Goal: Task Accomplishment & Management: Complete application form

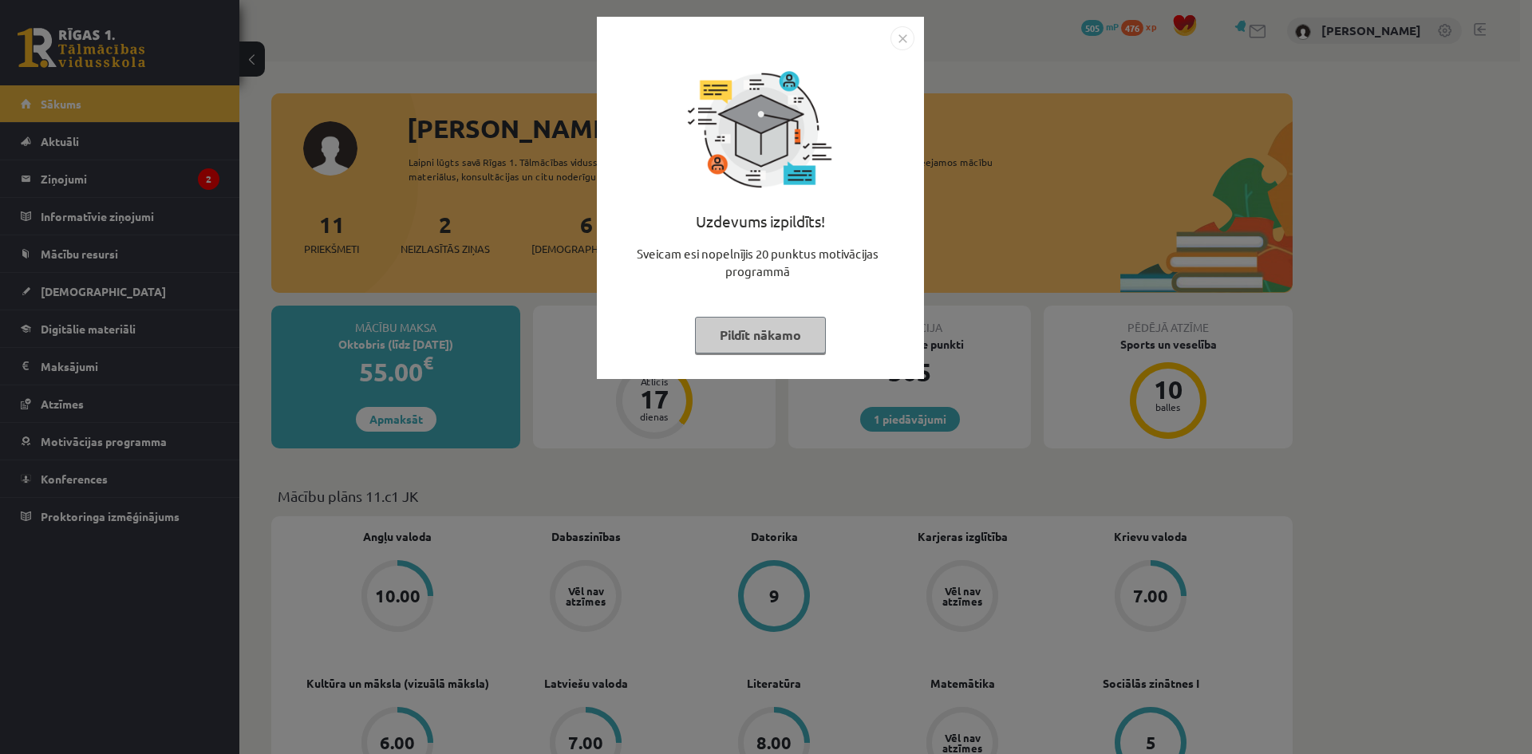
click at [767, 339] on button "Pildīt nākamo" at bounding box center [760, 335] width 131 height 37
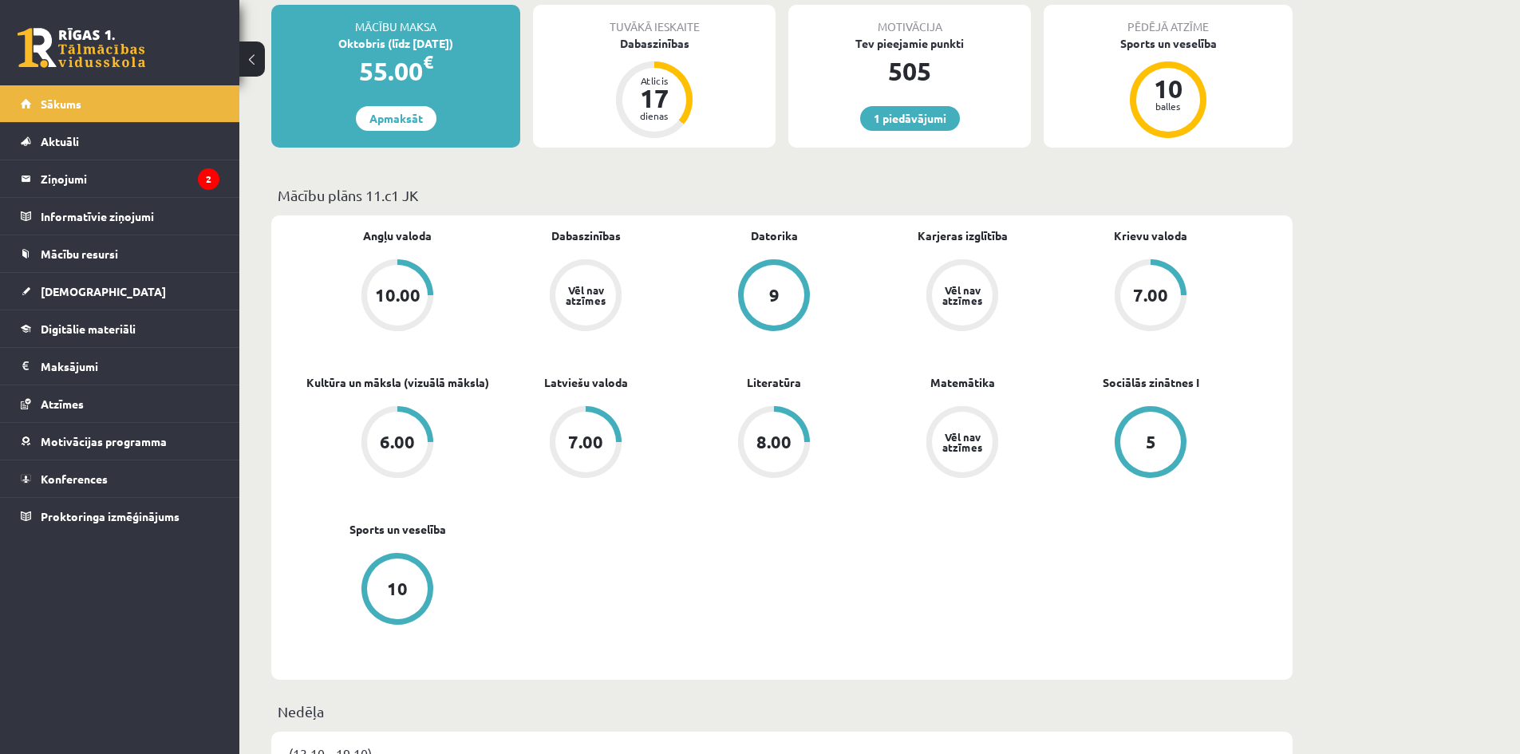
scroll to position [319, 0]
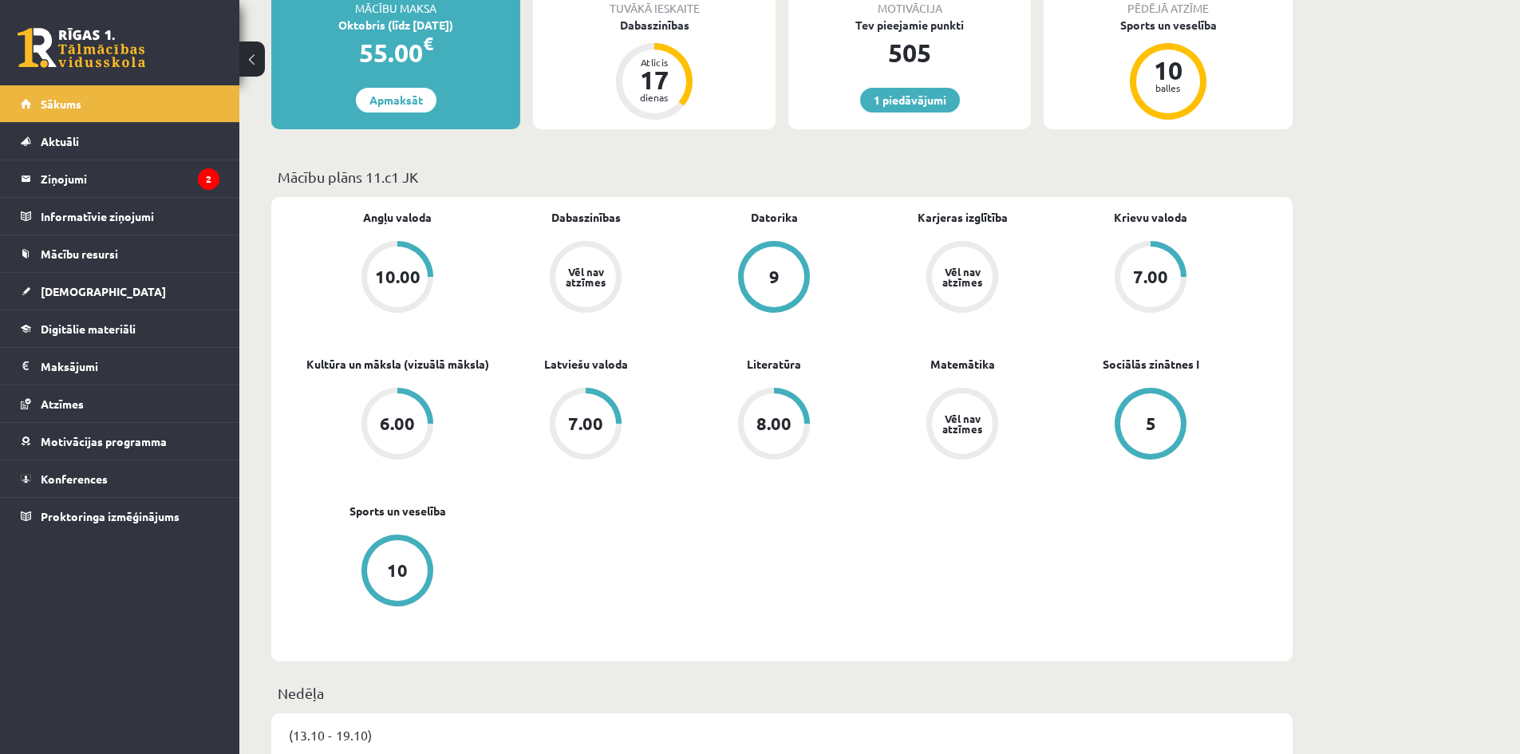
click at [410, 420] on div "6.00" at bounding box center [397, 424] width 35 height 18
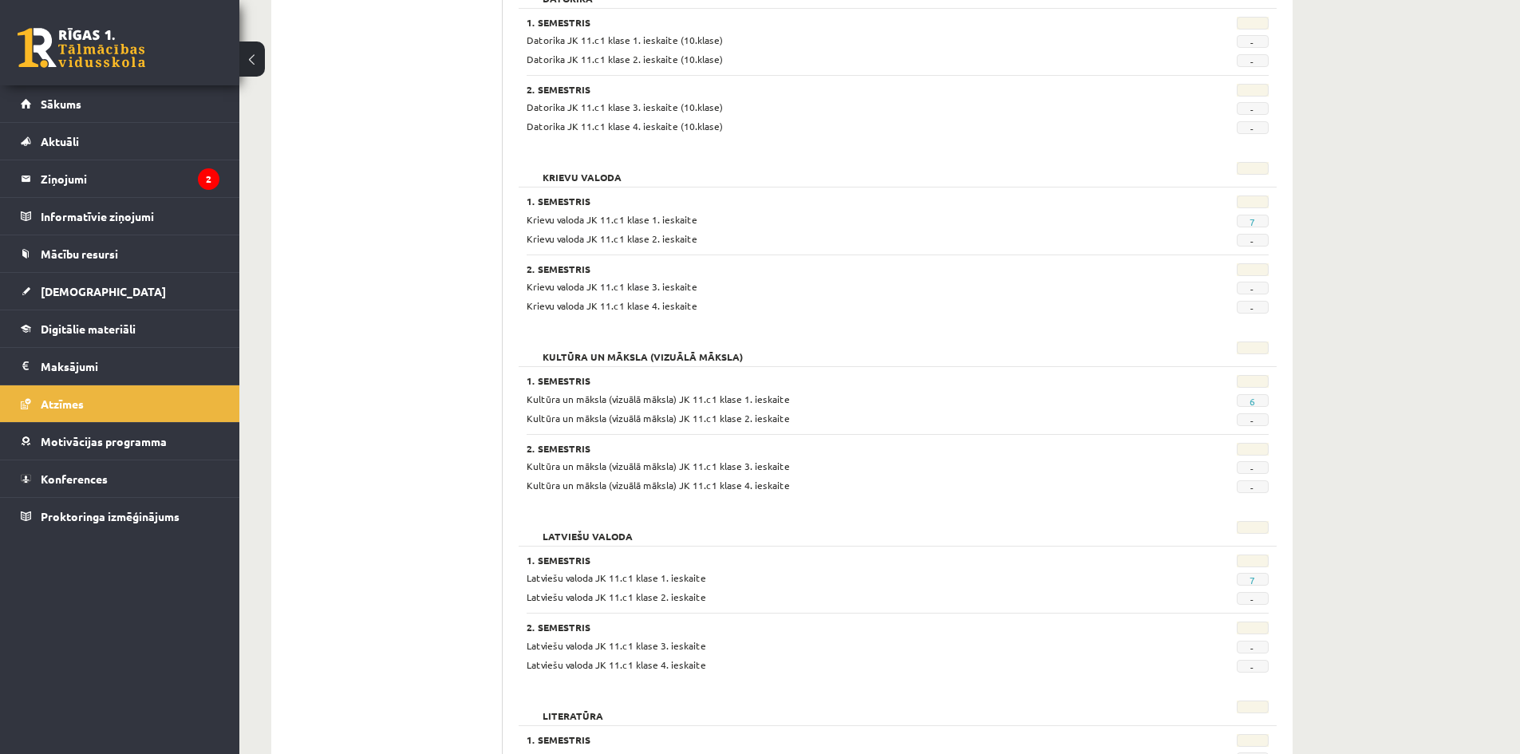
scroll to position [718, 0]
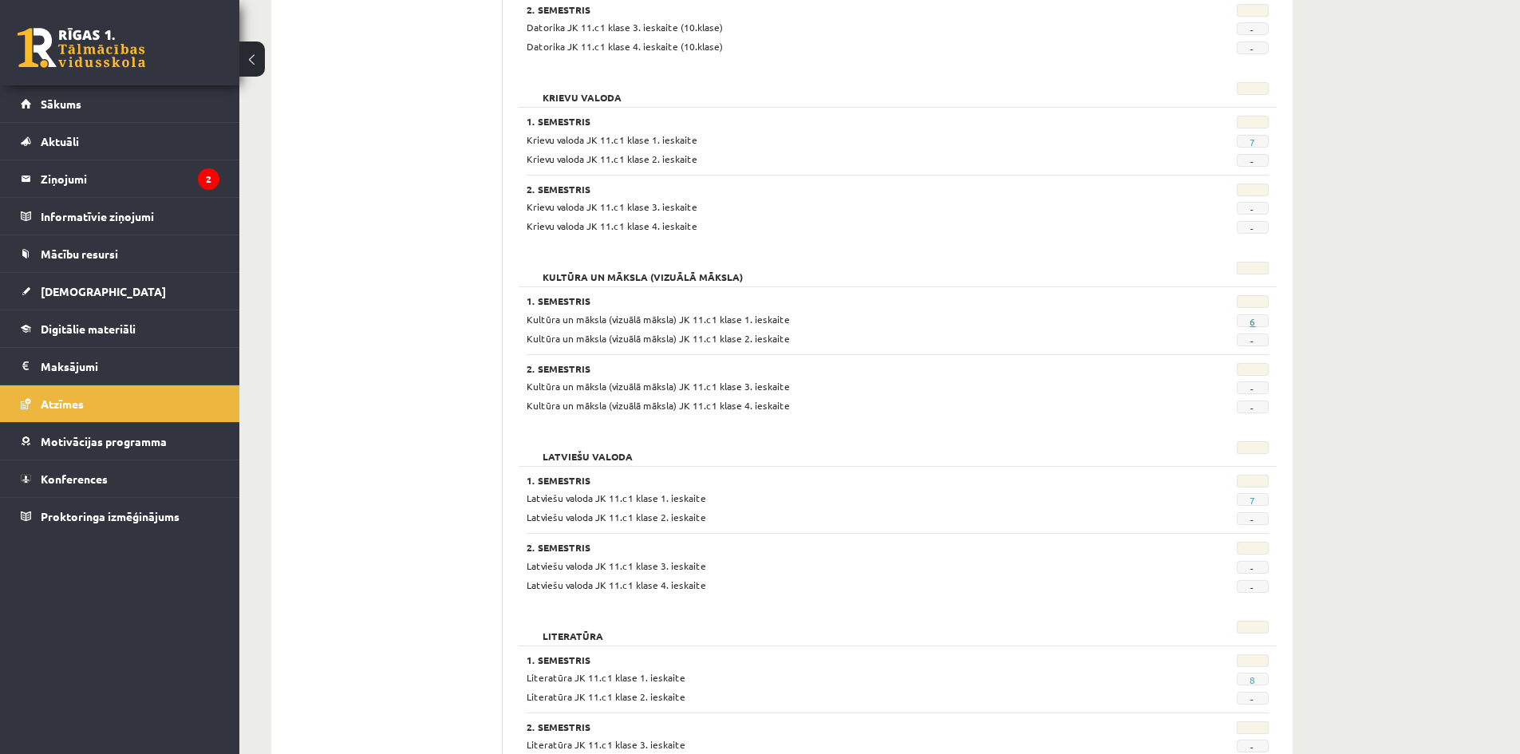
click at [1253, 322] on link "6" at bounding box center [1252, 321] width 6 height 13
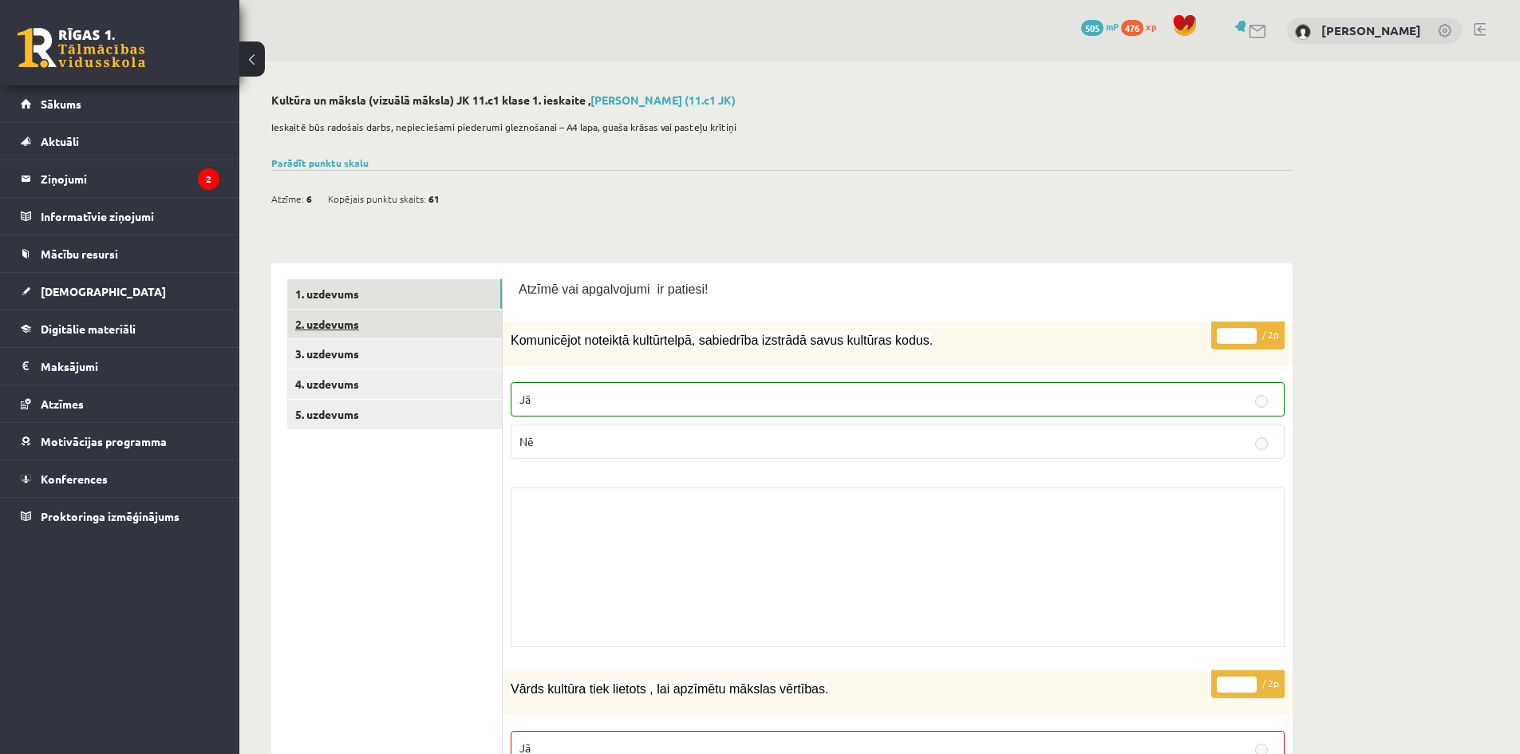
click at [330, 320] on link "2. uzdevums" at bounding box center [394, 325] width 215 height 30
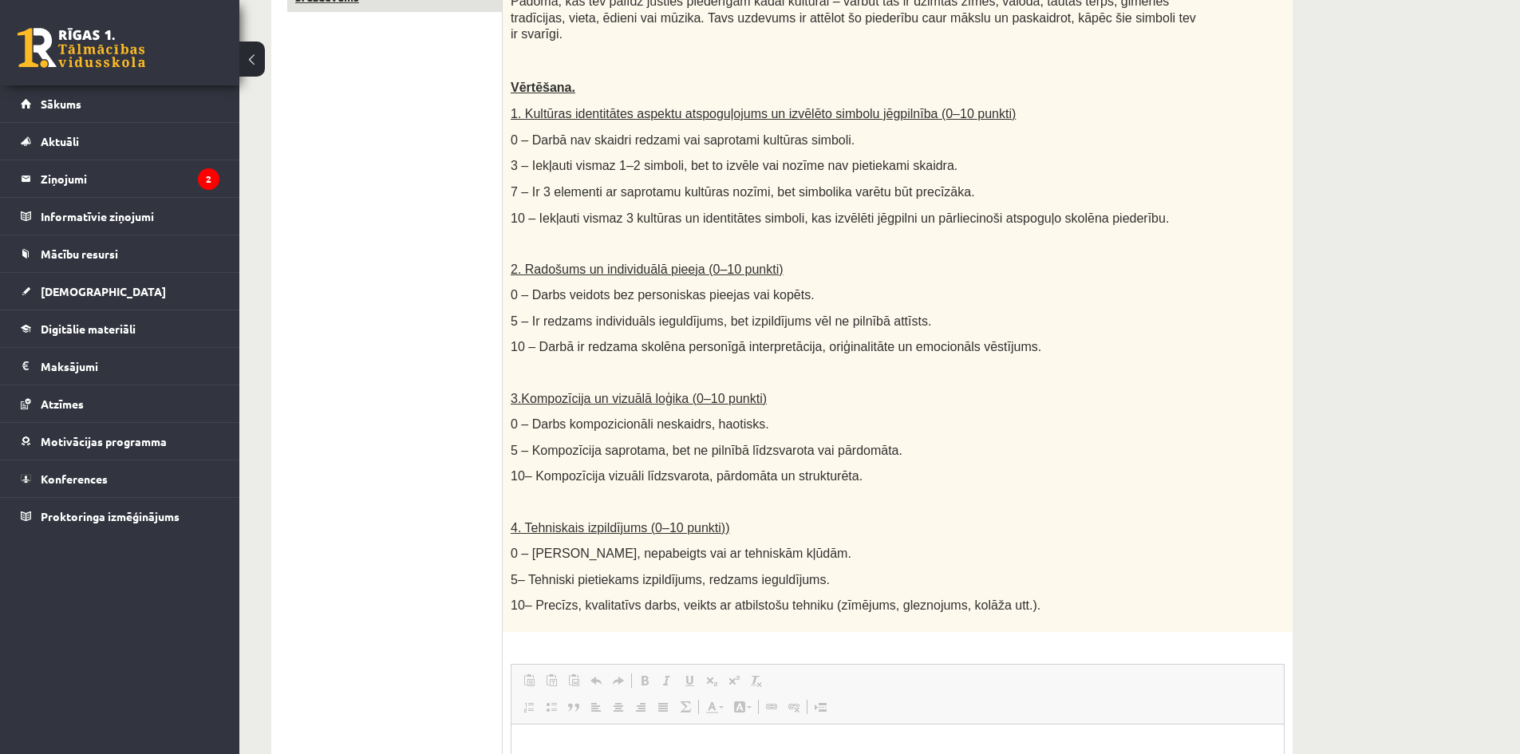
scroll to position [18, 0]
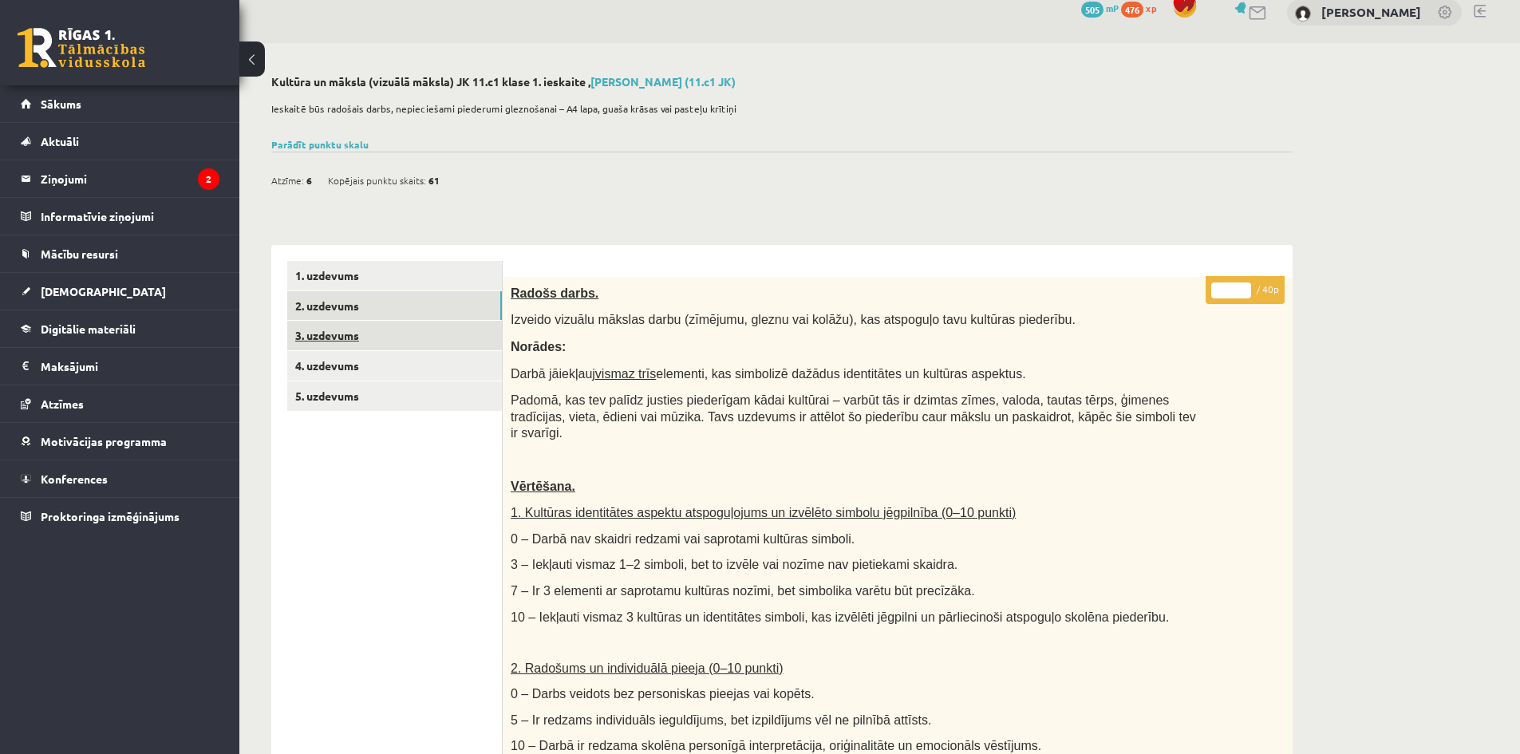
click at [338, 332] on link "3. uzdevums" at bounding box center [394, 336] width 215 height 30
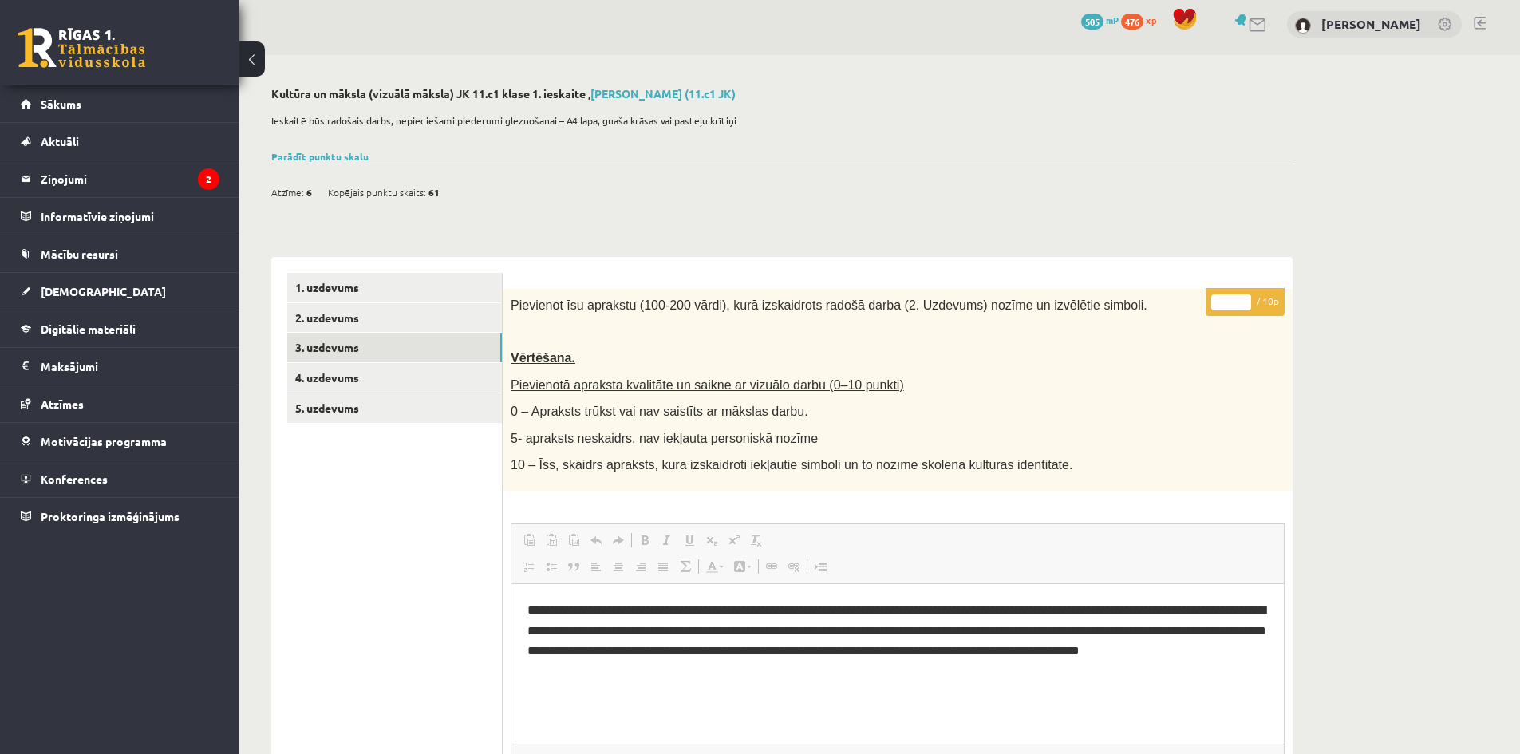
scroll to position [0, 0]
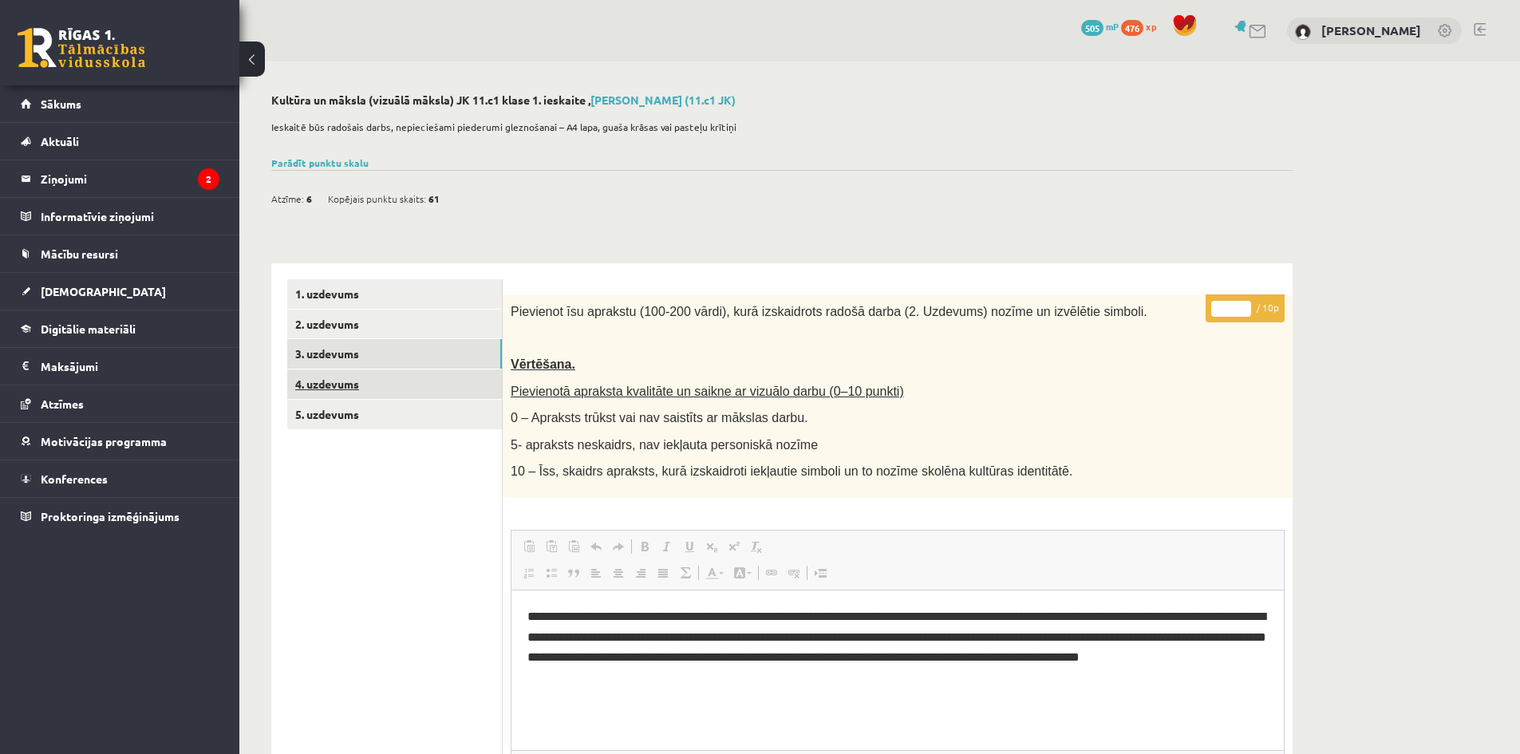
click at [319, 388] on link "4. uzdevums" at bounding box center [394, 384] width 215 height 30
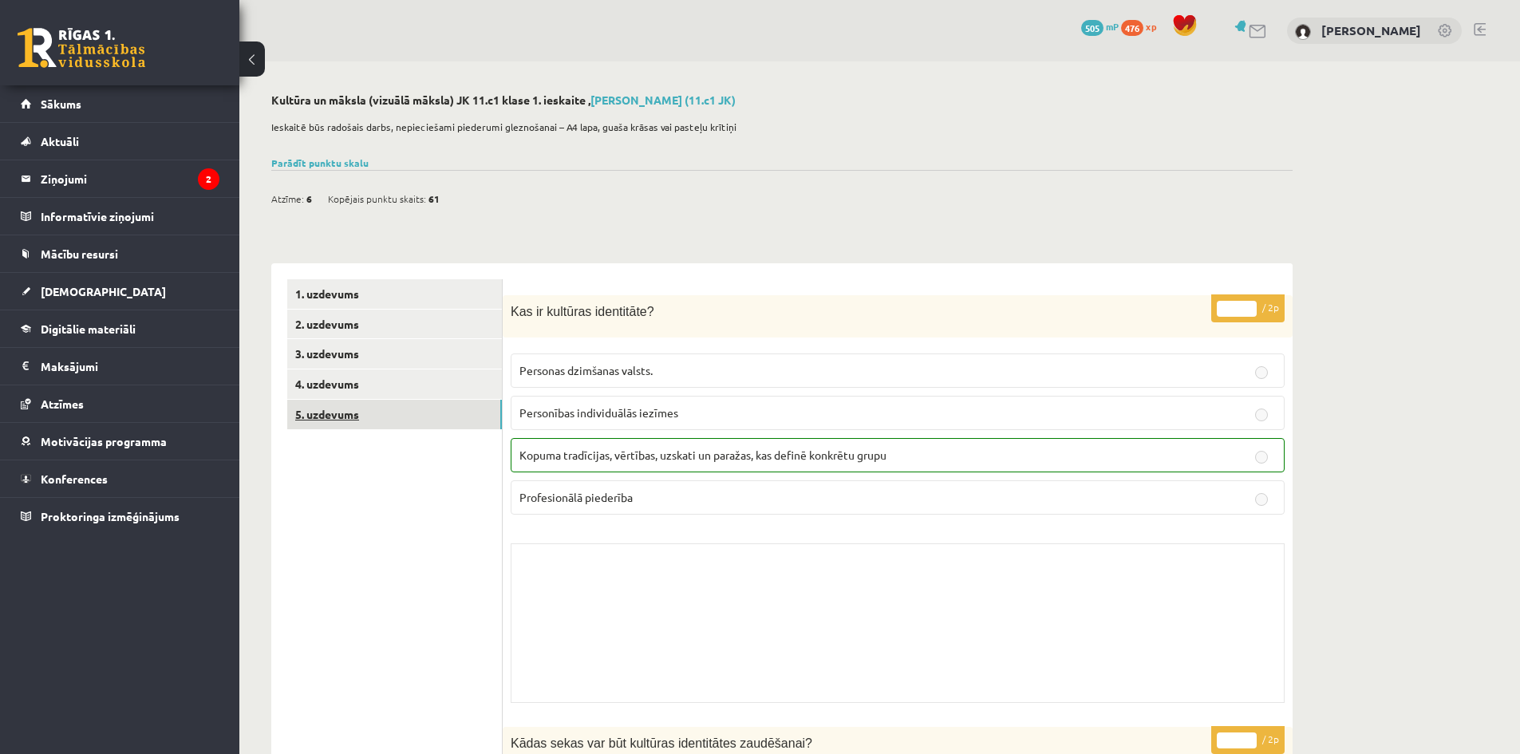
click at [314, 418] on link "5. uzdevums" at bounding box center [394, 415] width 215 height 30
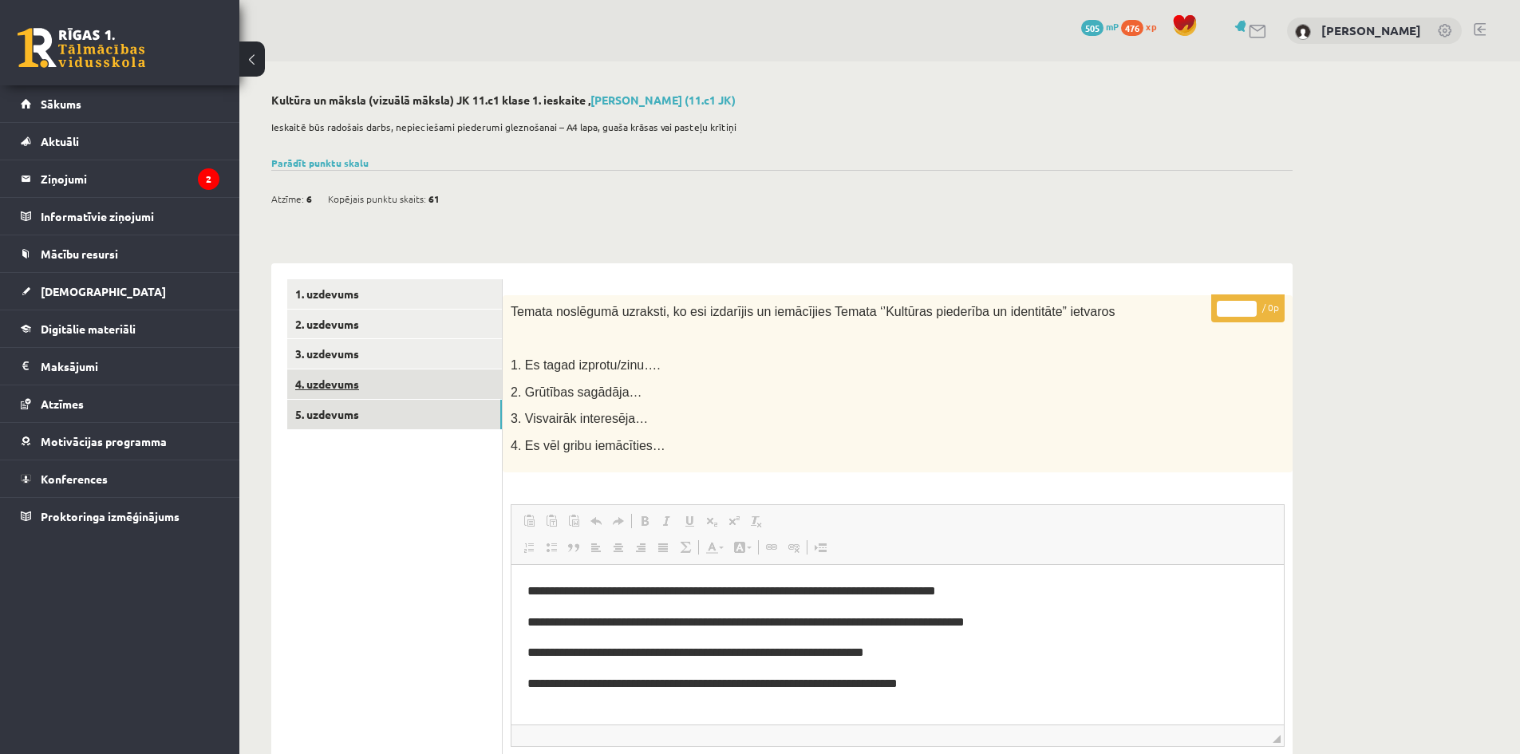
click at [345, 386] on link "4. uzdevums" at bounding box center [394, 384] width 215 height 30
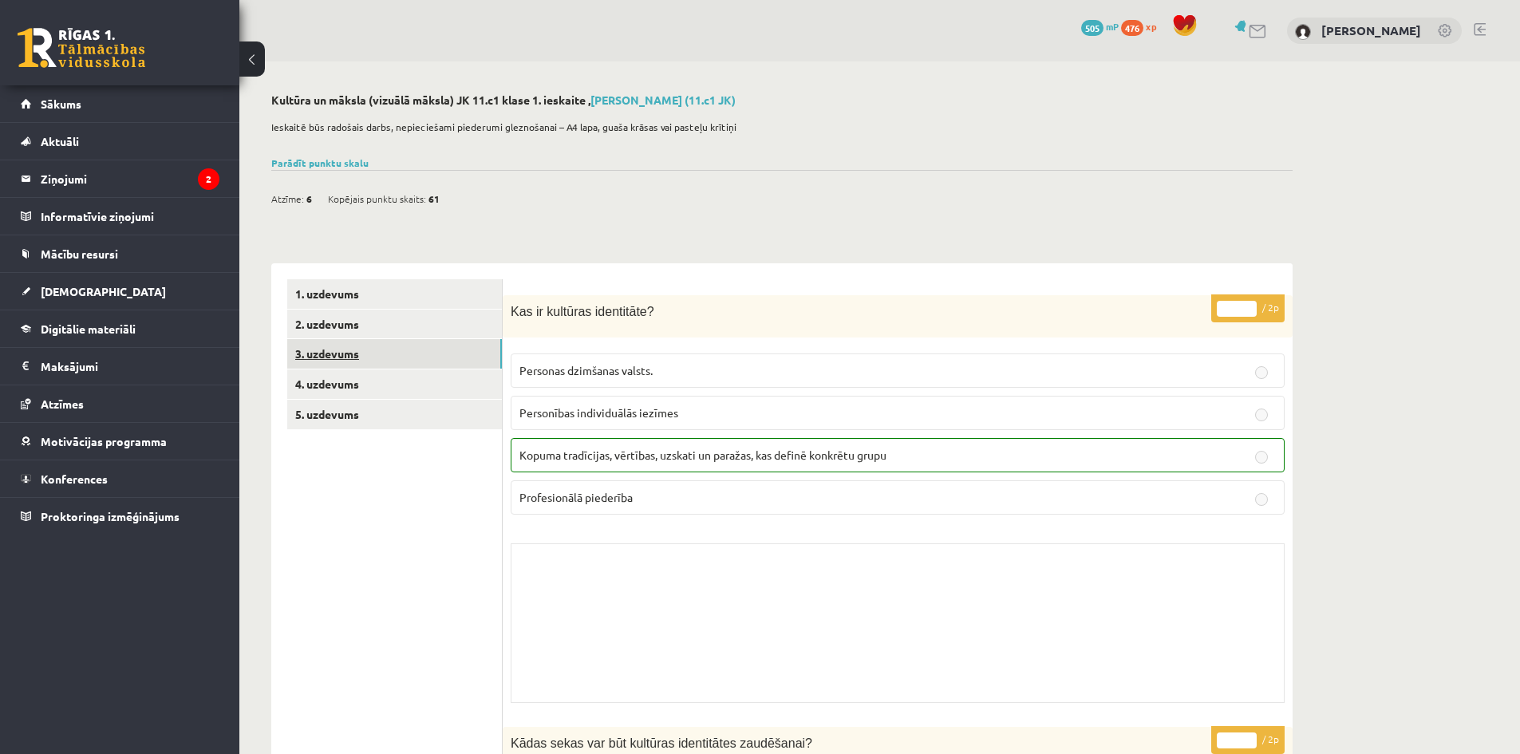
click at [335, 347] on link "3. uzdevums" at bounding box center [394, 354] width 215 height 30
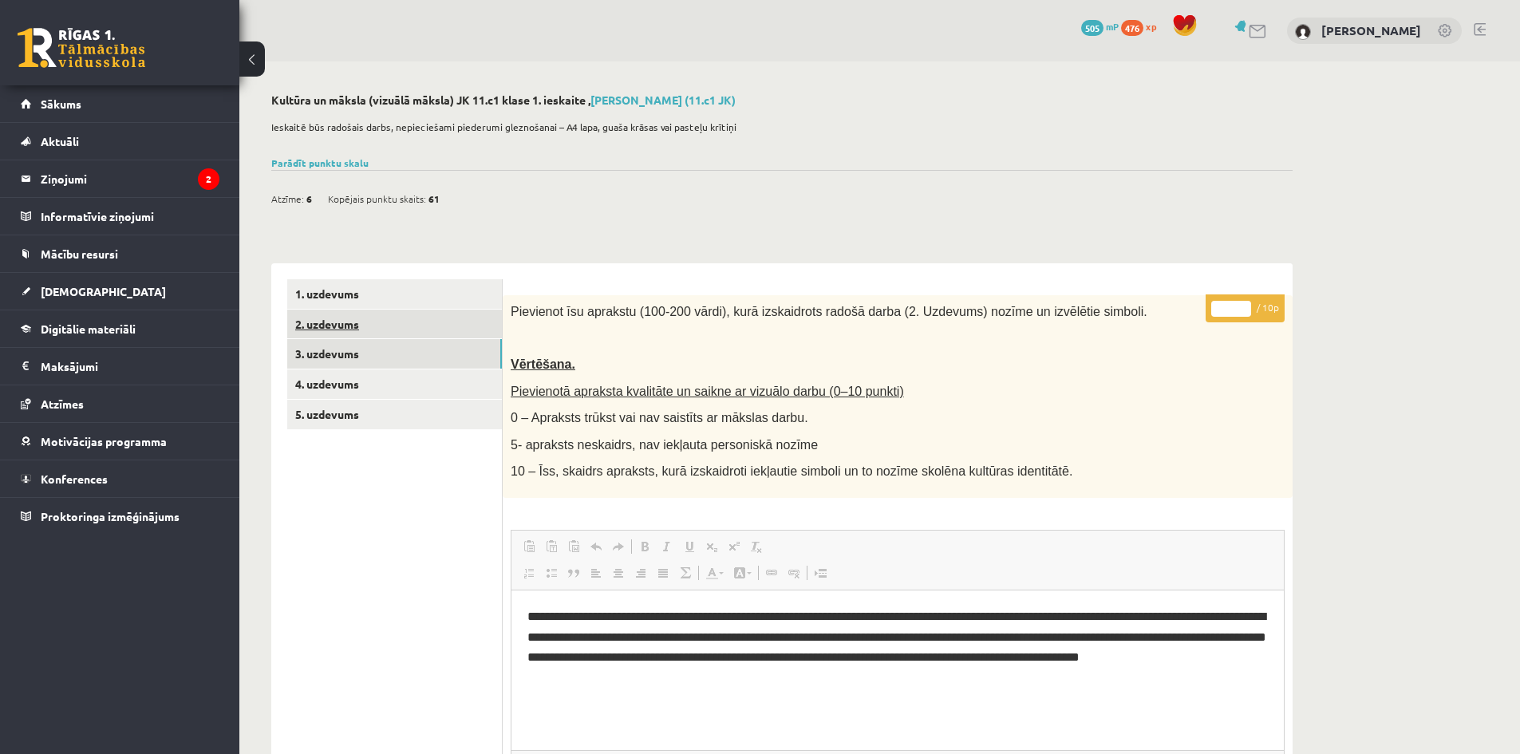
click at [348, 335] on link "2. uzdevums" at bounding box center [394, 325] width 215 height 30
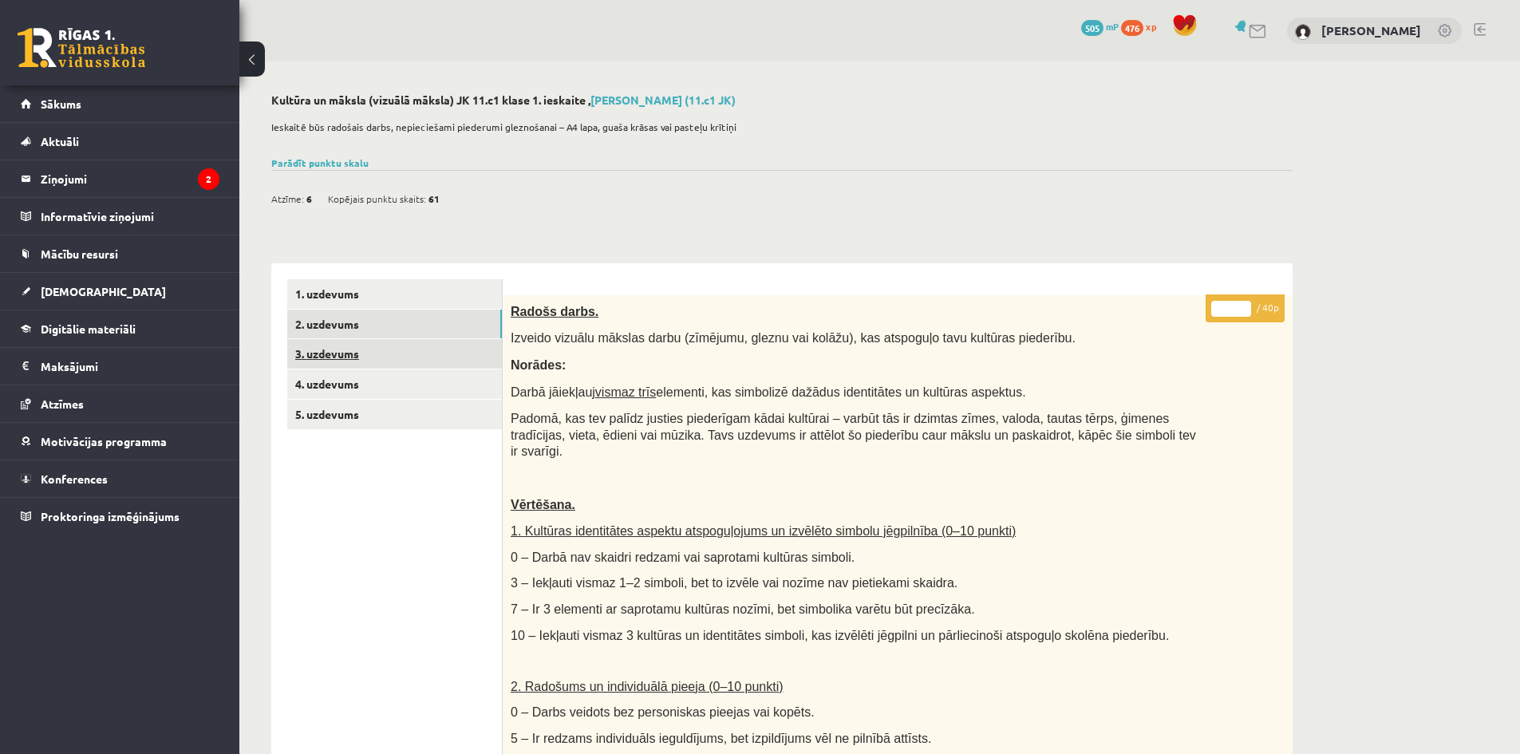
click at [325, 349] on link "3. uzdevums" at bounding box center [394, 354] width 215 height 30
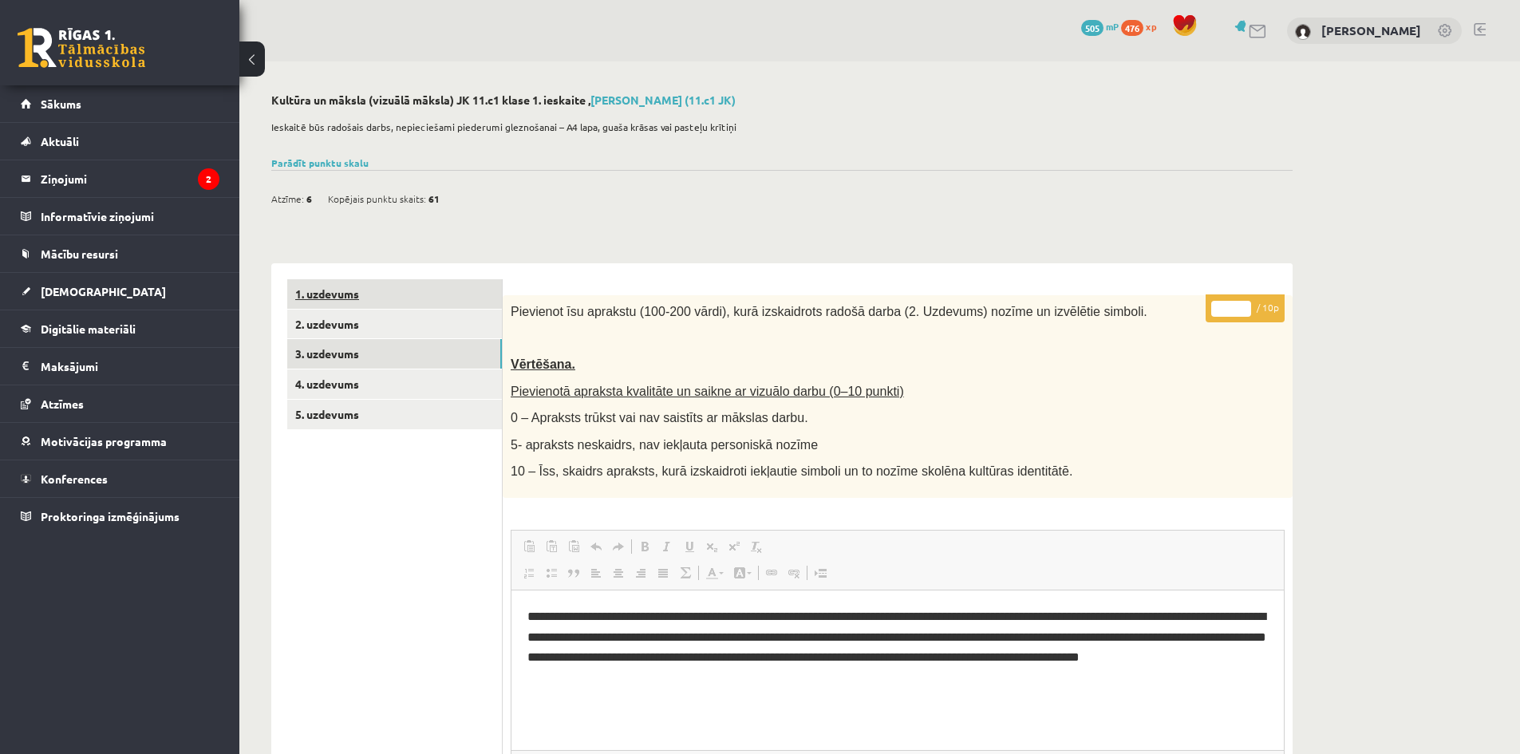
click at [333, 295] on link "1. uzdevums" at bounding box center [394, 294] width 215 height 30
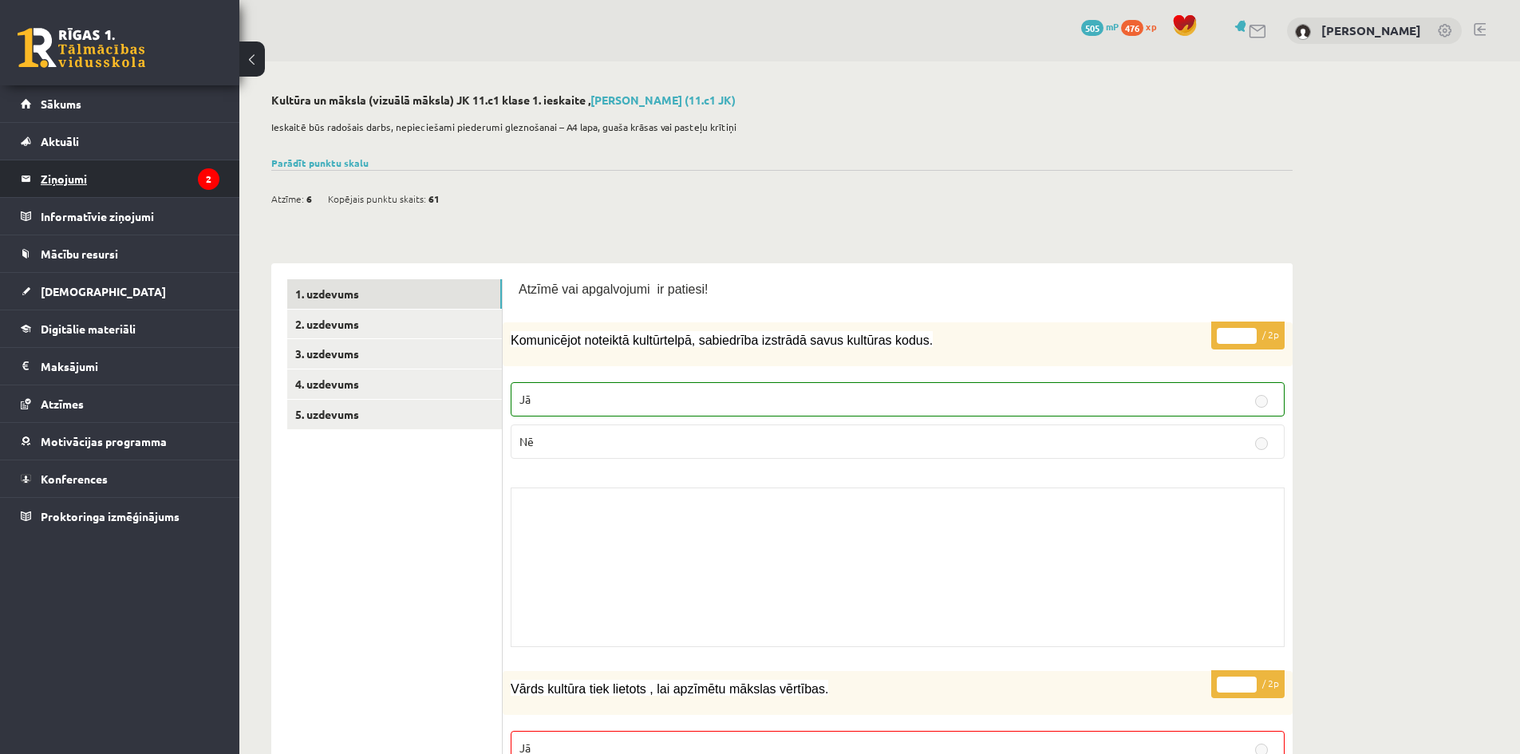
click at [66, 177] on legend "Ziņojumi 2" at bounding box center [130, 178] width 179 height 37
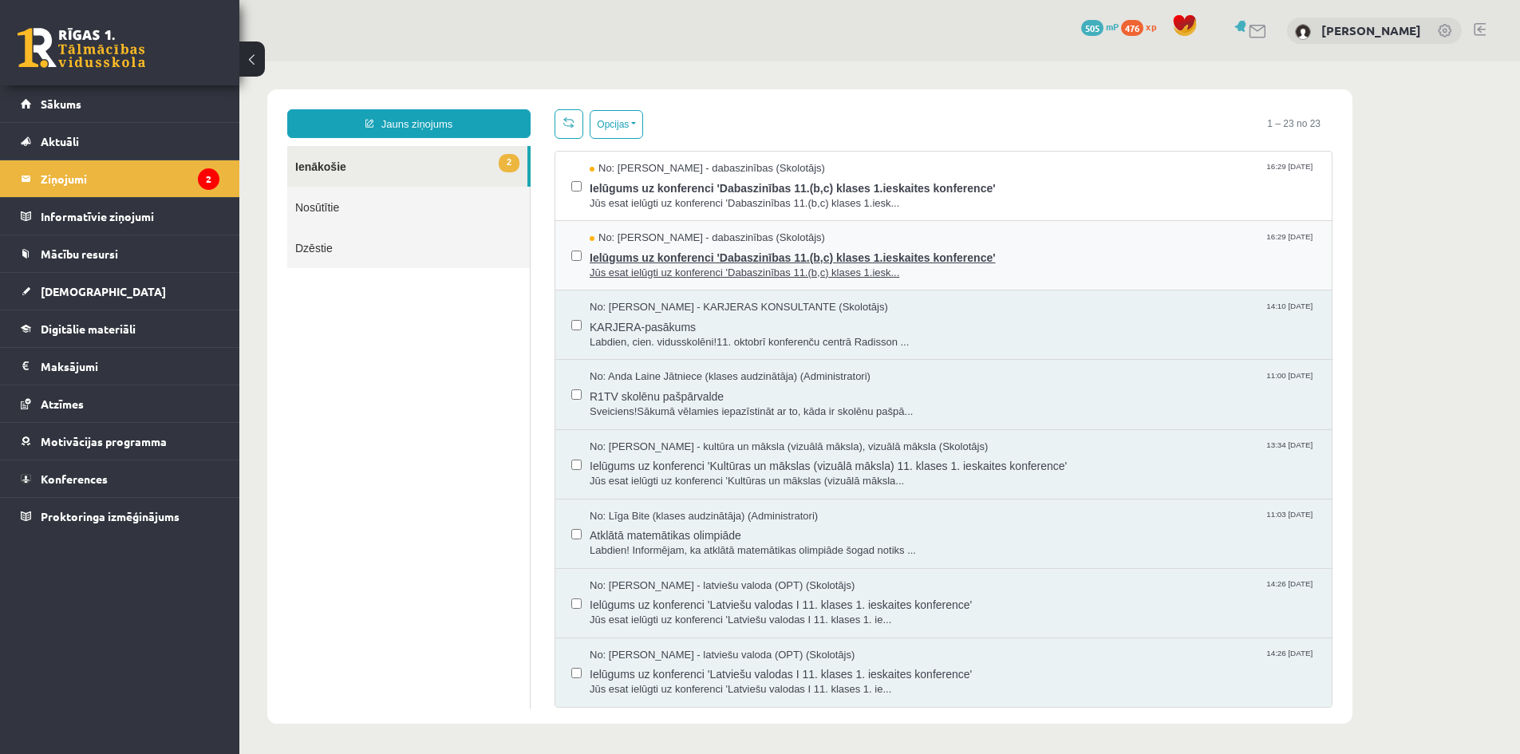
click at [649, 256] on span "Ielūgums uz konferenci 'Dabaszinības 11.(b,c) klases 1.ieskaites konference'" at bounding box center [953, 256] width 726 height 20
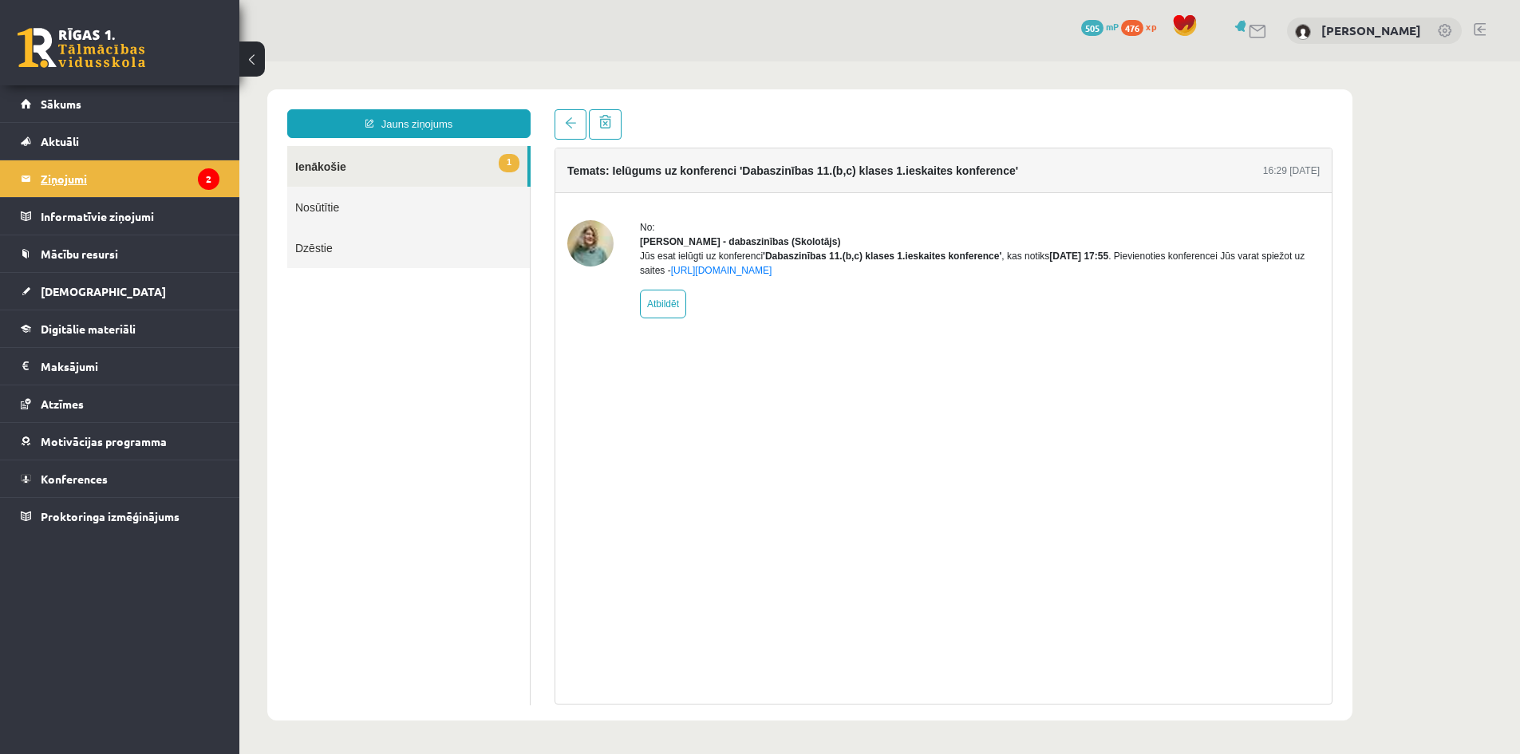
click at [66, 179] on legend "Ziņojumi 2" at bounding box center [130, 178] width 179 height 37
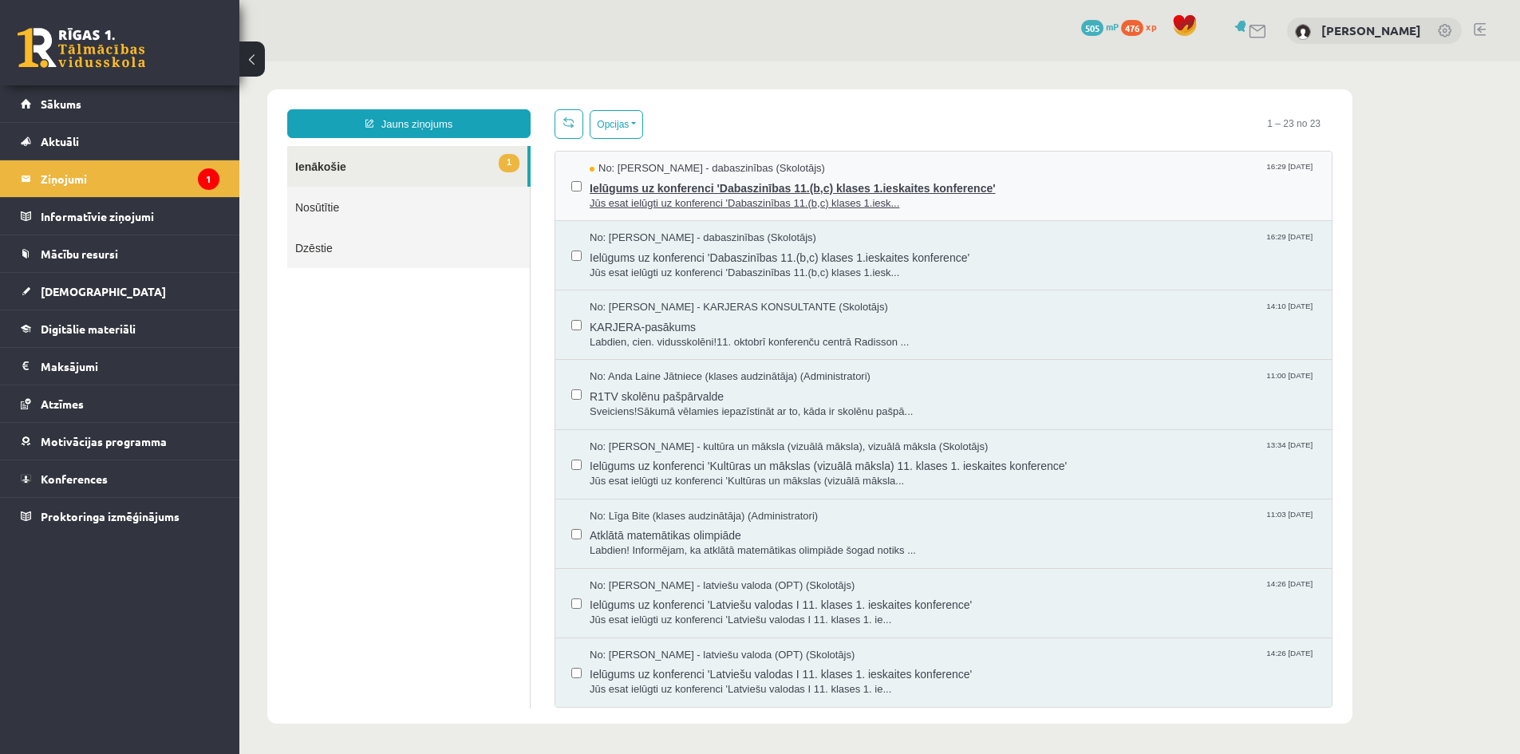
click at [706, 198] on span "Jūs esat ielūgti uz konferenci 'Dabaszinības 11.(b,c) klases 1.iesk..." at bounding box center [953, 203] width 726 height 15
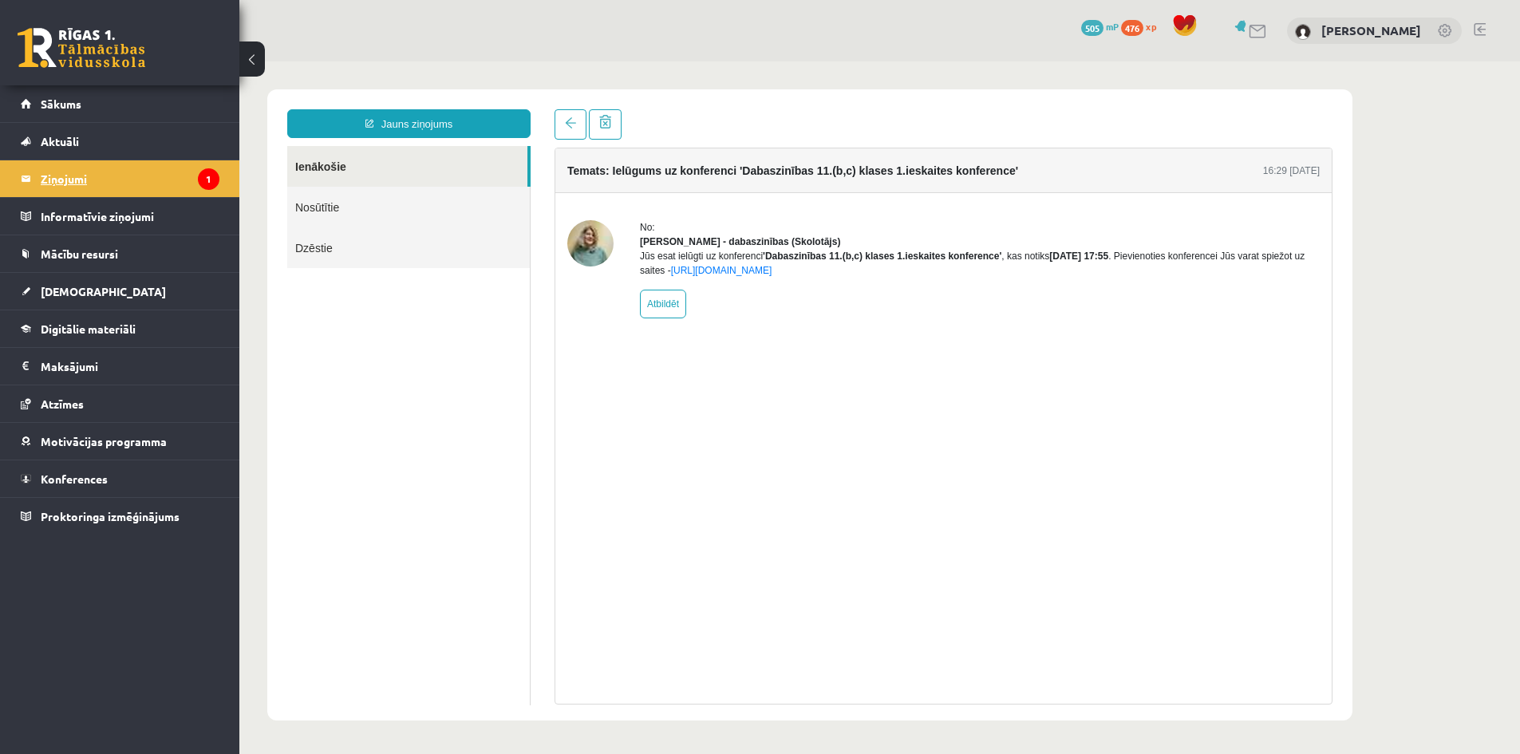
click at [69, 172] on legend "Ziņojumi 1" at bounding box center [130, 178] width 179 height 37
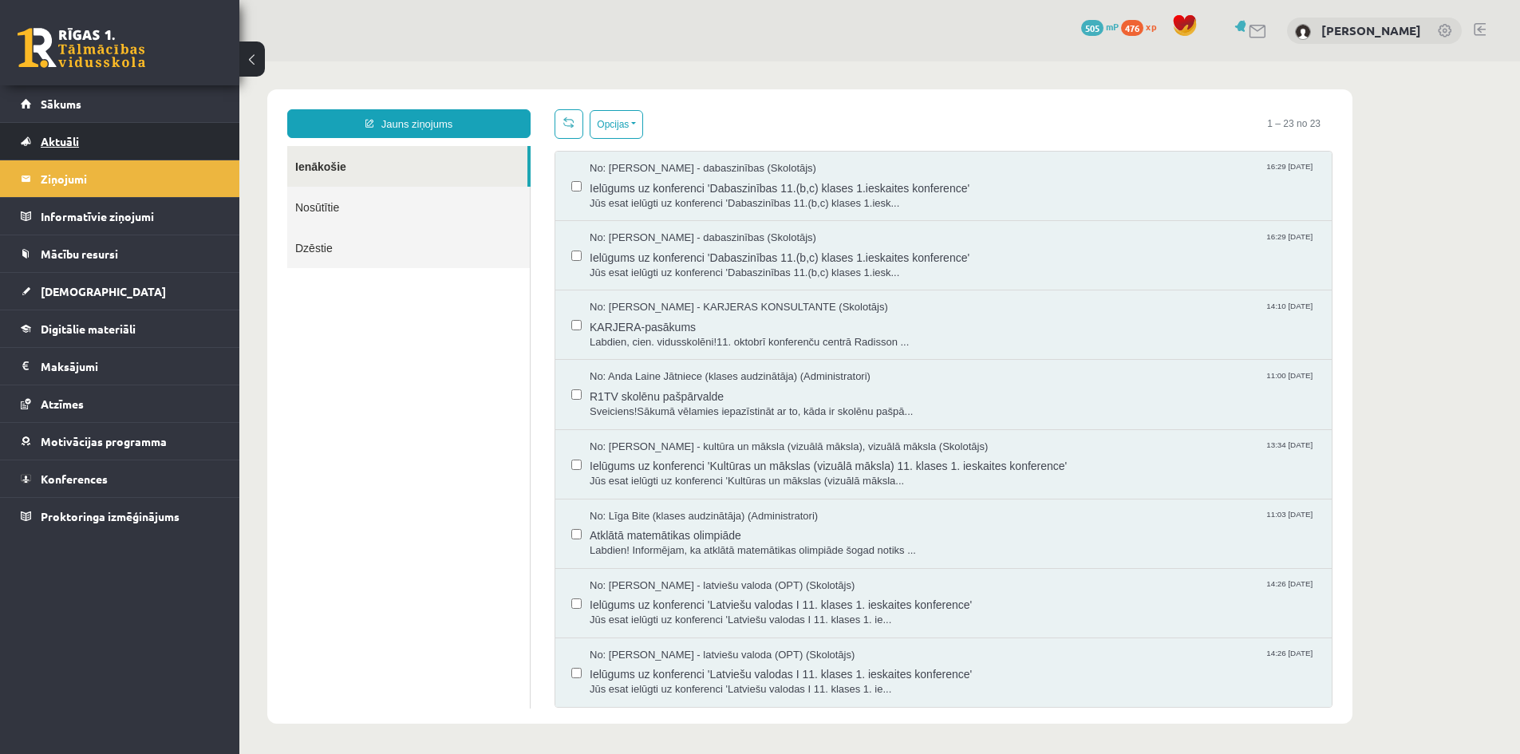
click at [65, 140] on span "Aktuāli" at bounding box center [60, 141] width 38 height 14
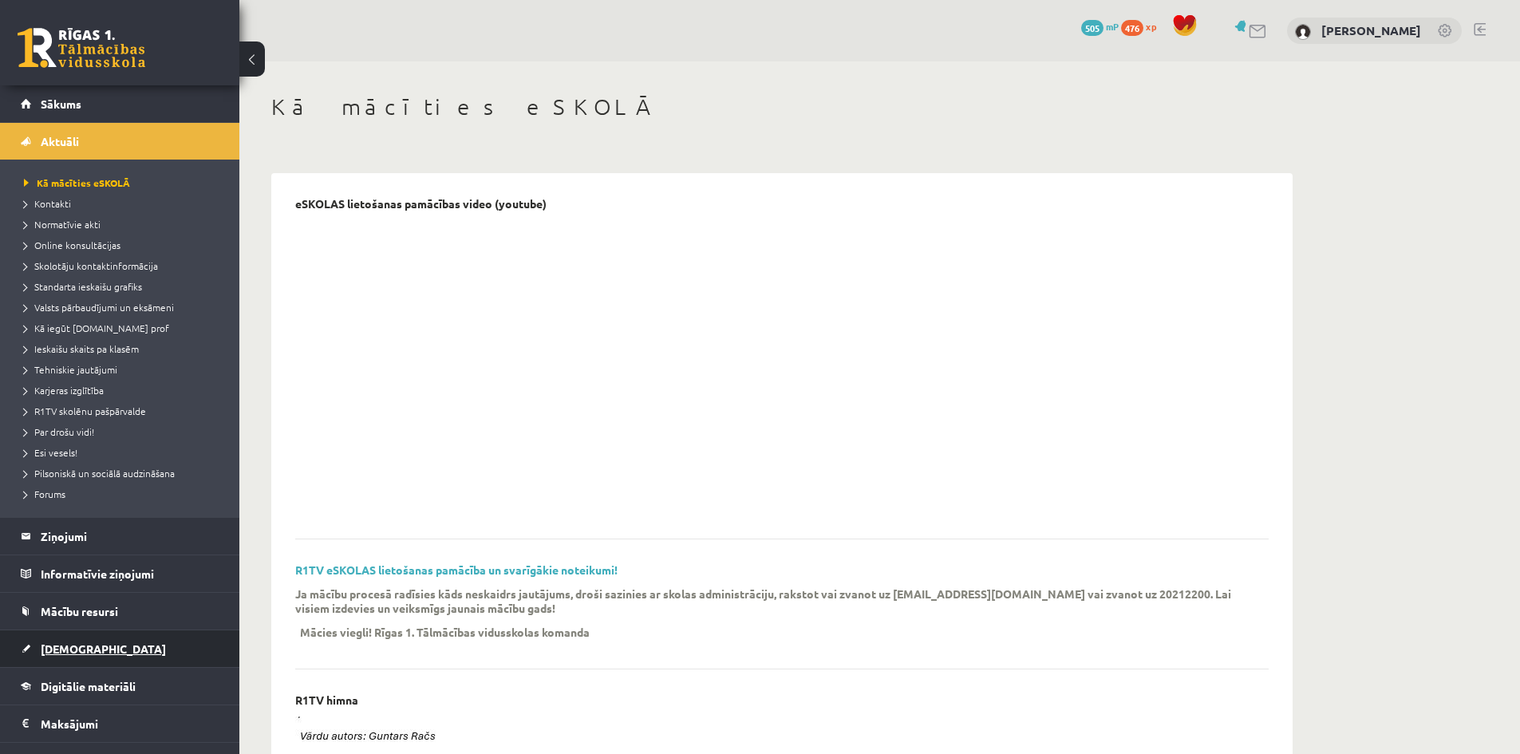
click at [73, 644] on span "[DEMOGRAPHIC_DATA]" at bounding box center [103, 648] width 125 height 14
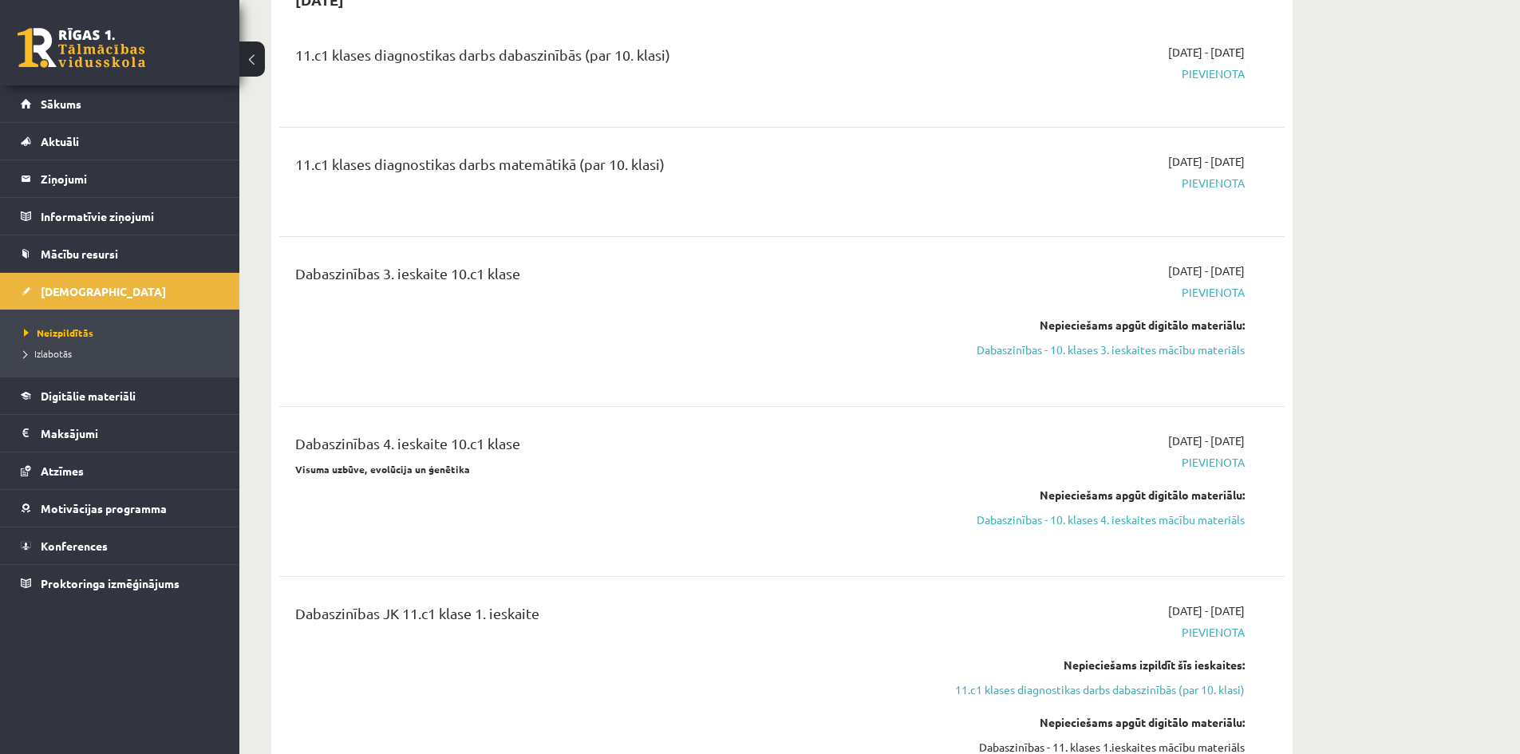
scroll to position [239, 0]
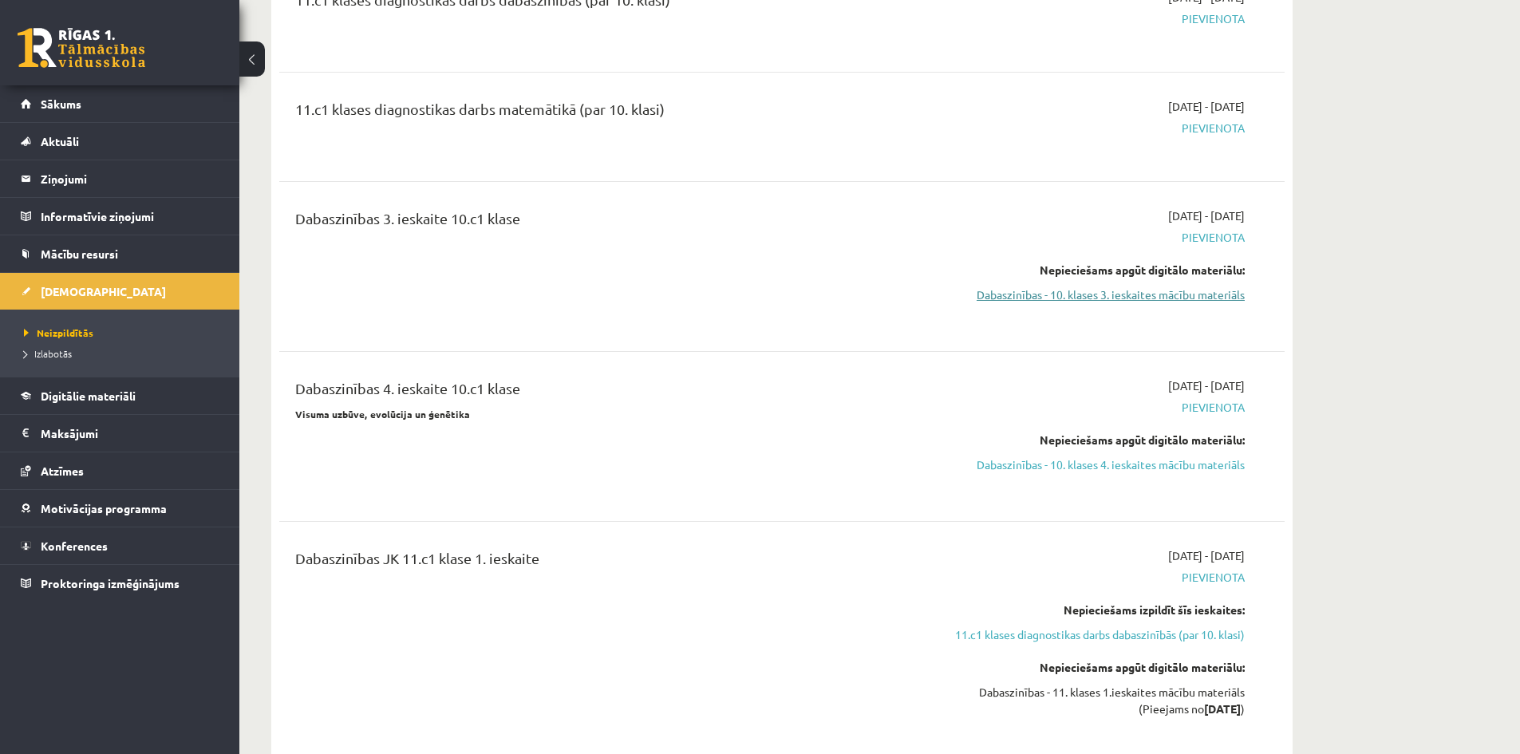
click at [1208, 296] on link "Dabaszinības - 10. klases 3. ieskaites mācību materiāls" at bounding box center [1094, 294] width 301 height 17
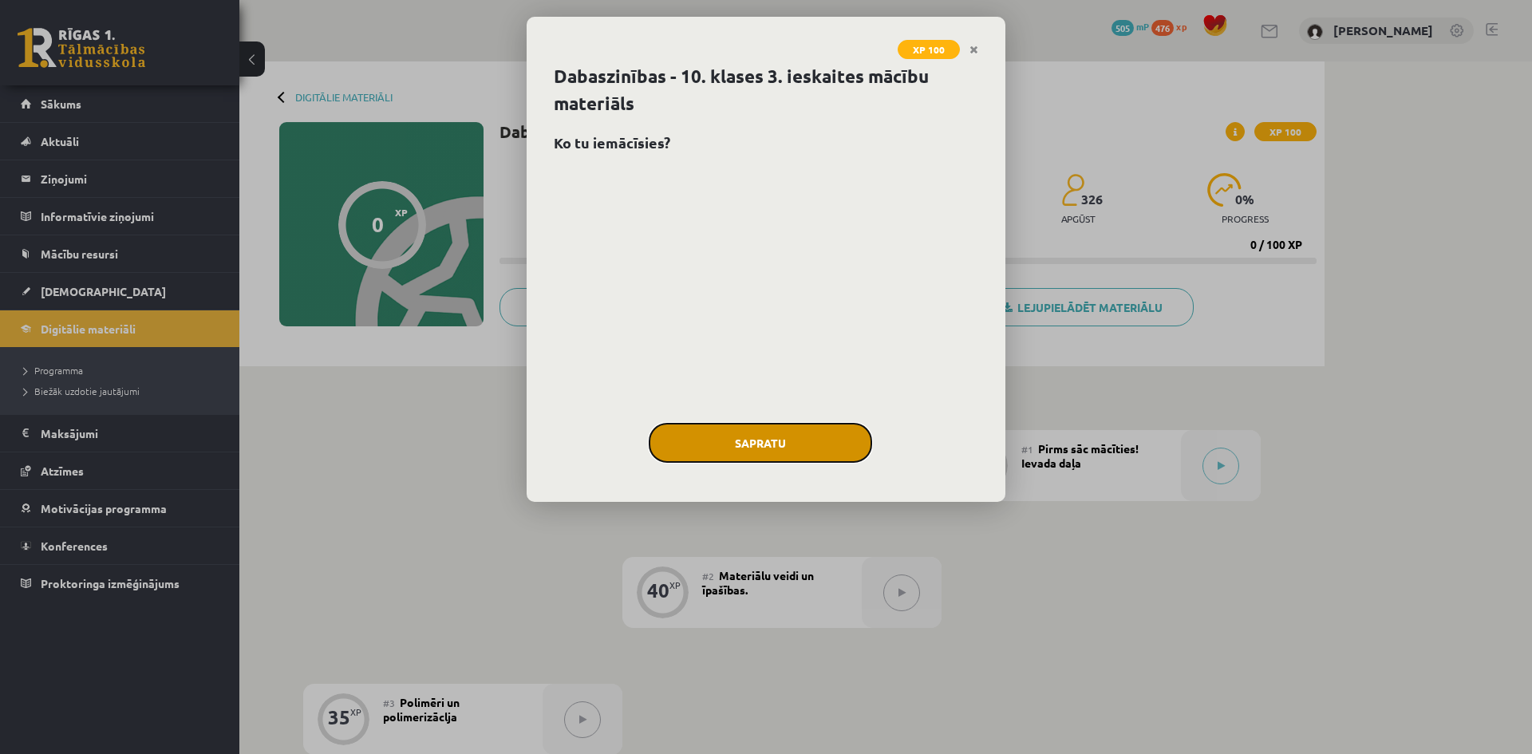
click at [755, 432] on button "Sapratu" at bounding box center [760, 443] width 223 height 40
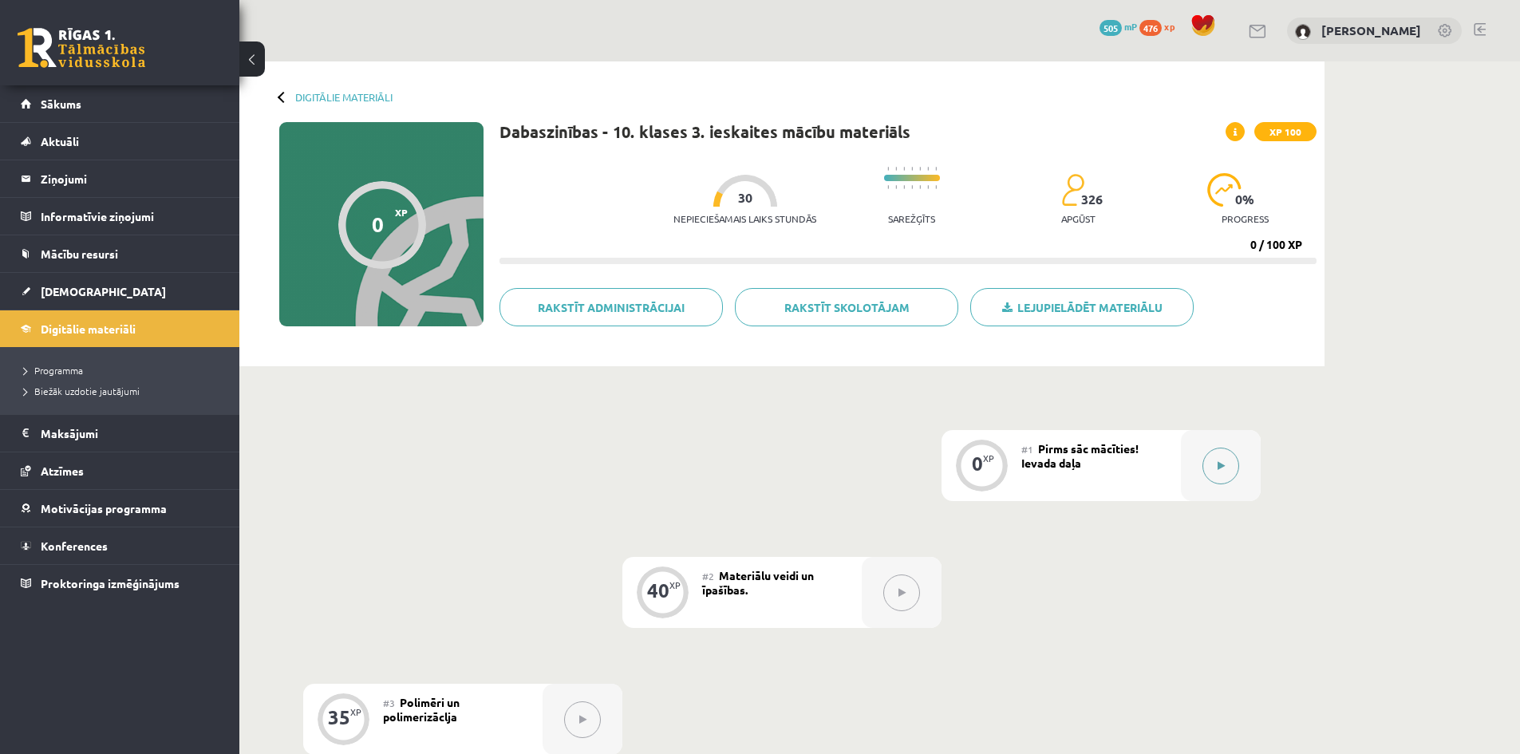
click at [1220, 469] on icon at bounding box center [1220, 466] width 7 height 10
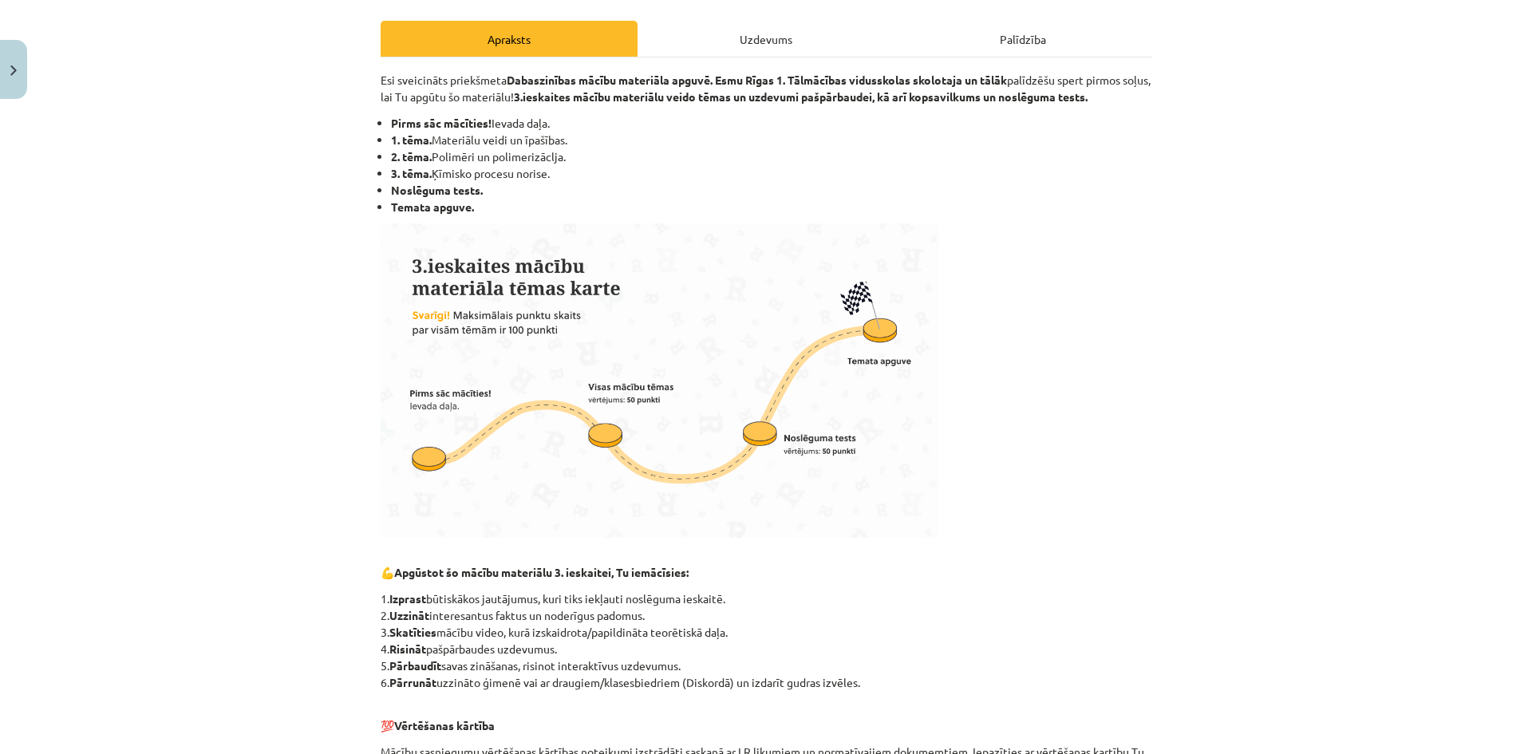
scroll to position [692, 0]
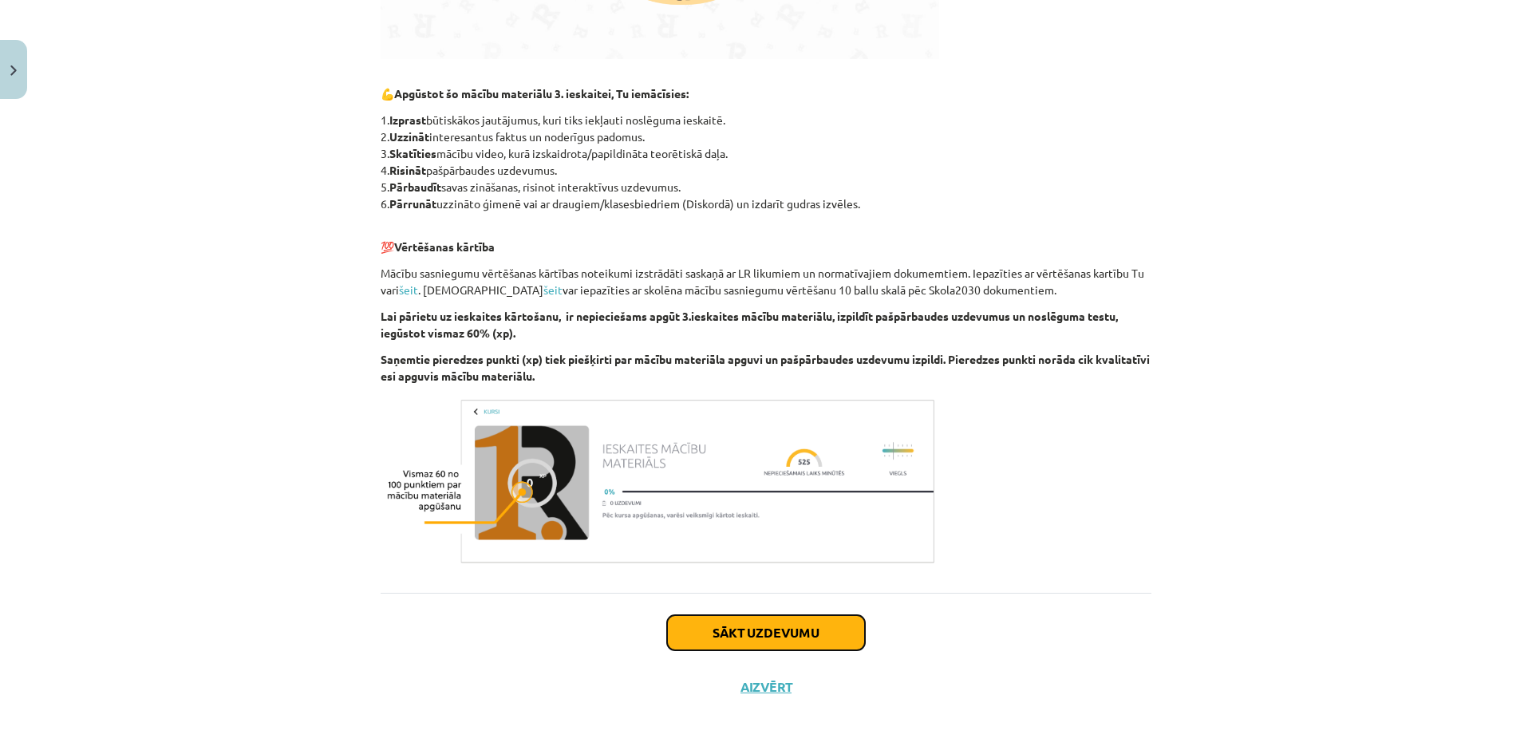
click at [763, 629] on button "Sākt uzdevumu" at bounding box center [766, 632] width 198 height 35
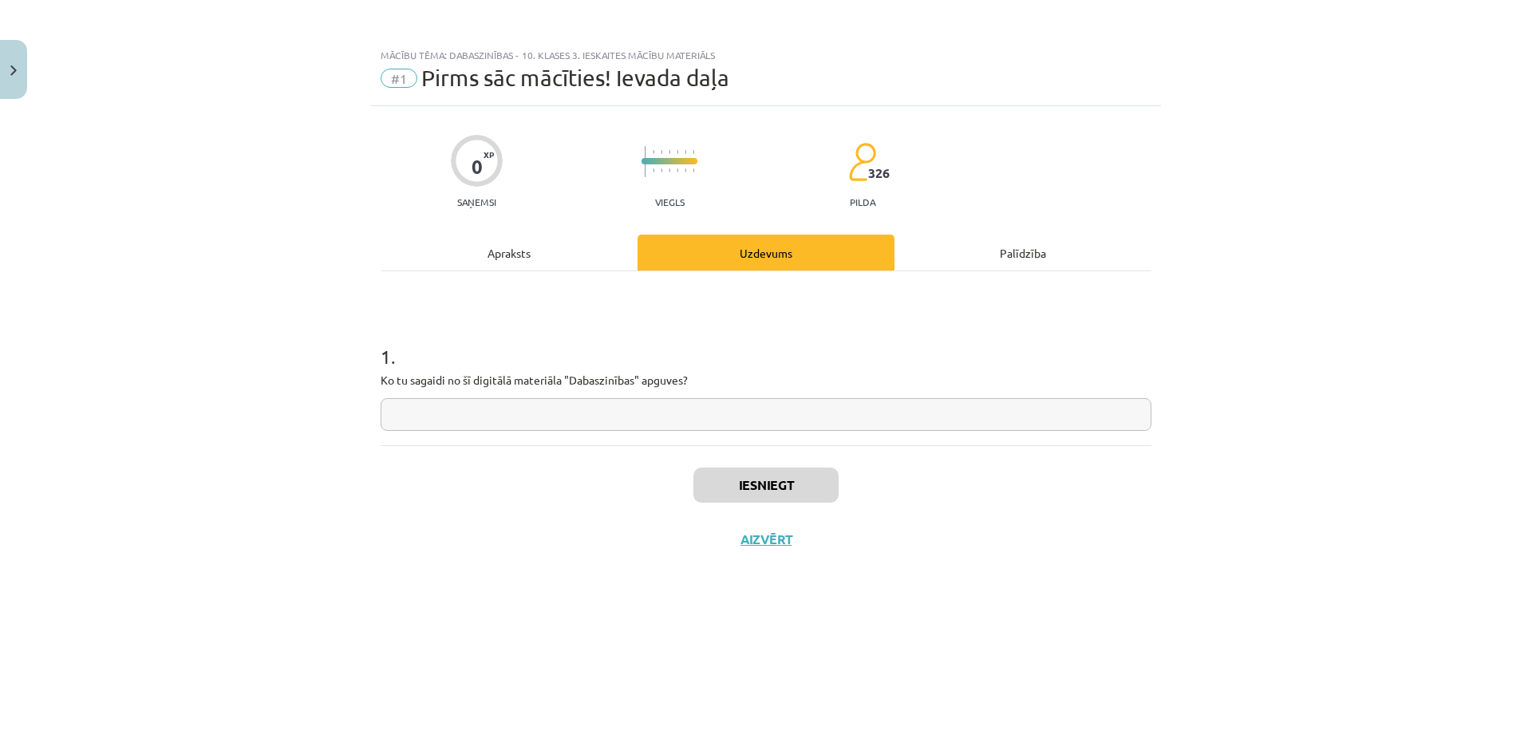
scroll to position [0, 0]
click at [529, 424] on input "text" at bounding box center [766, 414] width 771 height 33
type input "**********"
click at [787, 490] on button "Iesniegt" at bounding box center [765, 484] width 145 height 35
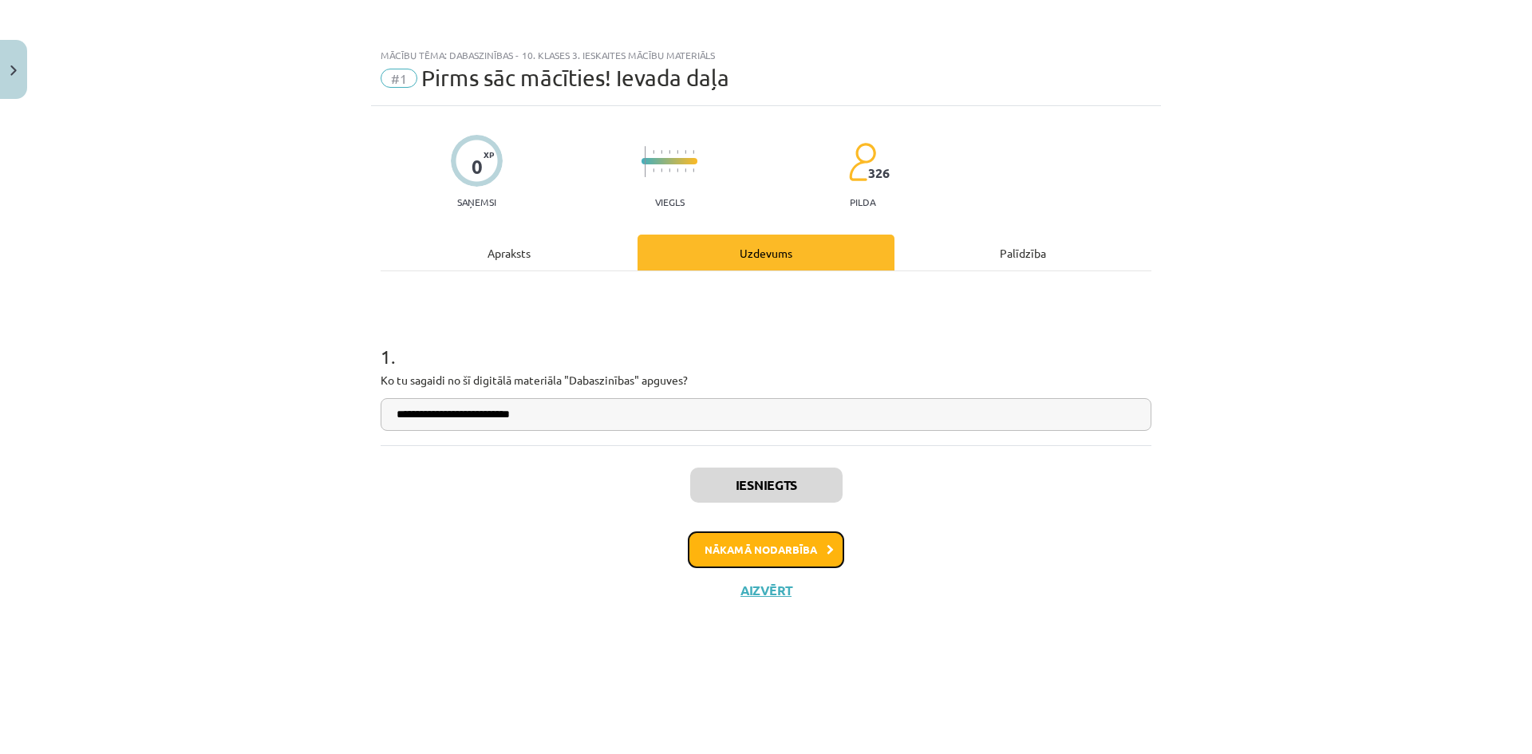
click at [781, 548] on button "Nākamā nodarbība" at bounding box center [766, 549] width 156 height 37
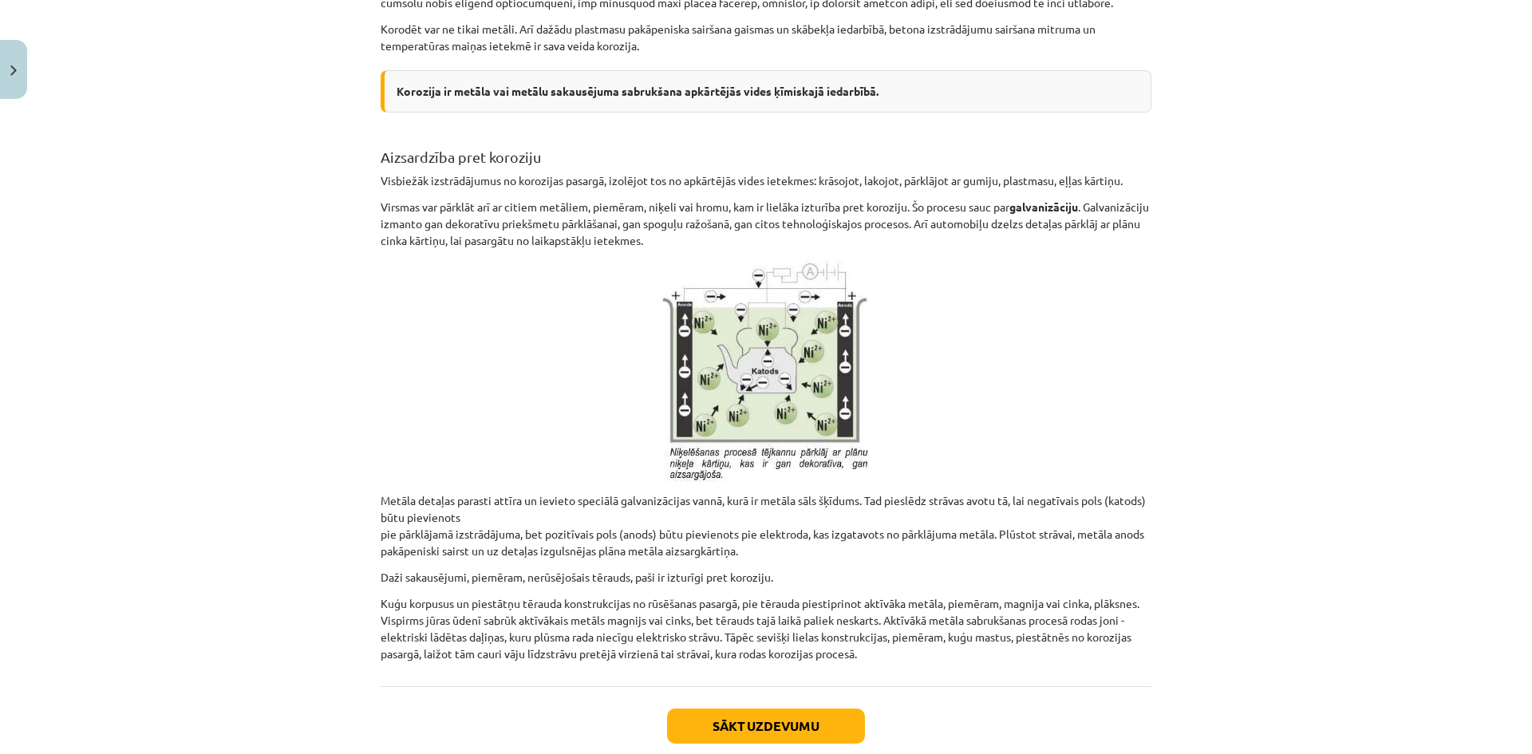
scroll to position [7572, 0]
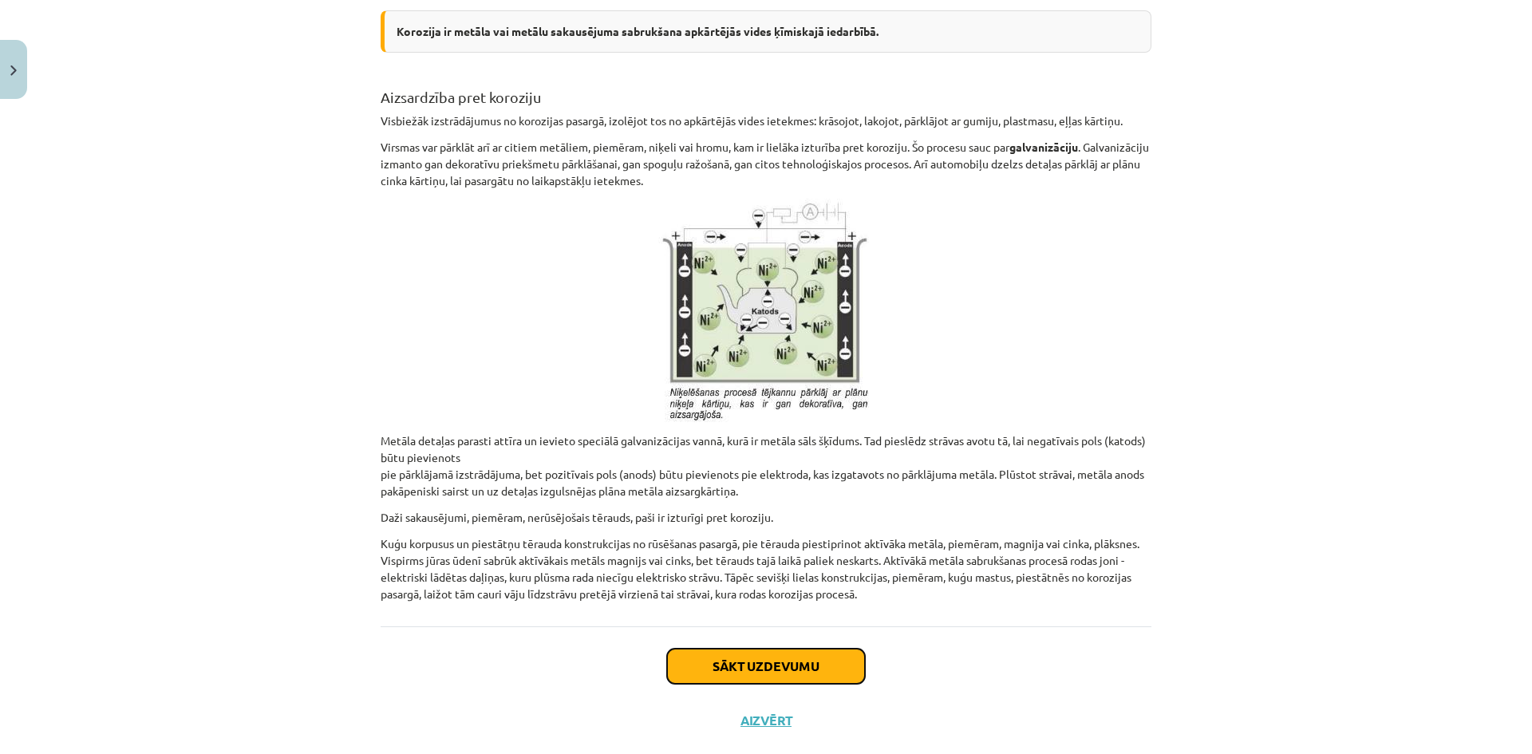
click at [748, 649] on button "Sākt uzdevumu" at bounding box center [766, 666] width 198 height 35
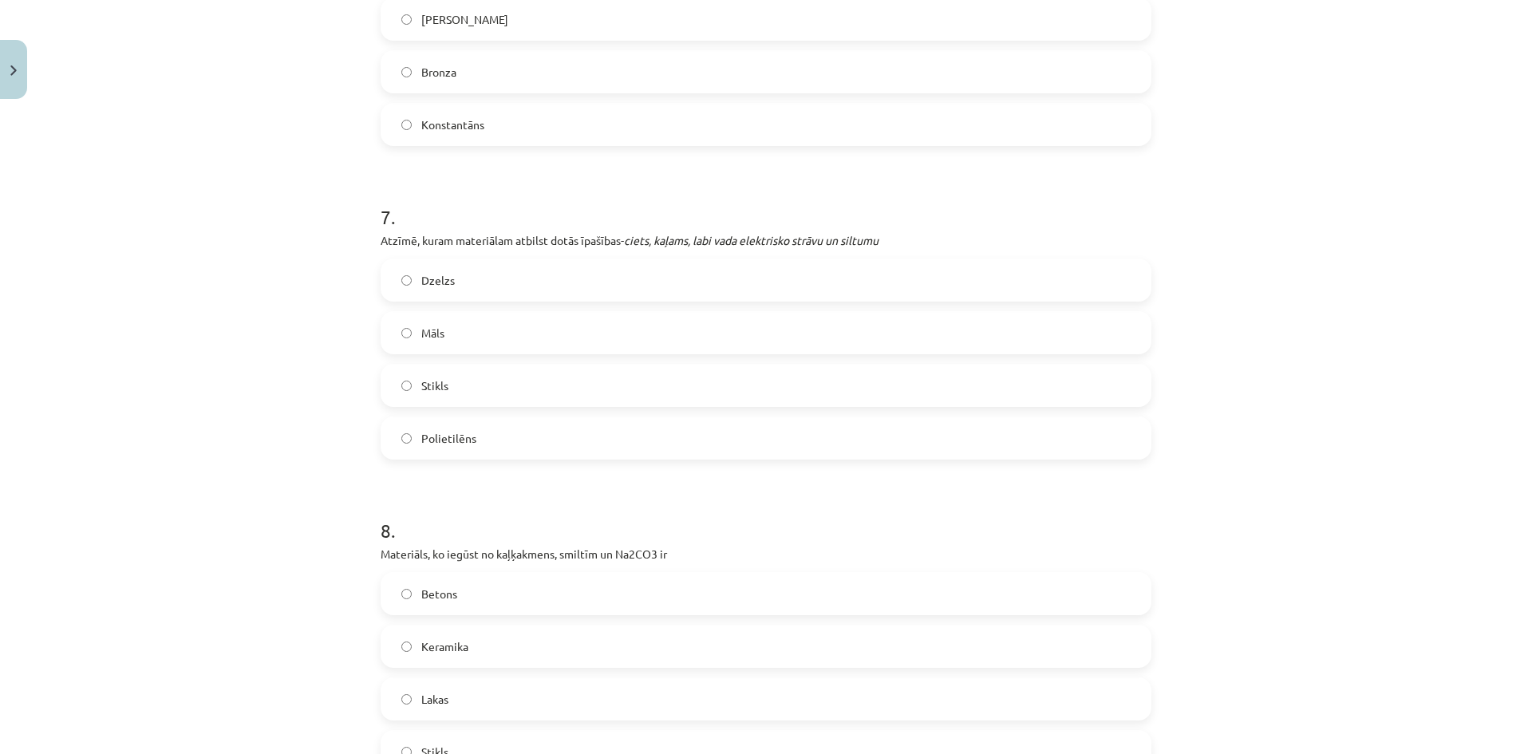
scroll to position [2172, 0]
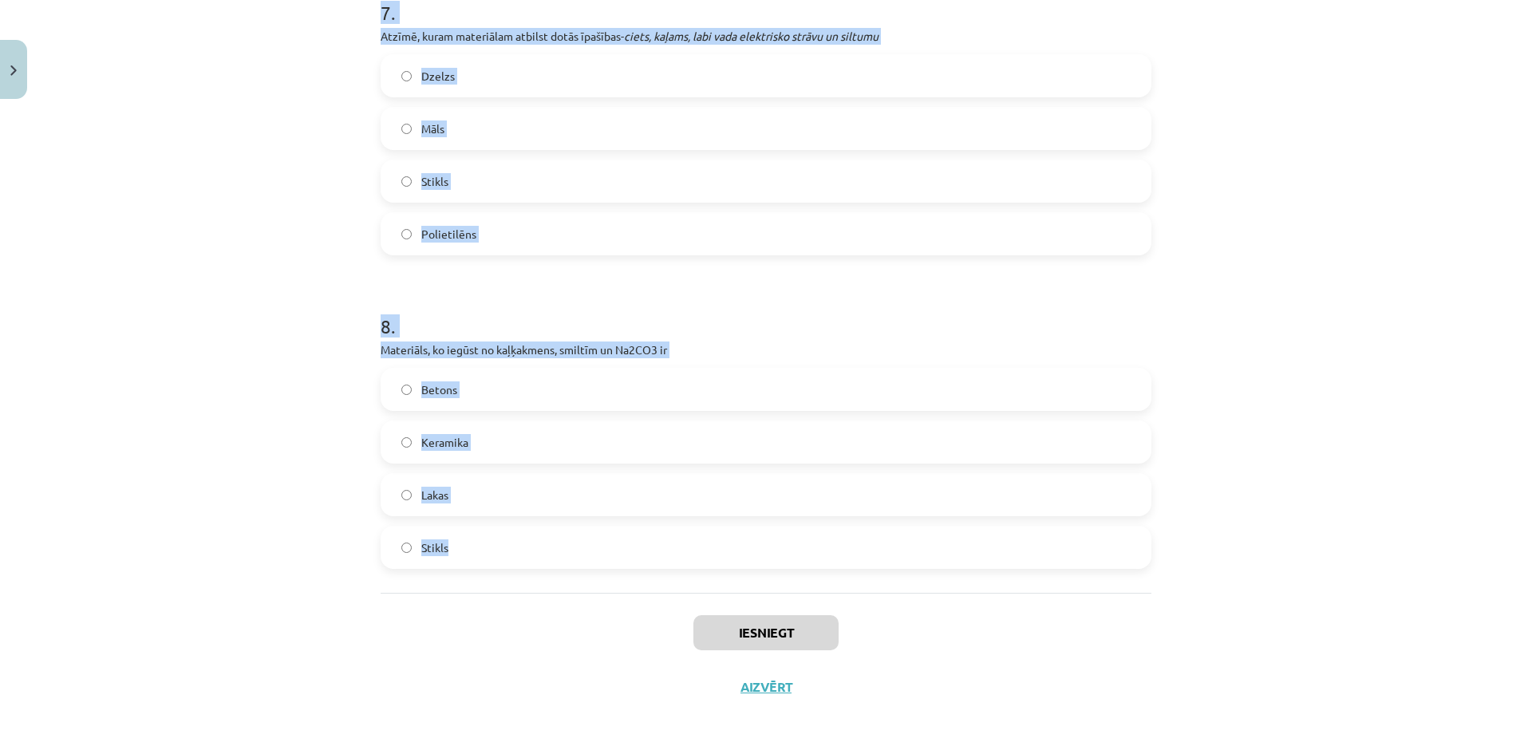
drag, startPoint x: 378, startPoint y: 315, endPoint x: 522, endPoint y: 540, distance: 266.9
copy form "1 . Izvēlies pareizo atbildi Korozijas procesā veidojas metāla oksīds Korozija …"
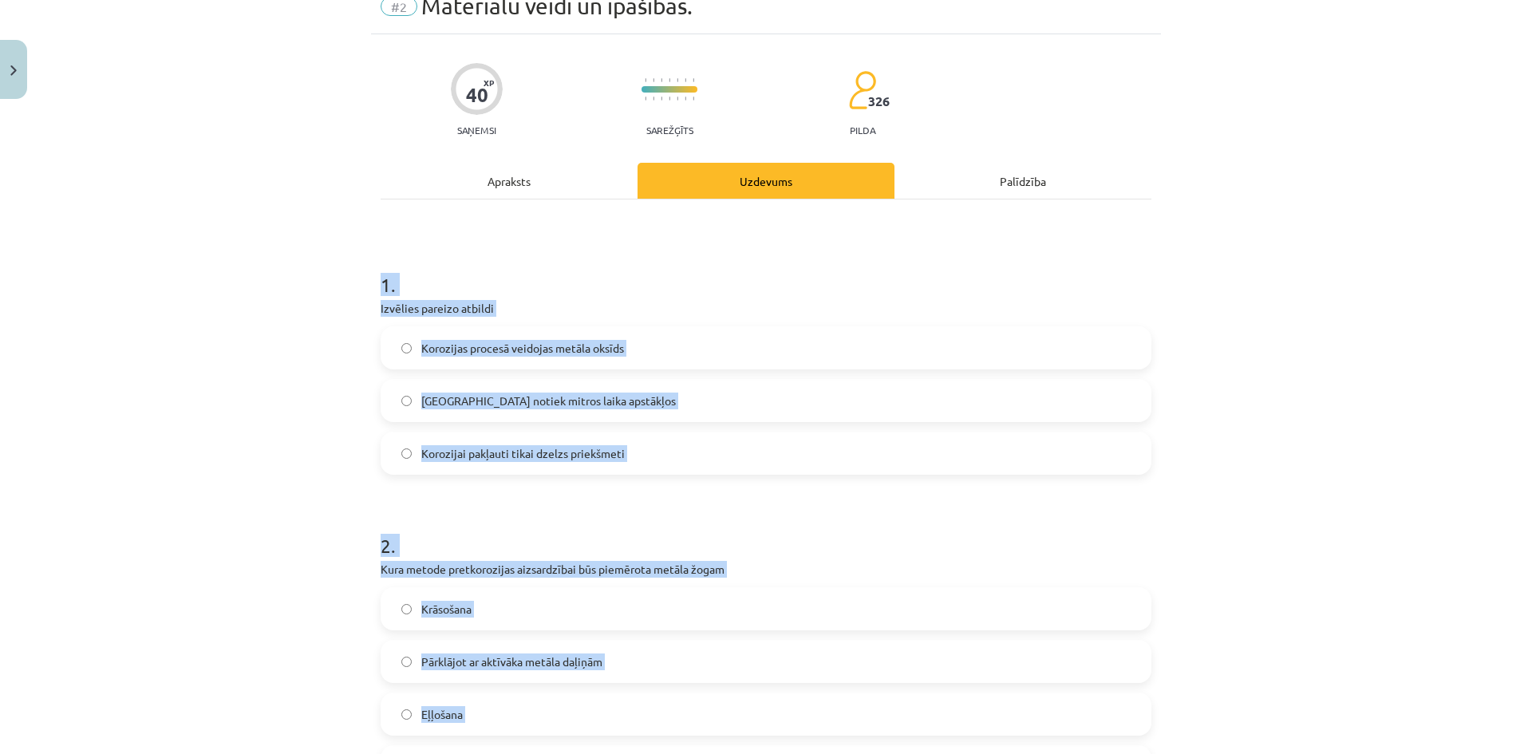
scroll to position [0, 0]
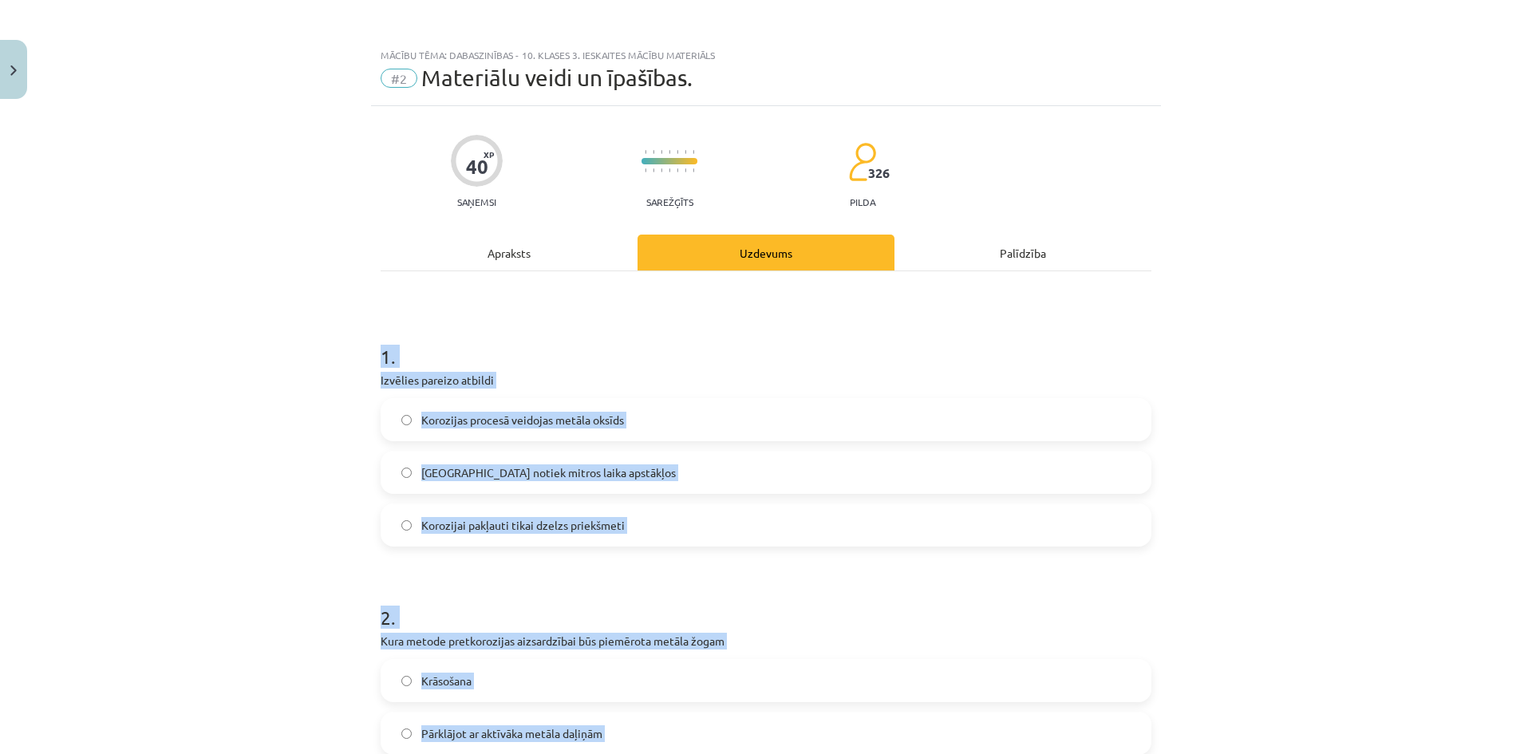
click at [329, 319] on div "Mācību tēma: Dabaszinības - 10. klases 3. ieskaites mācību materiāls #2 Materiā…" at bounding box center [766, 377] width 1532 height 754
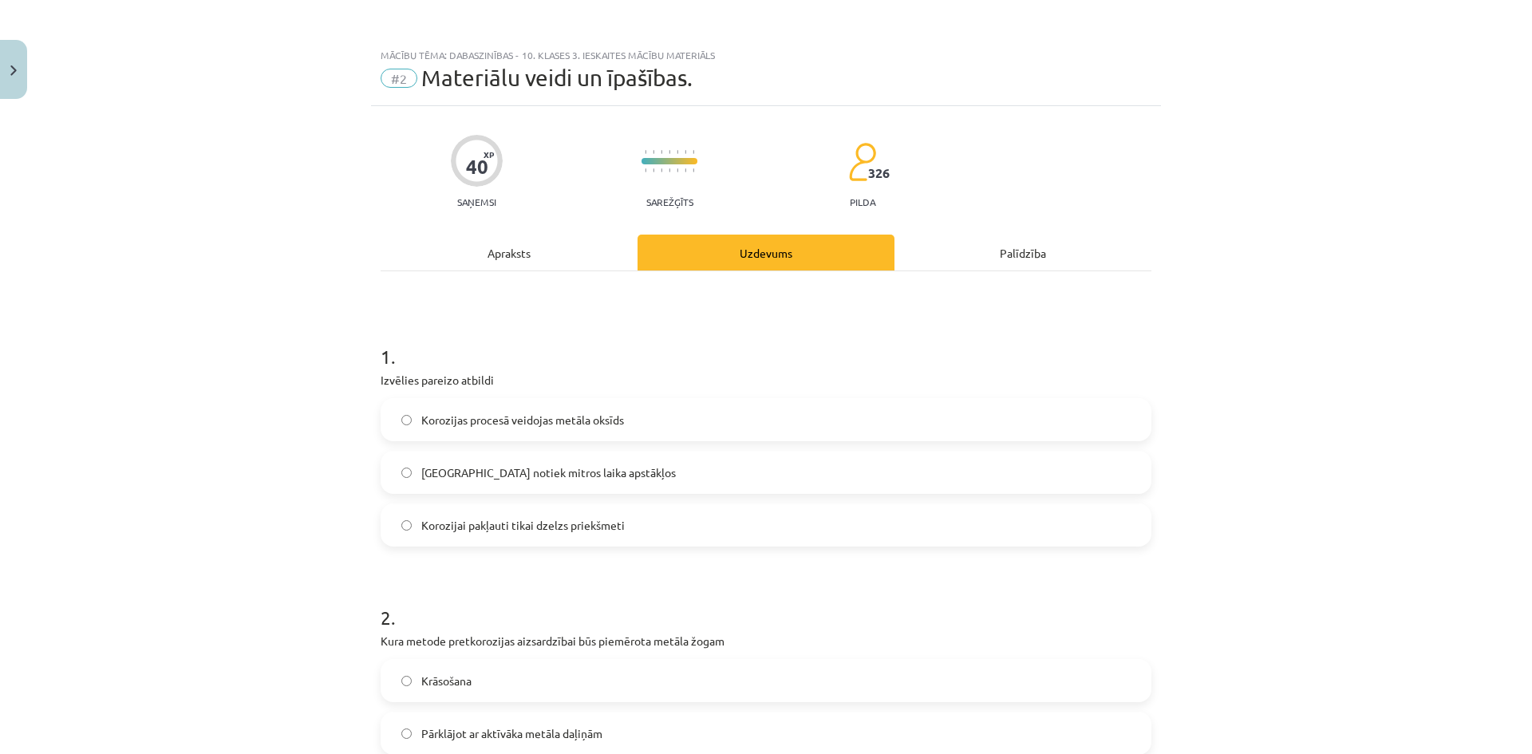
click at [450, 421] on span "Korozijas procesā veidojas metāla oksīds" at bounding box center [522, 420] width 203 height 17
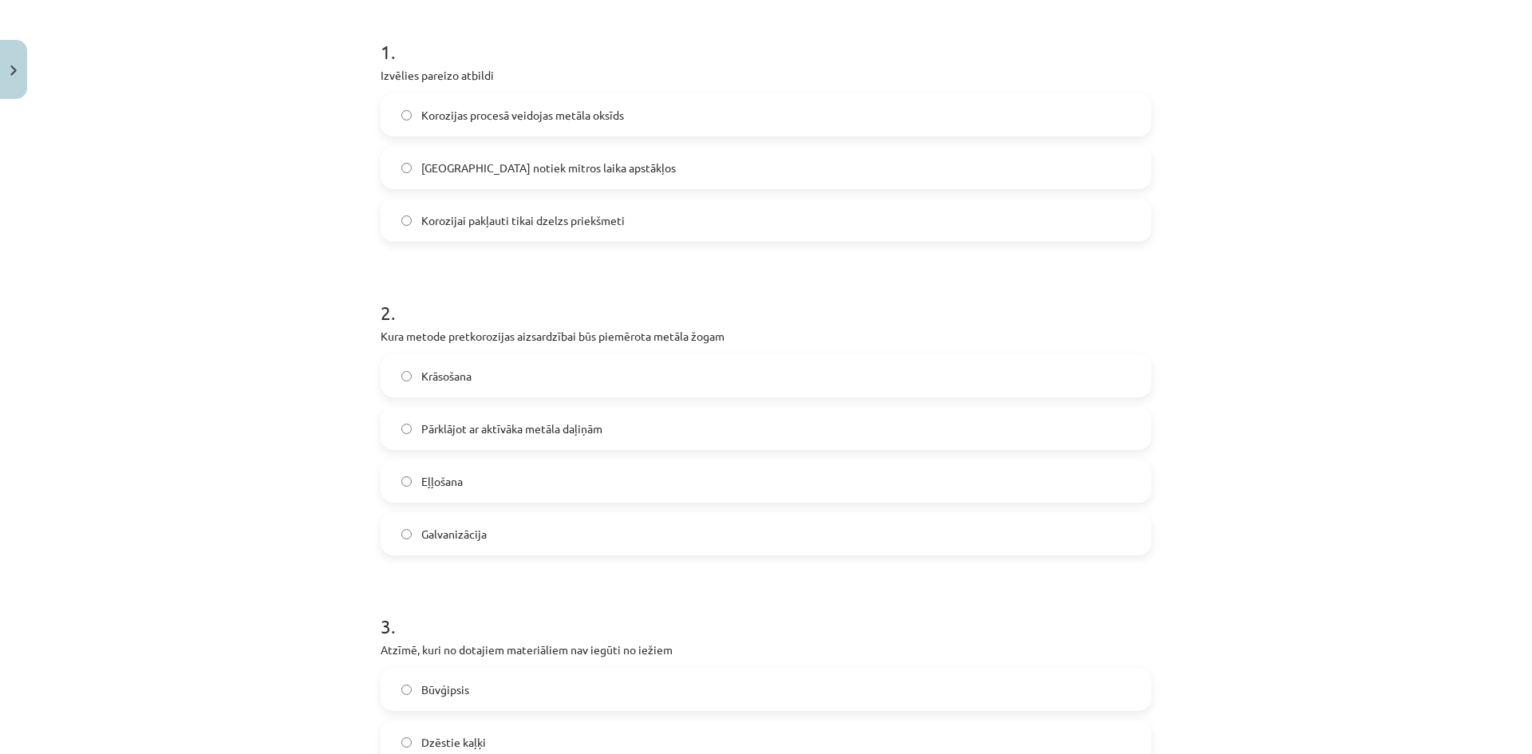
scroll to position [319, 0]
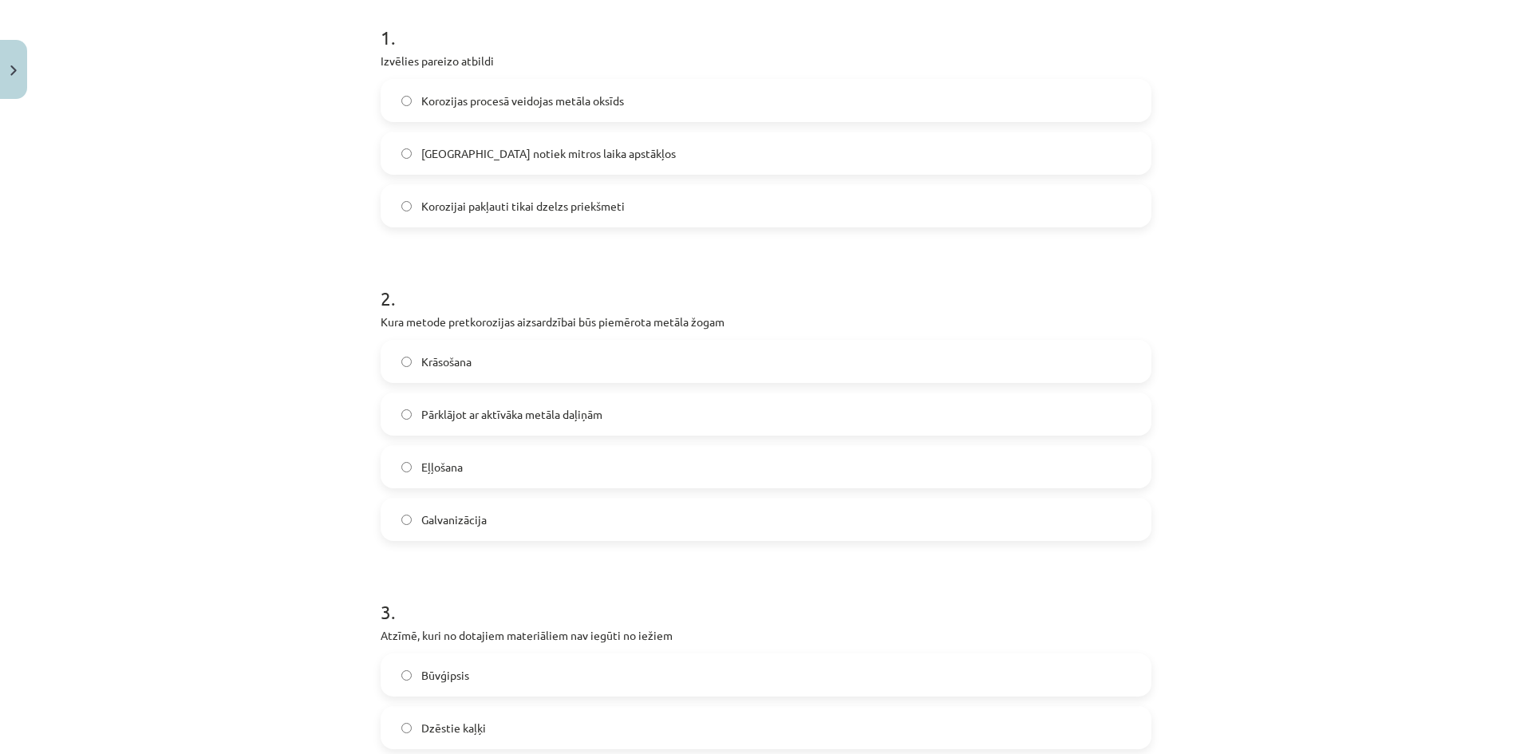
click at [437, 359] on span "Krāsošana" at bounding box center [446, 361] width 50 height 17
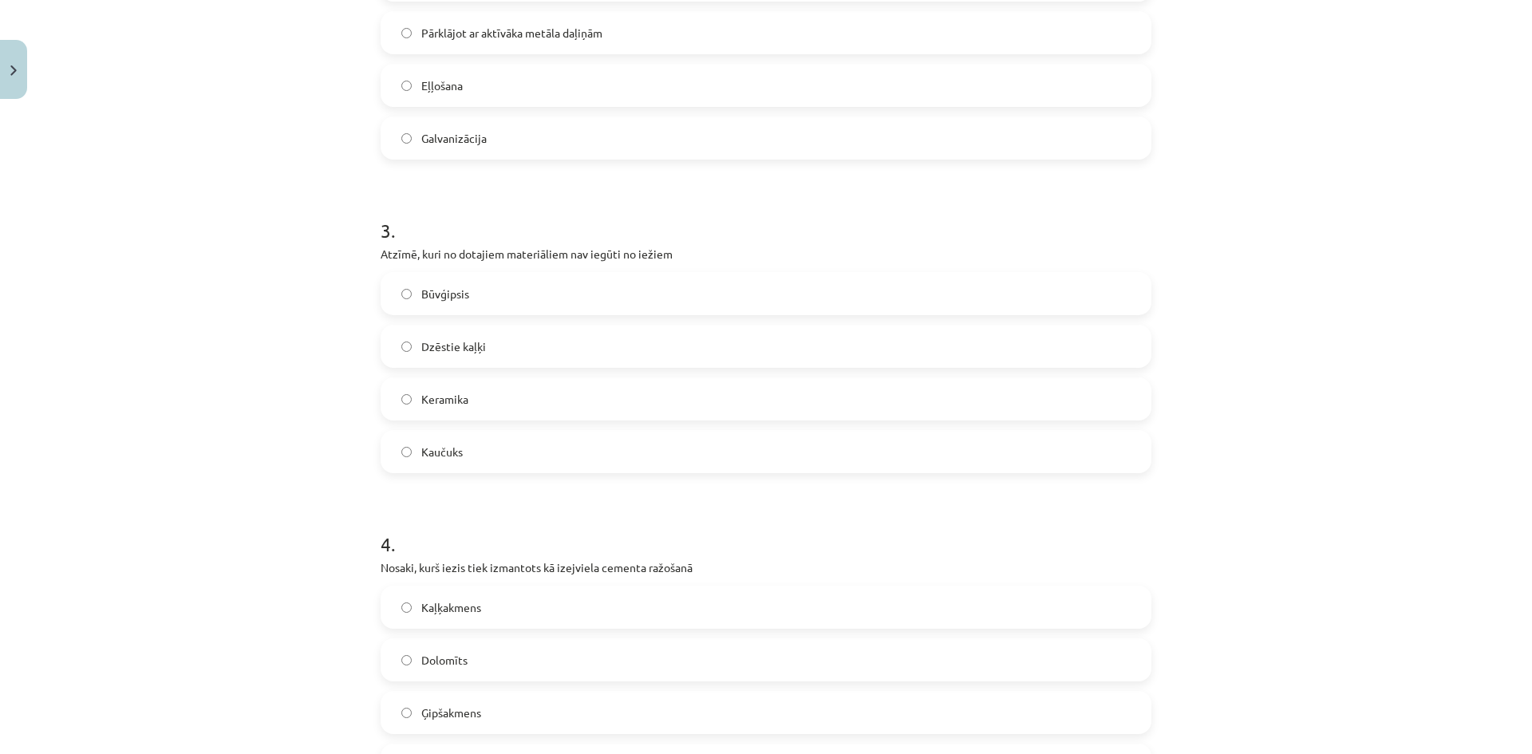
scroll to position [718, 0]
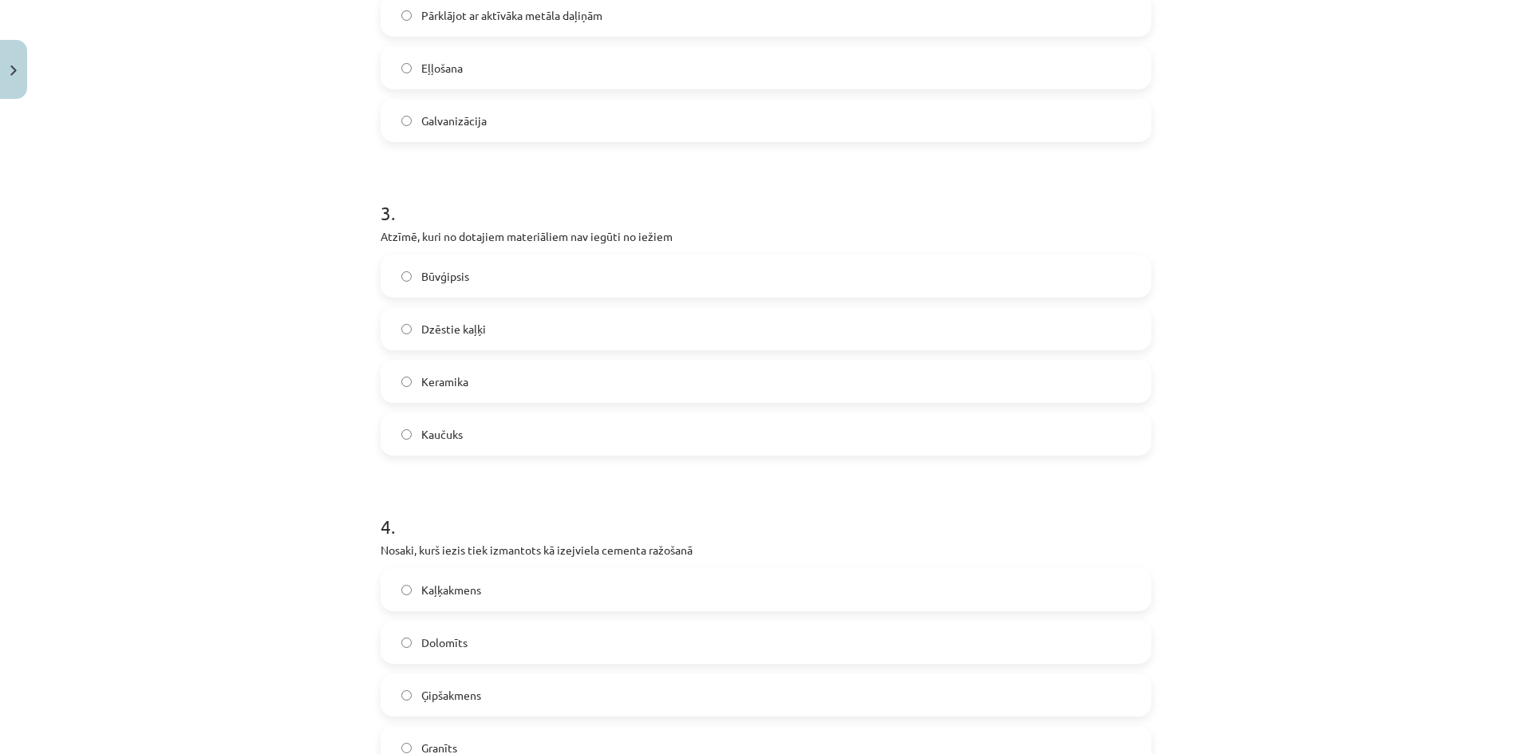
click at [421, 593] on span "Kaļķakmens" at bounding box center [451, 590] width 60 height 17
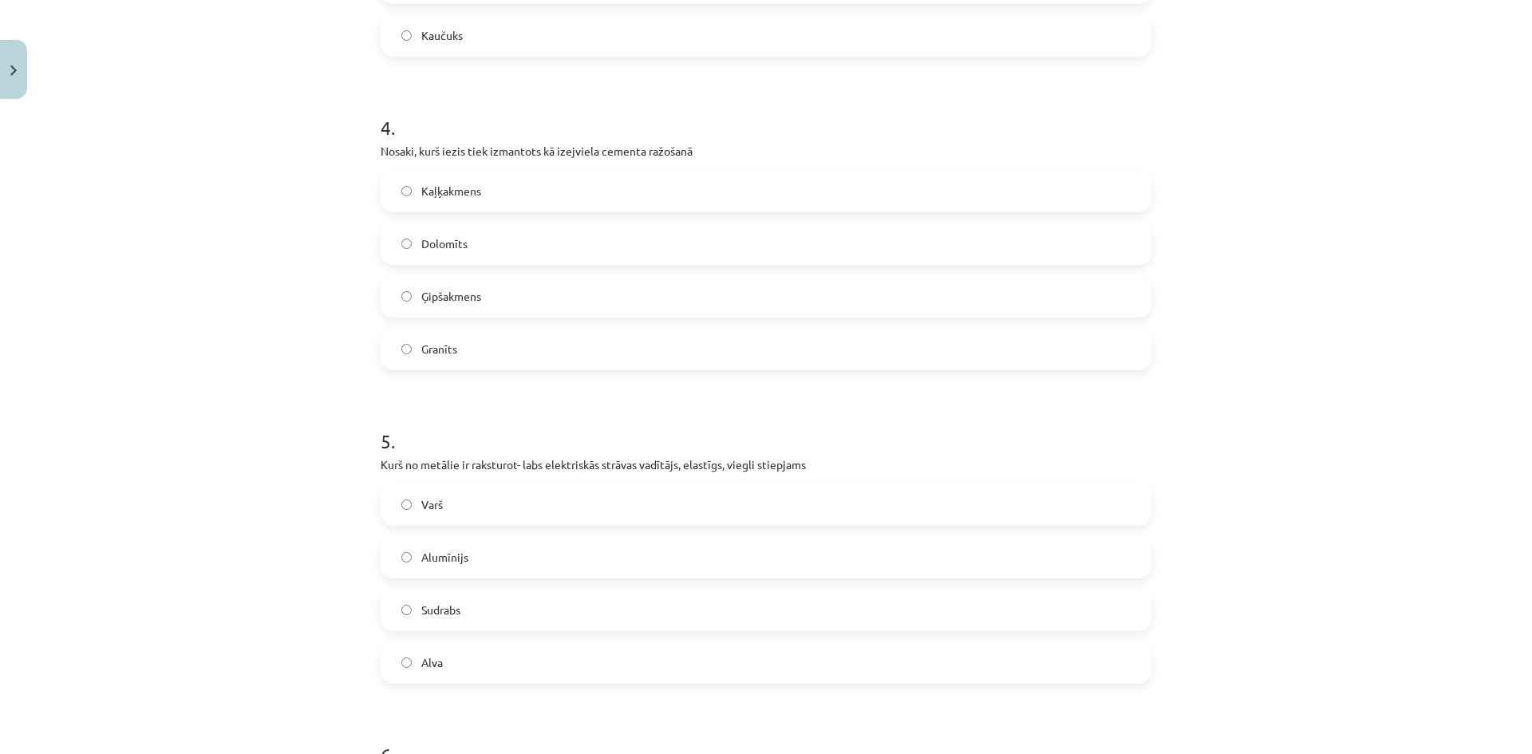
click at [429, 504] on span "Varš" at bounding box center [432, 504] width 22 height 17
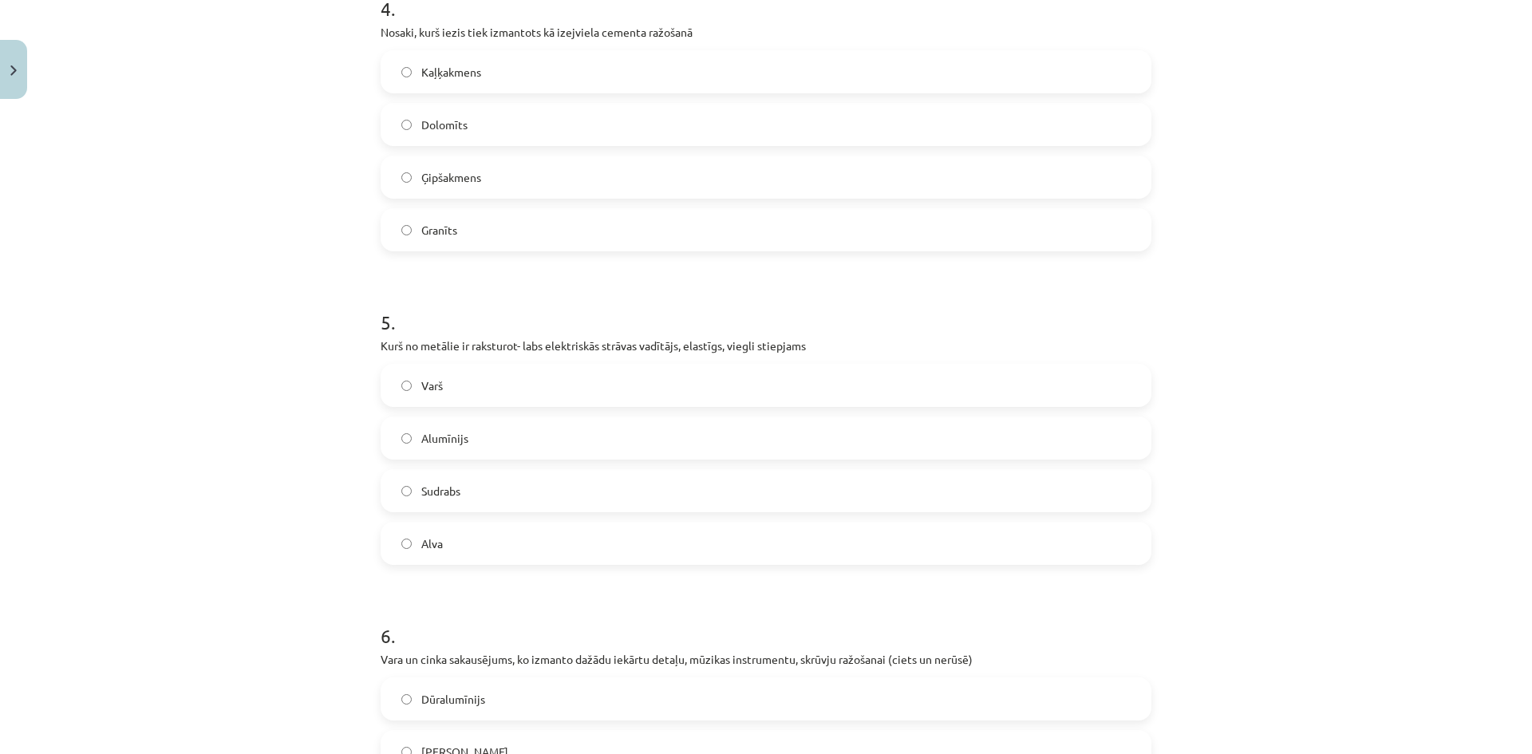
scroll to position [1516, 0]
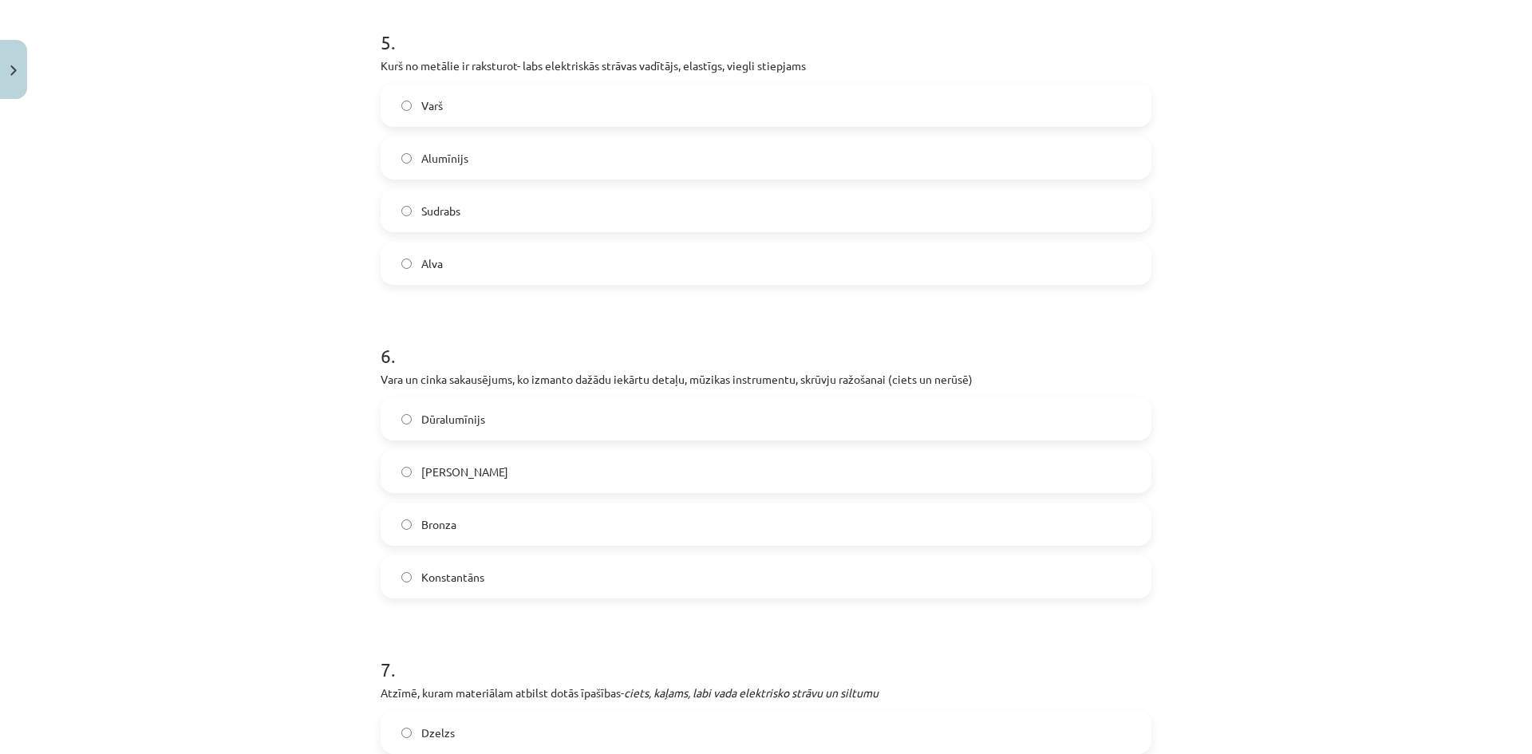
click at [428, 478] on span "Misiņš" at bounding box center [464, 472] width 87 height 17
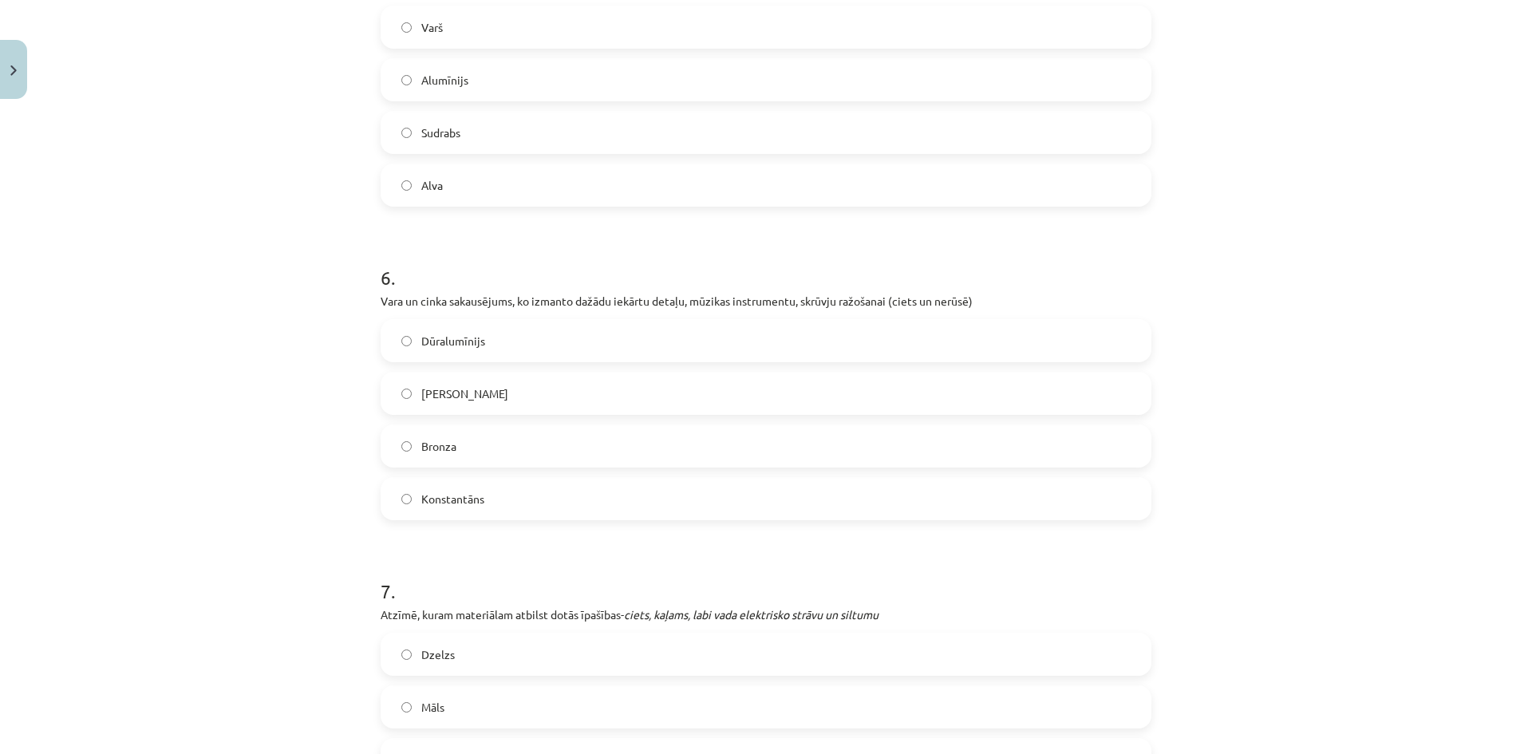
scroll to position [1994, 0]
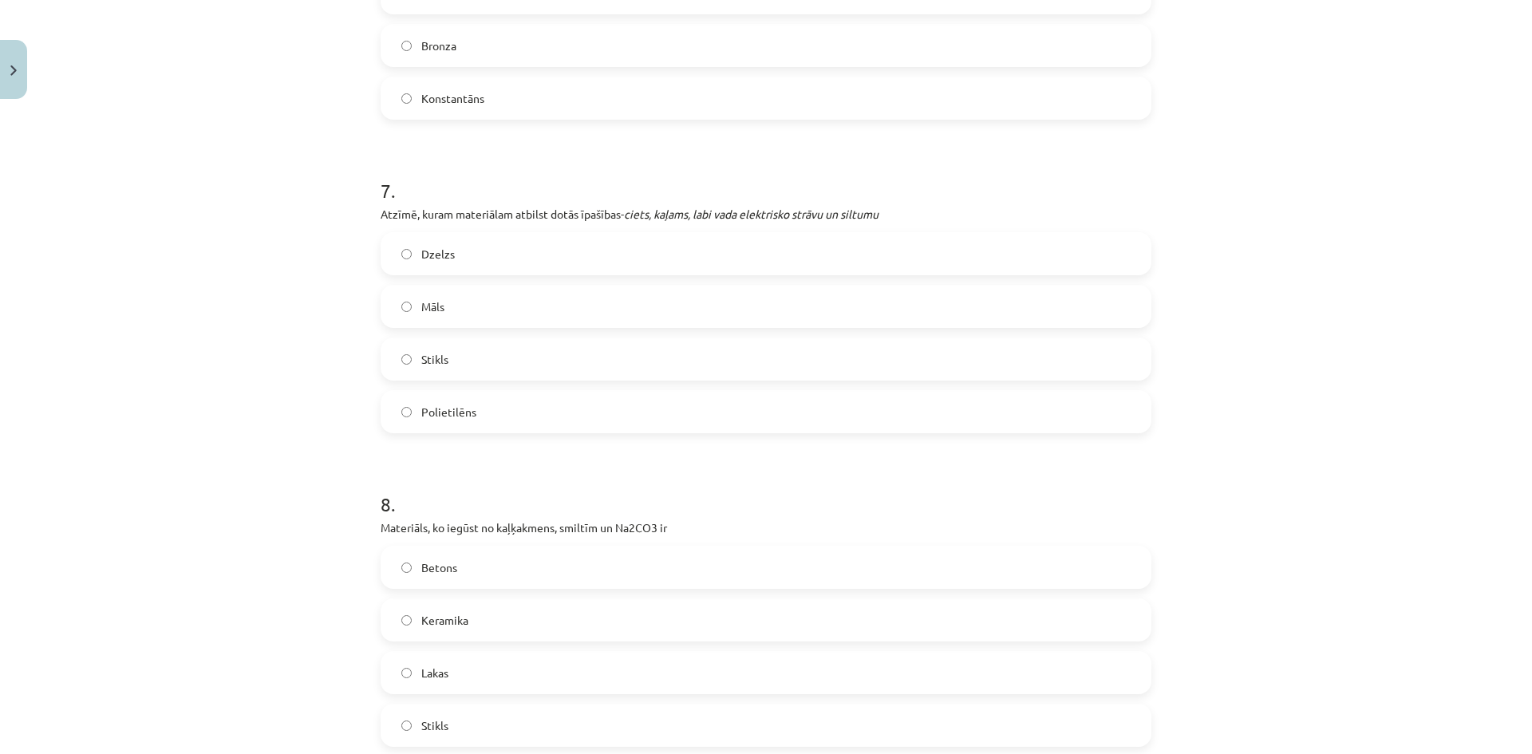
click at [421, 251] on span "Dzelzs" at bounding box center [438, 254] width 34 height 17
click at [438, 728] on span "Stikls" at bounding box center [434, 725] width 27 height 17
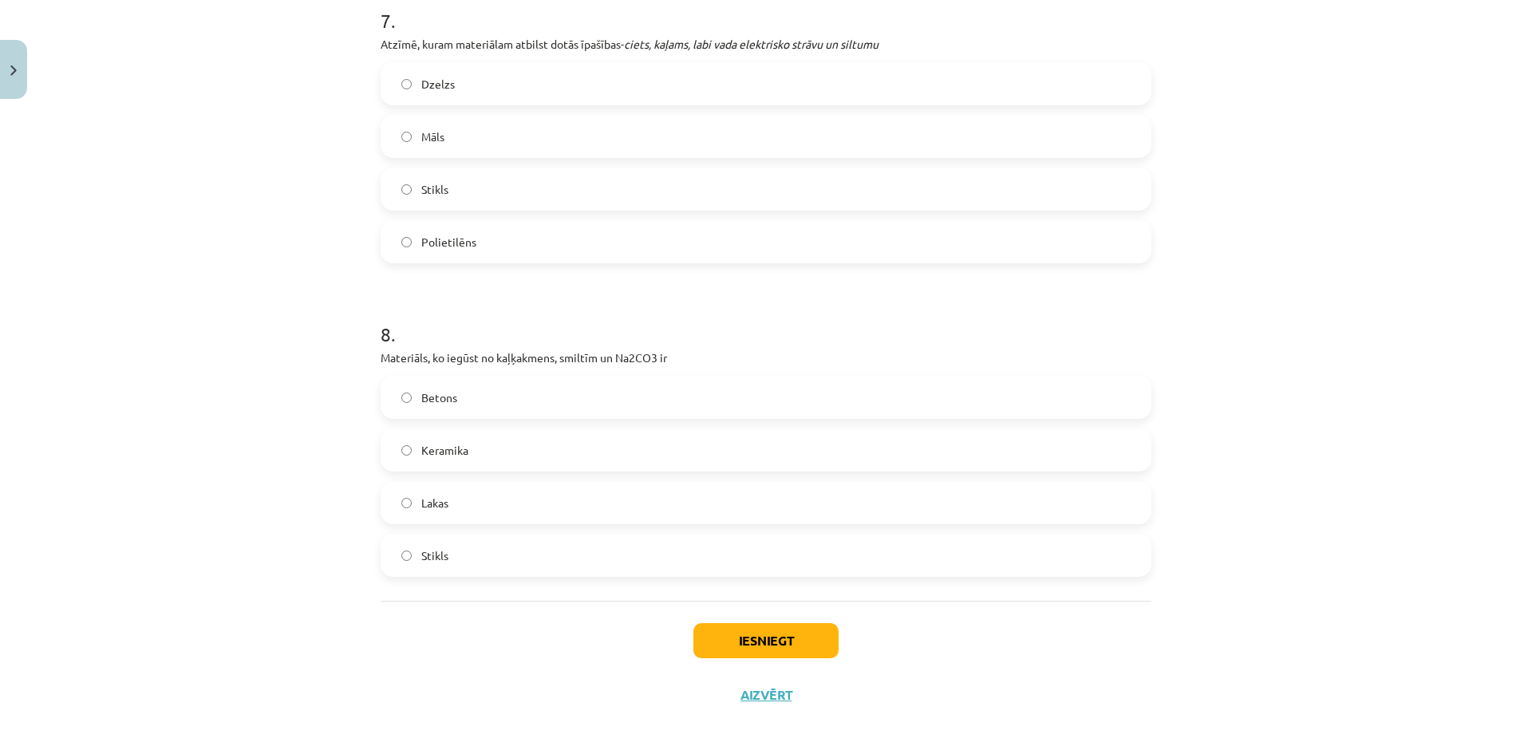
scroll to position [2172, 0]
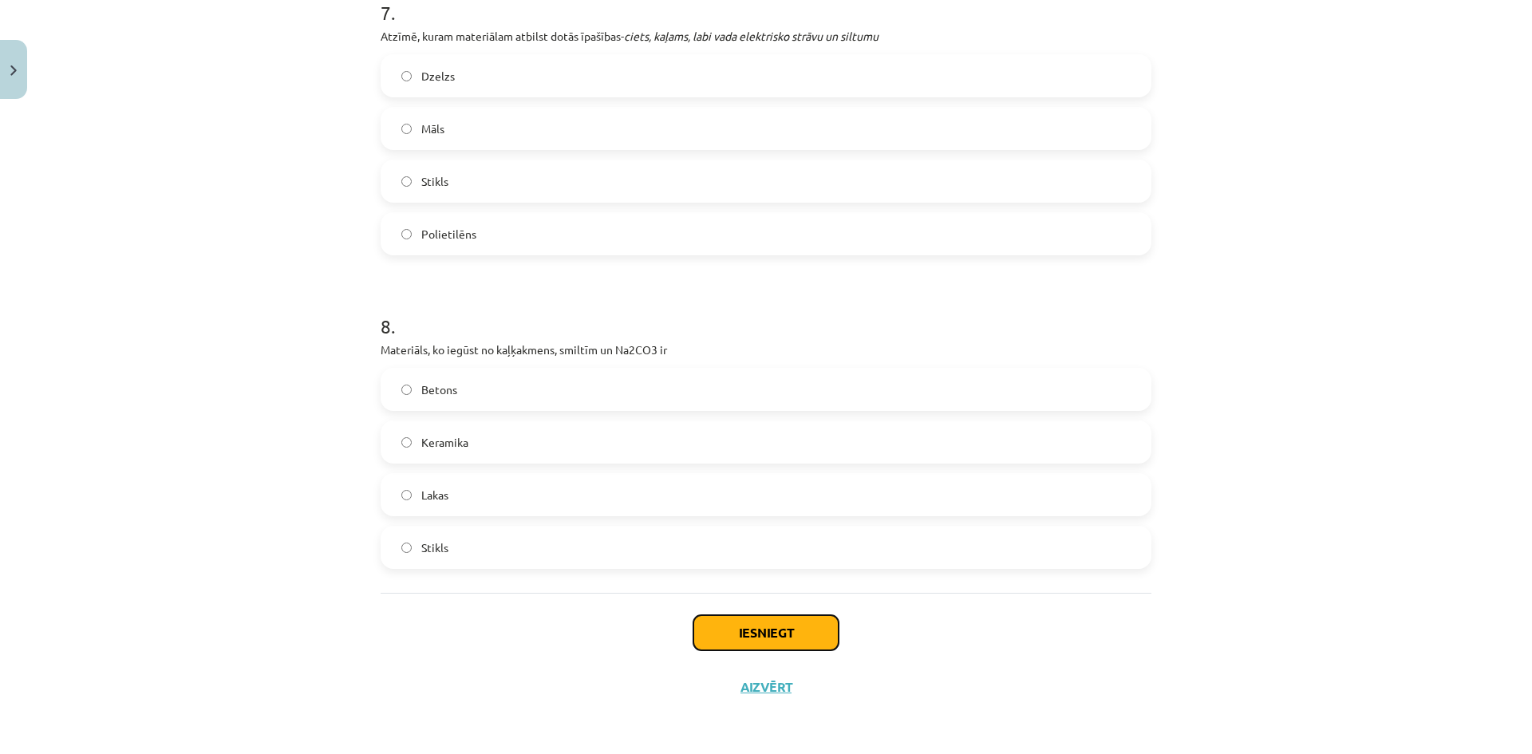
click at [782, 630] on button "Iesniegt" at bounding box center [765, 632] width 145 height 35
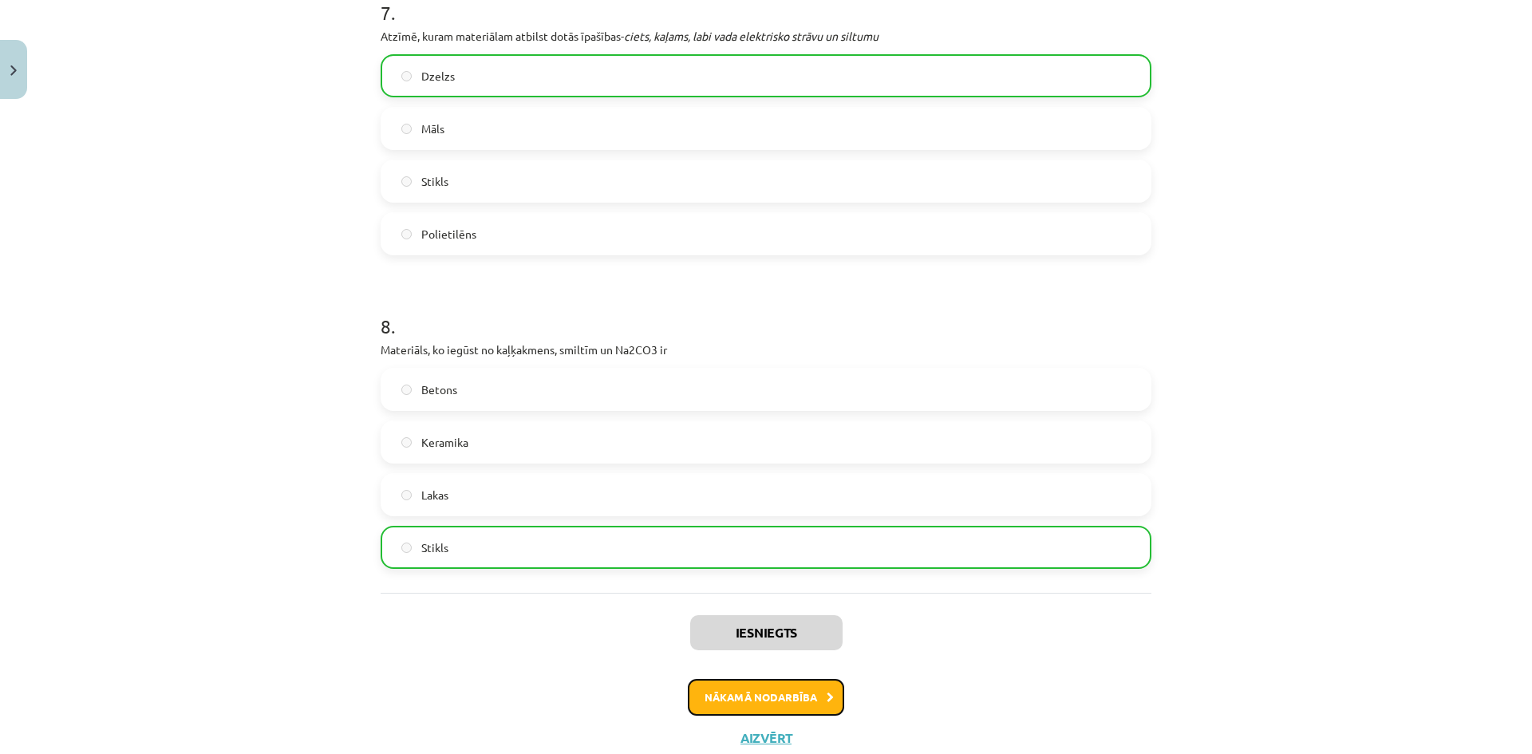
click at [787, 705] on button "Nākamā nodarbība" at bounding box center [766, 697] width 156 height 37
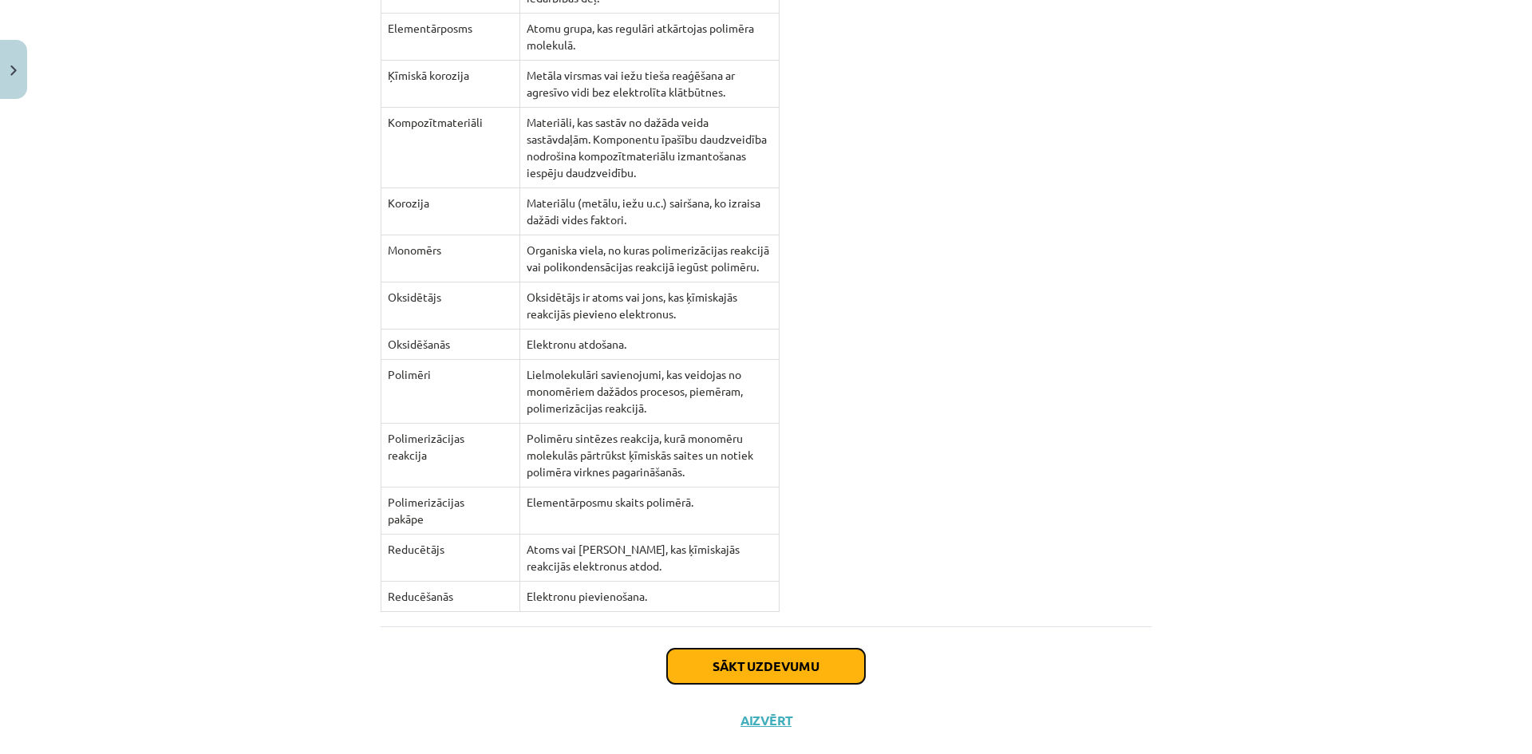
click at [781, 649] on button "Sākt uzdevumu" at bounding box center [766, 666] width 198 height 35
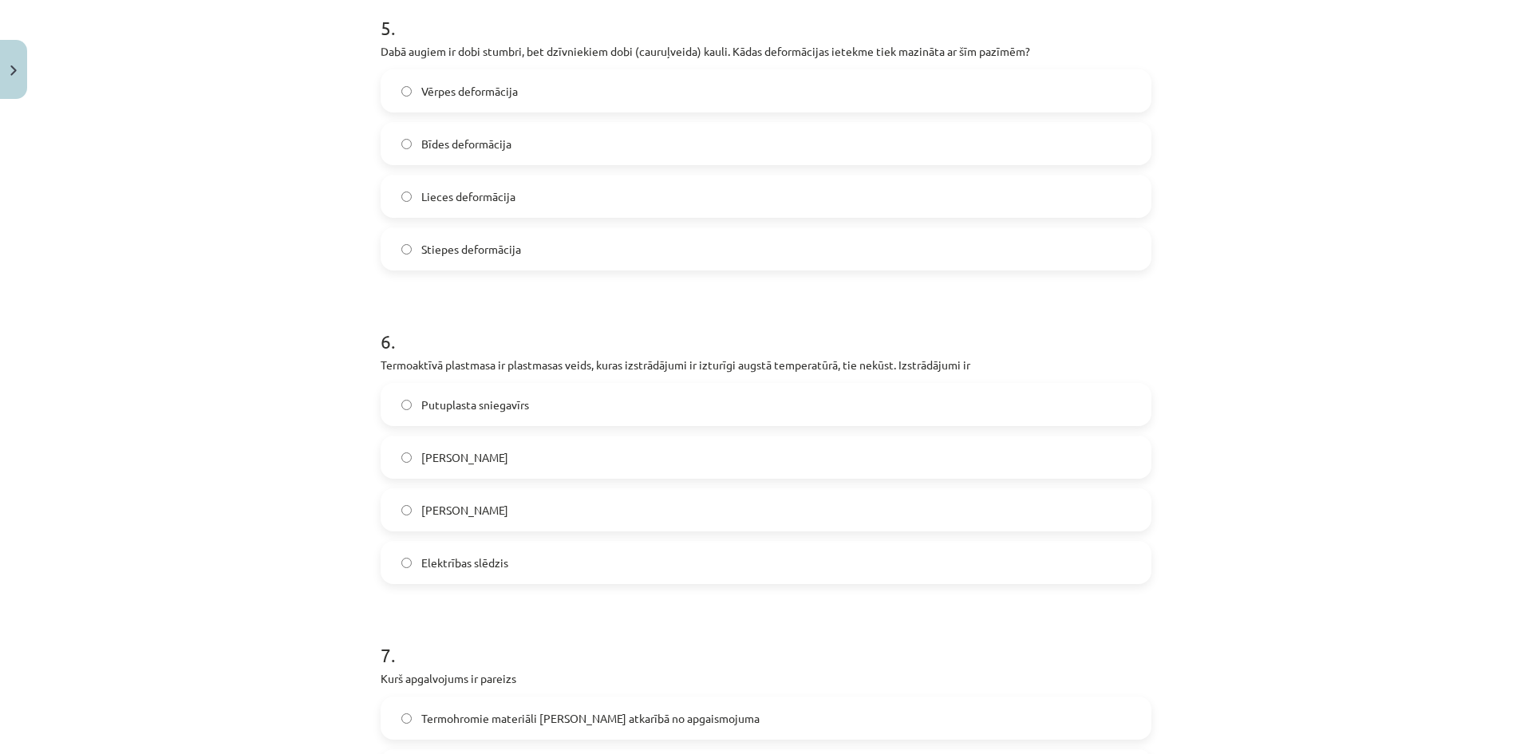
scroll to position [1806, 0]
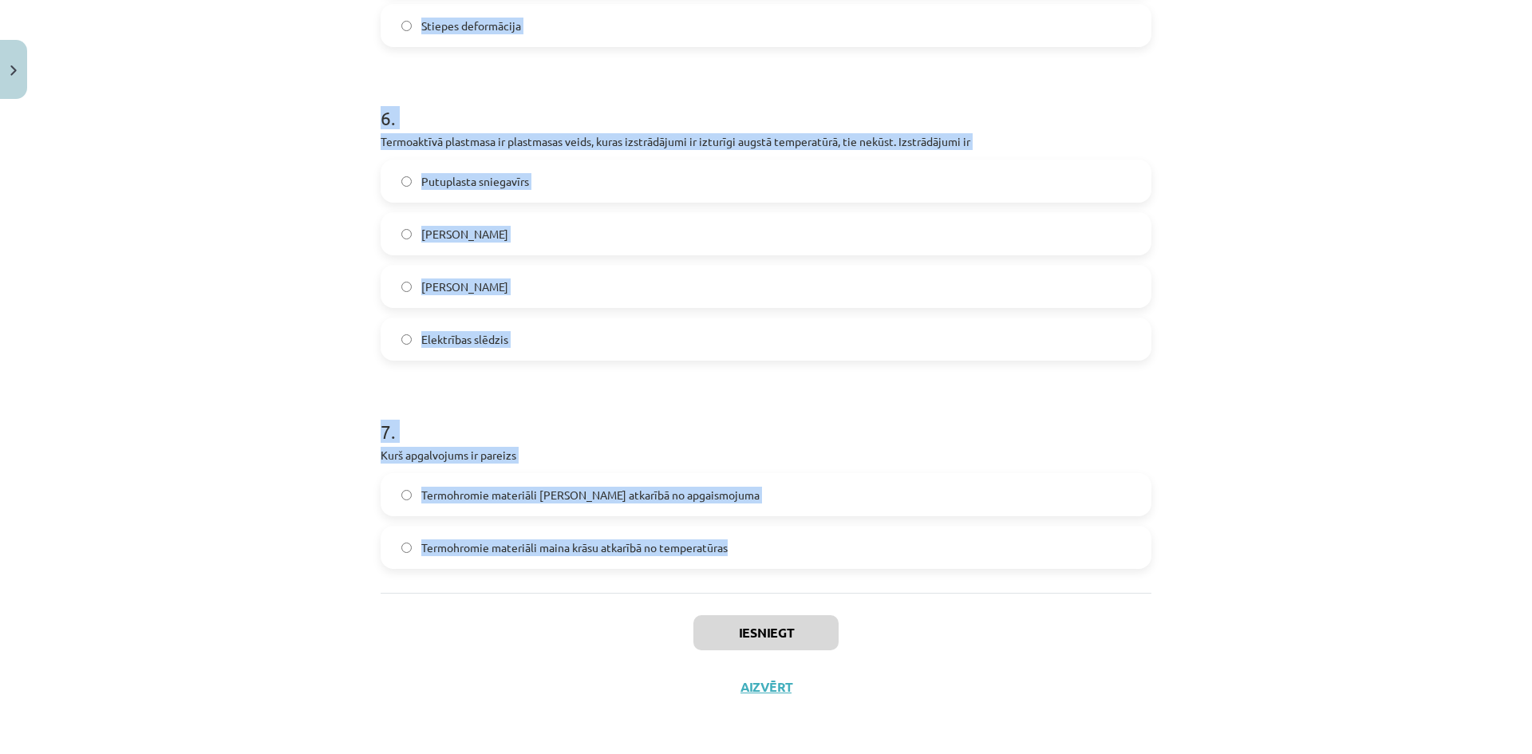
drag, startPoint x: 374, startPoint y: 314, endPoint x: 758, endPoint y: 560, distance: 456.1
copy form "1 . Kuri no dotajiem materiāliem ir palīgmateriāli Līme Metāls Keramzītbetons C…"
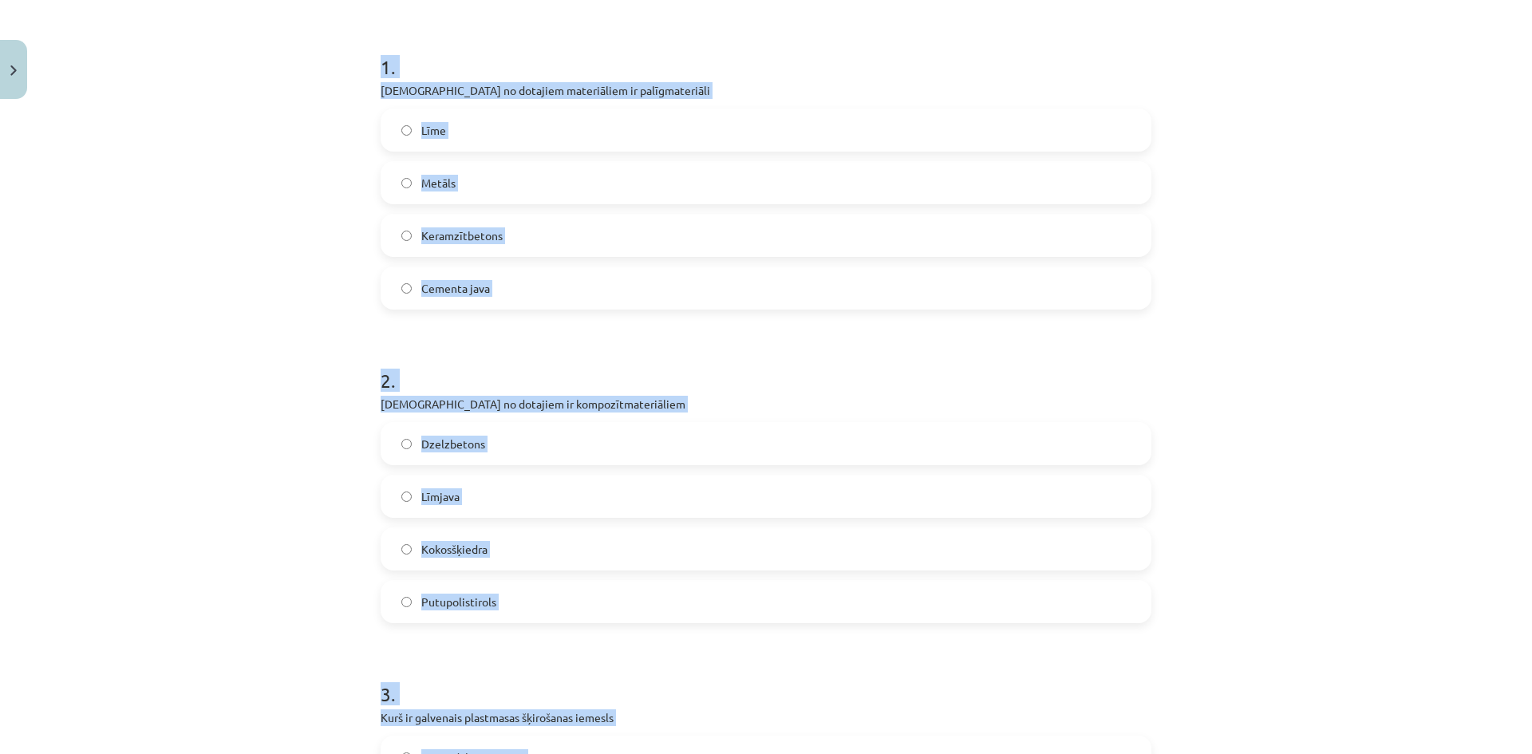
scroll to position [0, 0]
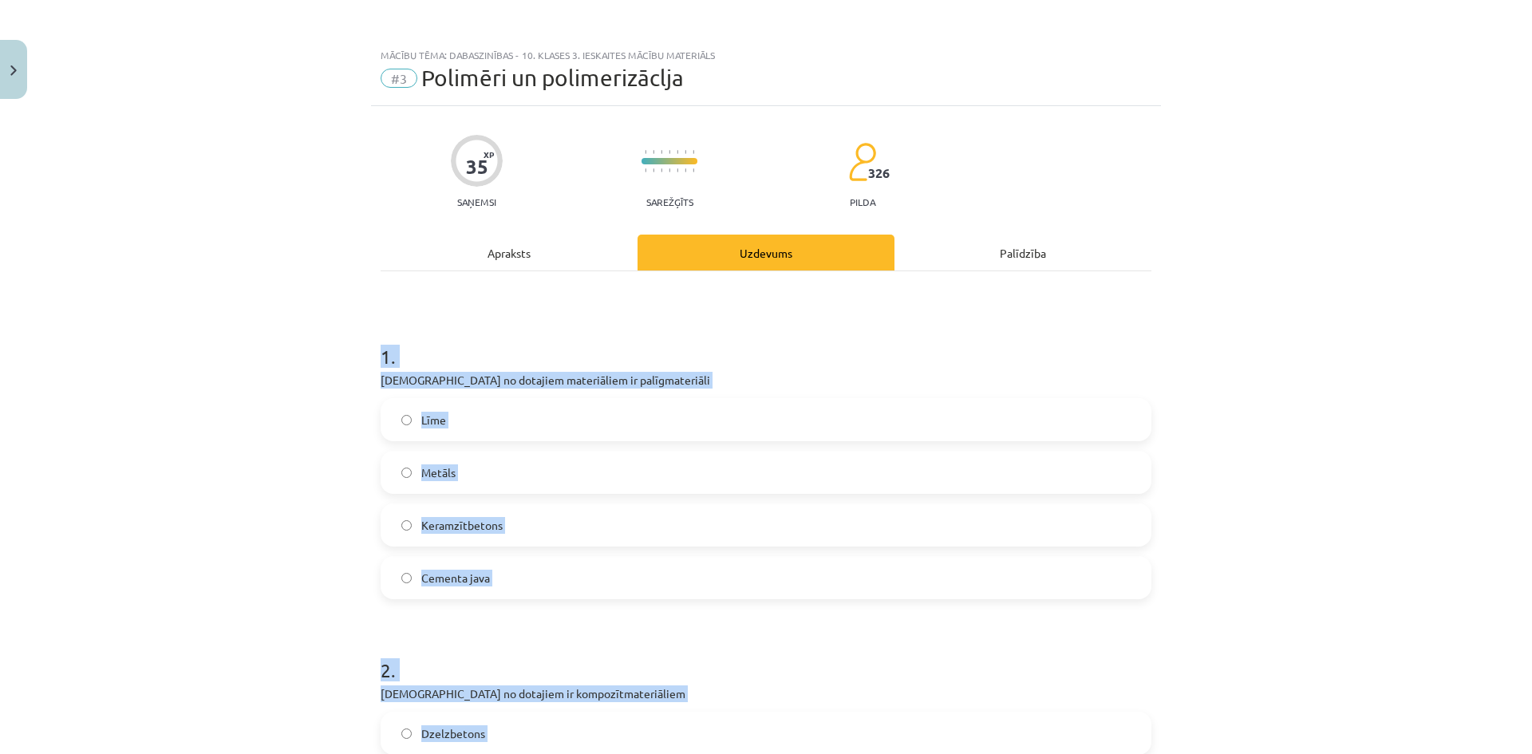
click at [296, 326] on div "Mācību tēma: Dabaszinības - 10. klases 3. ieskaites mācību materiāls #3 Polimēr…" at bounding box center [766, 377] width 1532 height 754
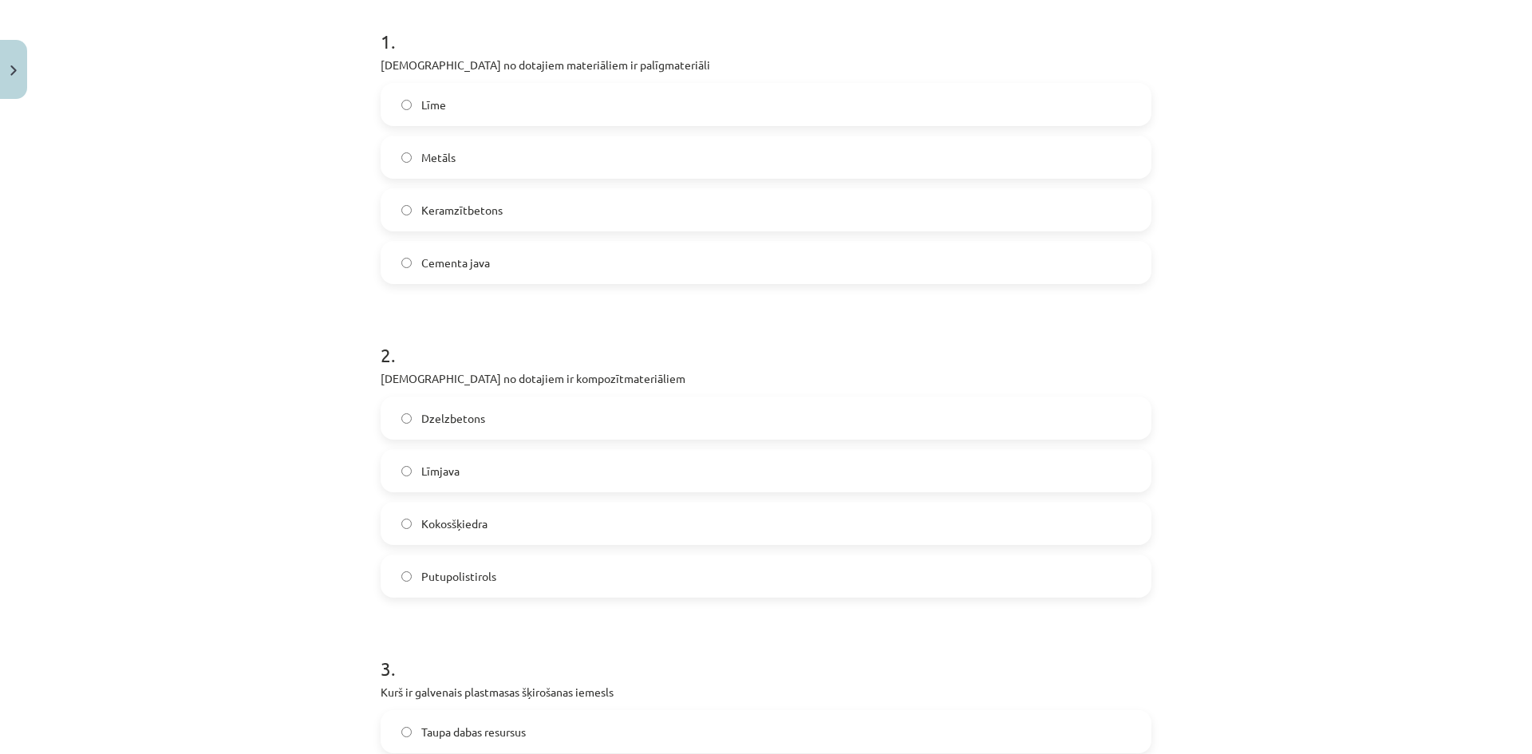
scroll to position [319, 0]
click at [444, 413] on span "Dzelzbetons" at bounding box center [453, 414] width 64 height 17
click at [447, 571] on span "Putupolistirols" at bounding box center [458, 572] width 75 height 17
click at [435, 407] on span "Dzelzbetons" at bounding box center [453, 414] width 64 height 17
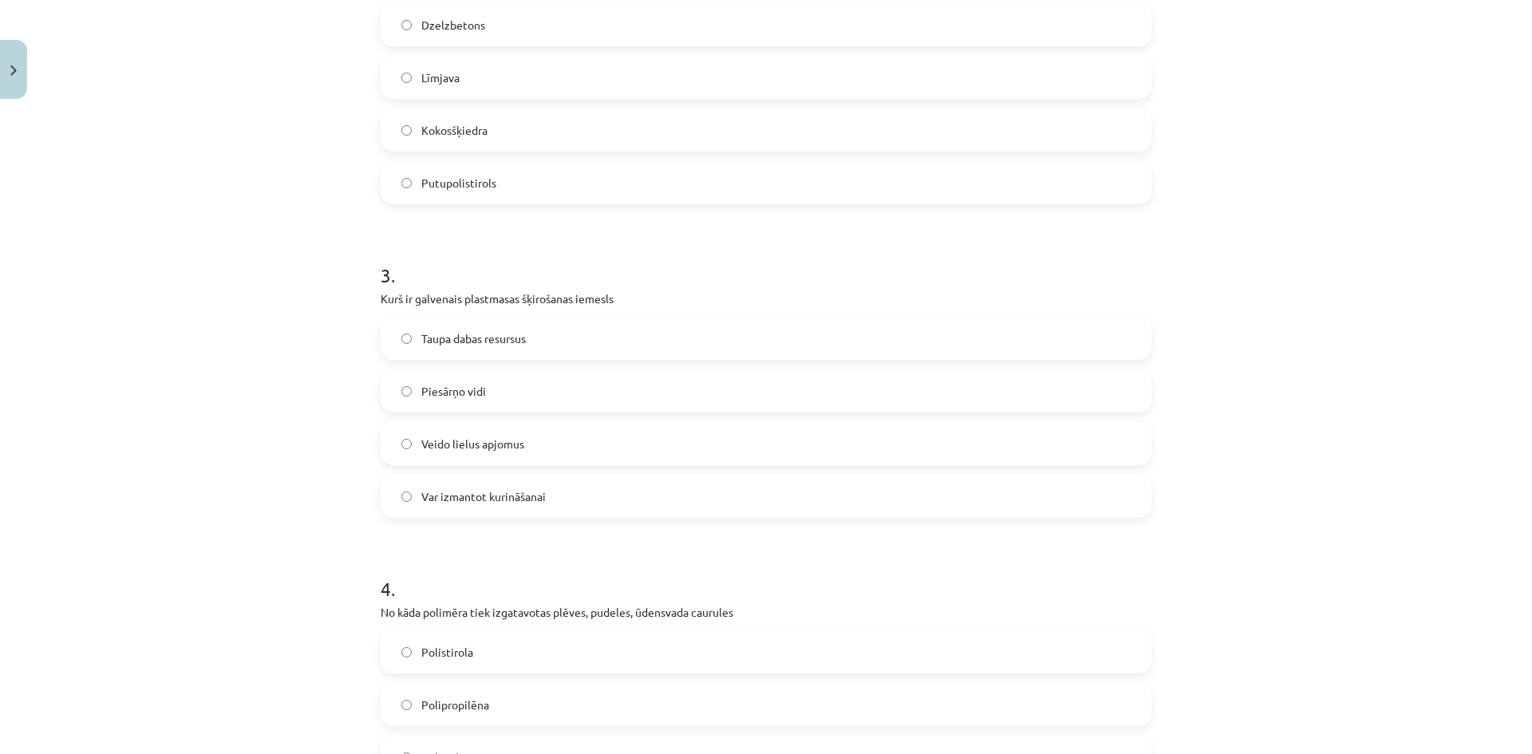
scroll to position [718, 0]
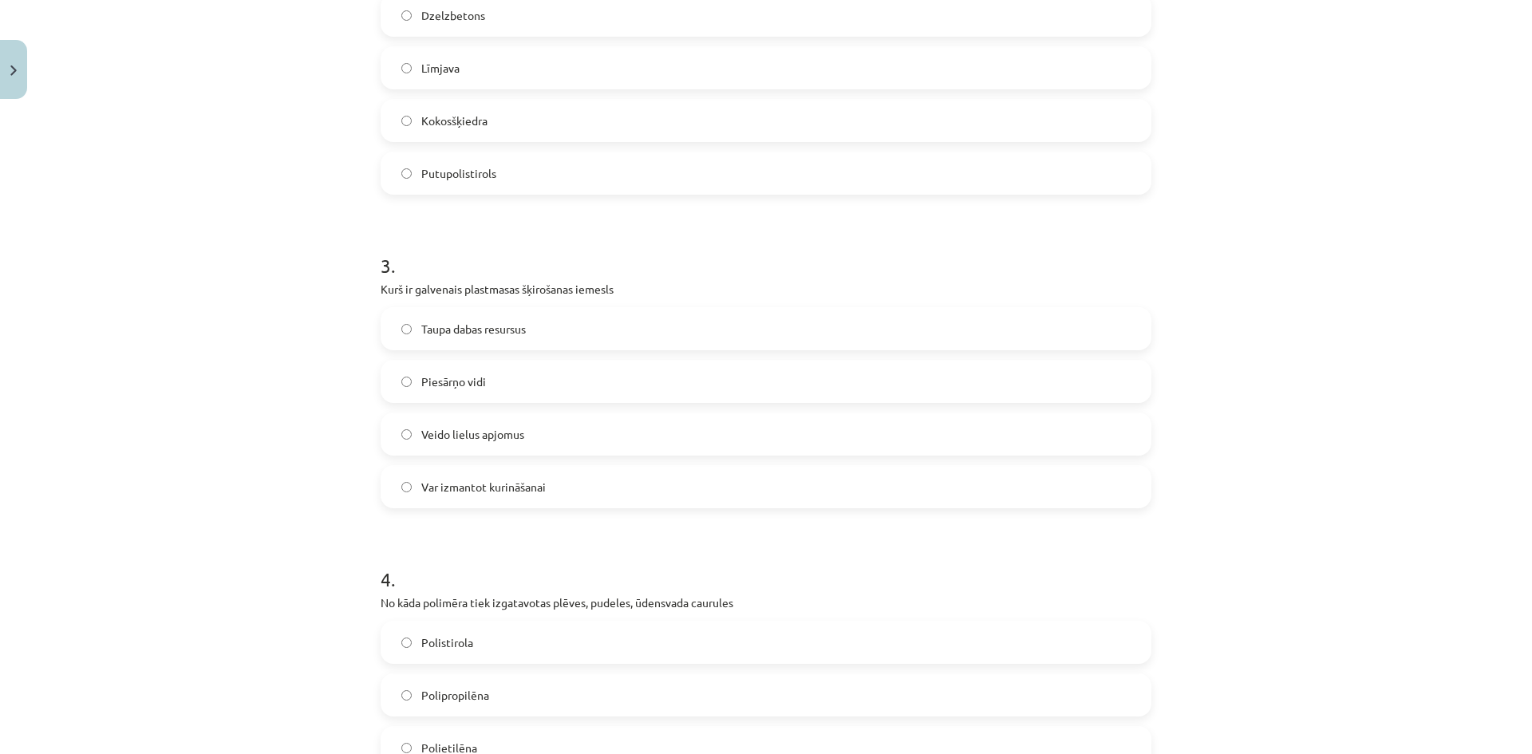
click at [460, 330] on span "Taupa dabas resursus" at bounding box center [473, 329] width 105 height 17
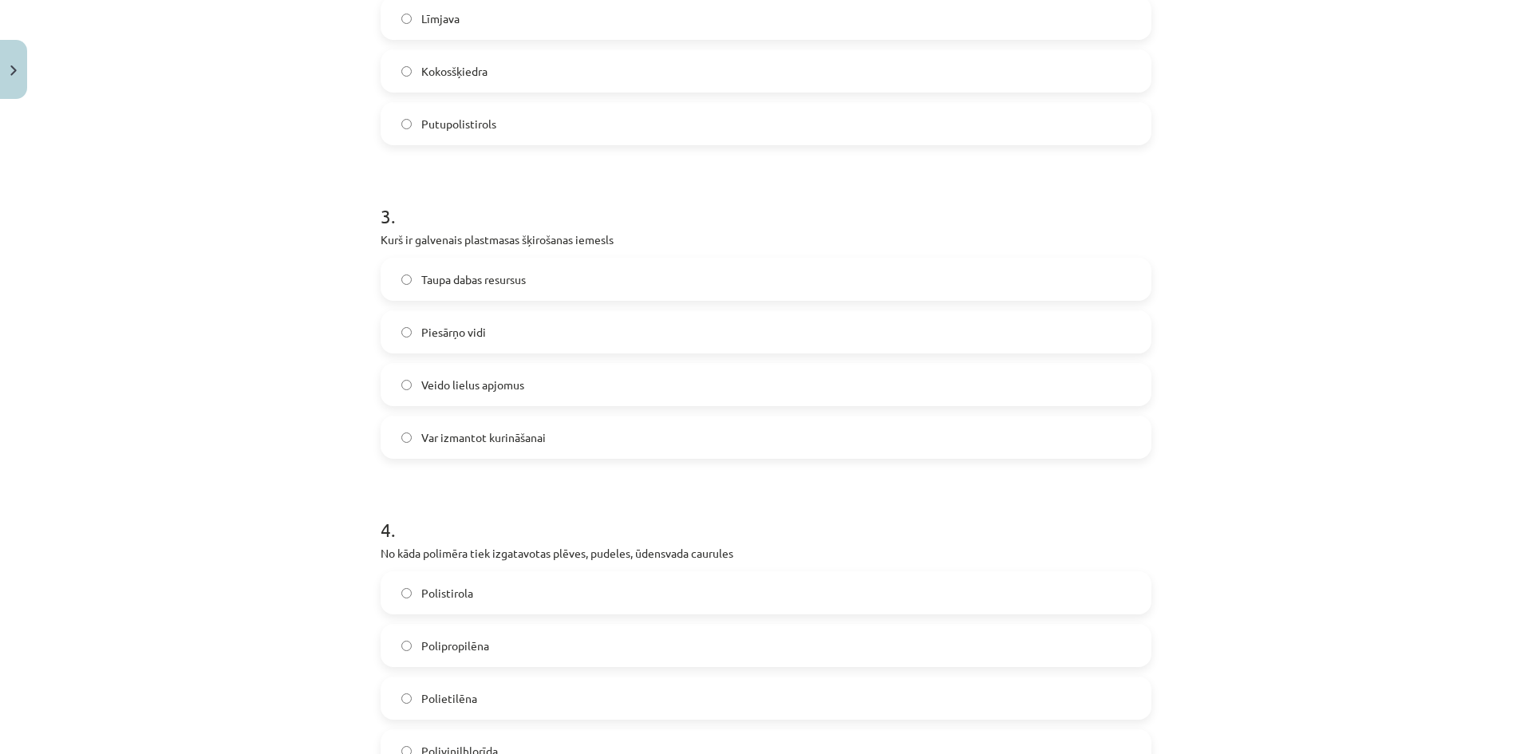
scroll to position [957, 0]
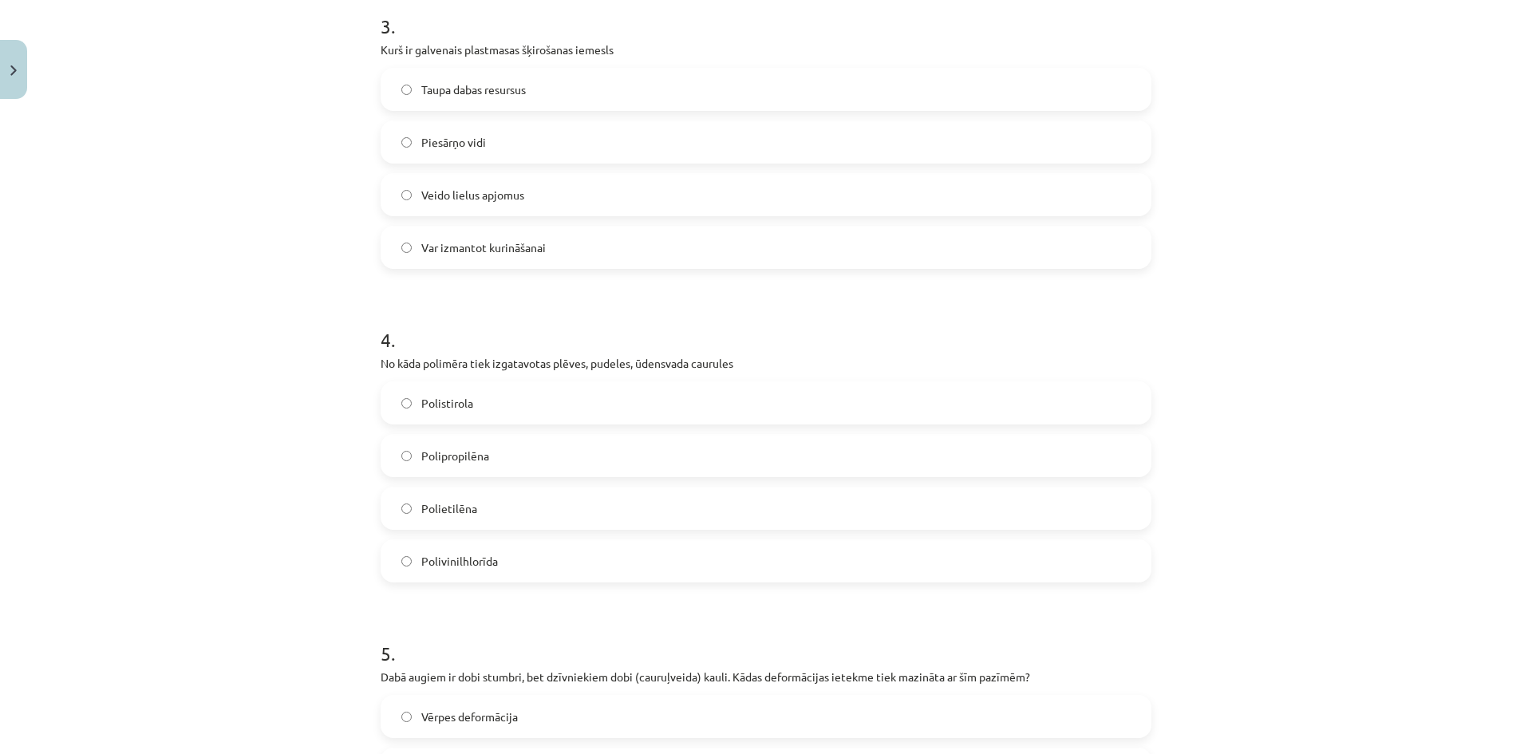
click at [440, 507] on span "Polietilēna" at bounding box center [449, 508] width 56 height 17
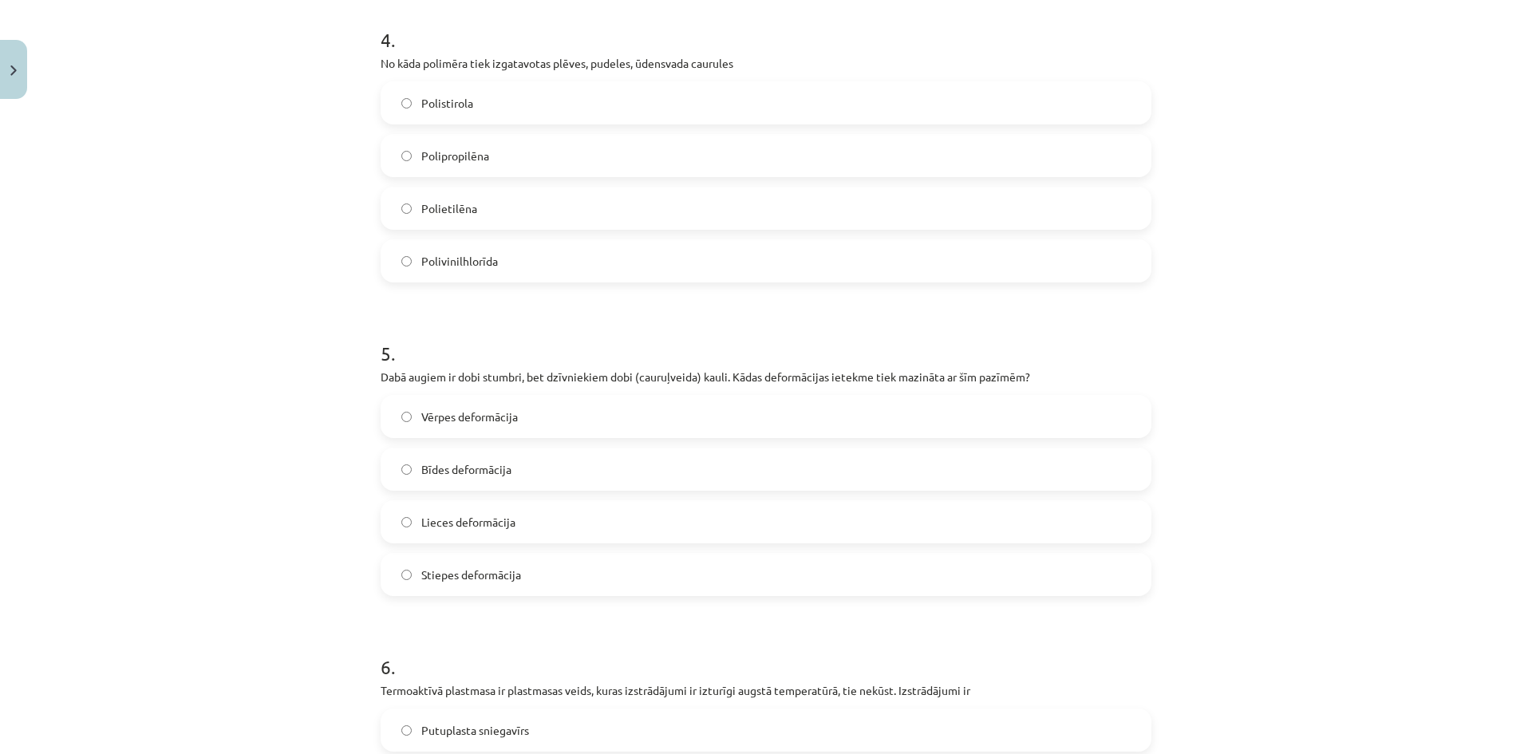
scroll to position [1356, 0]
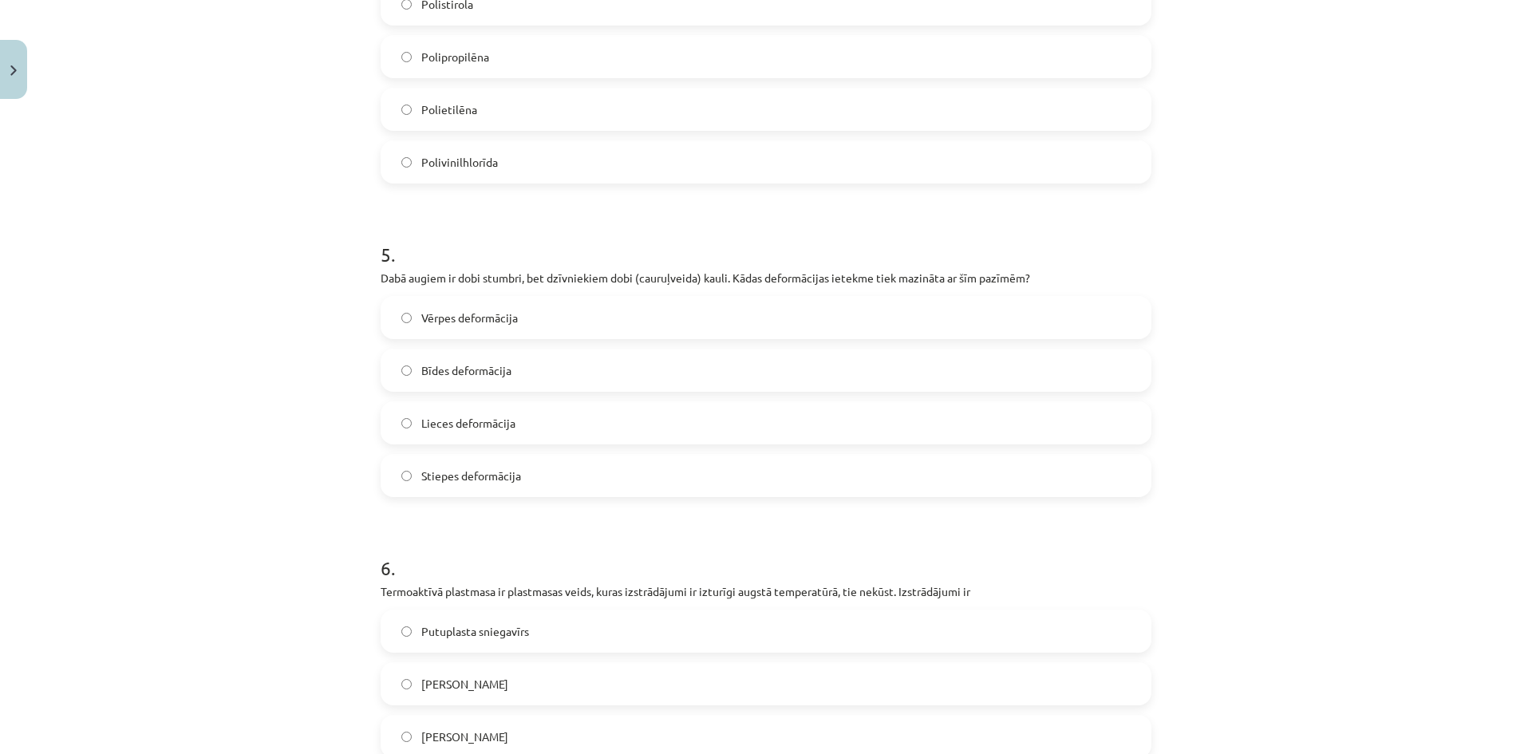
click at [412, 422] on label "Lieces deformācija" at bounding box center [765, 423] width 767 height 40
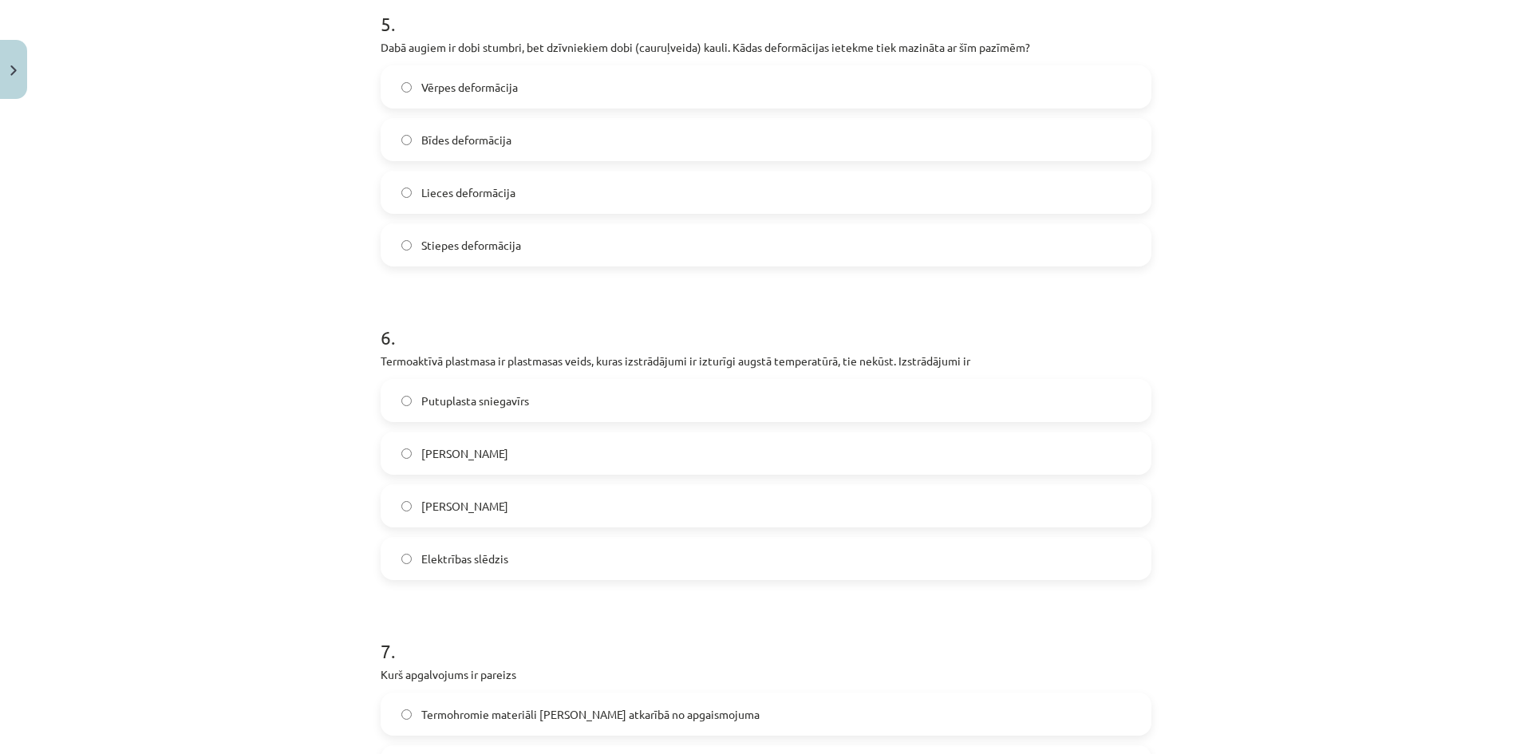
scroll to position [1596, 0]
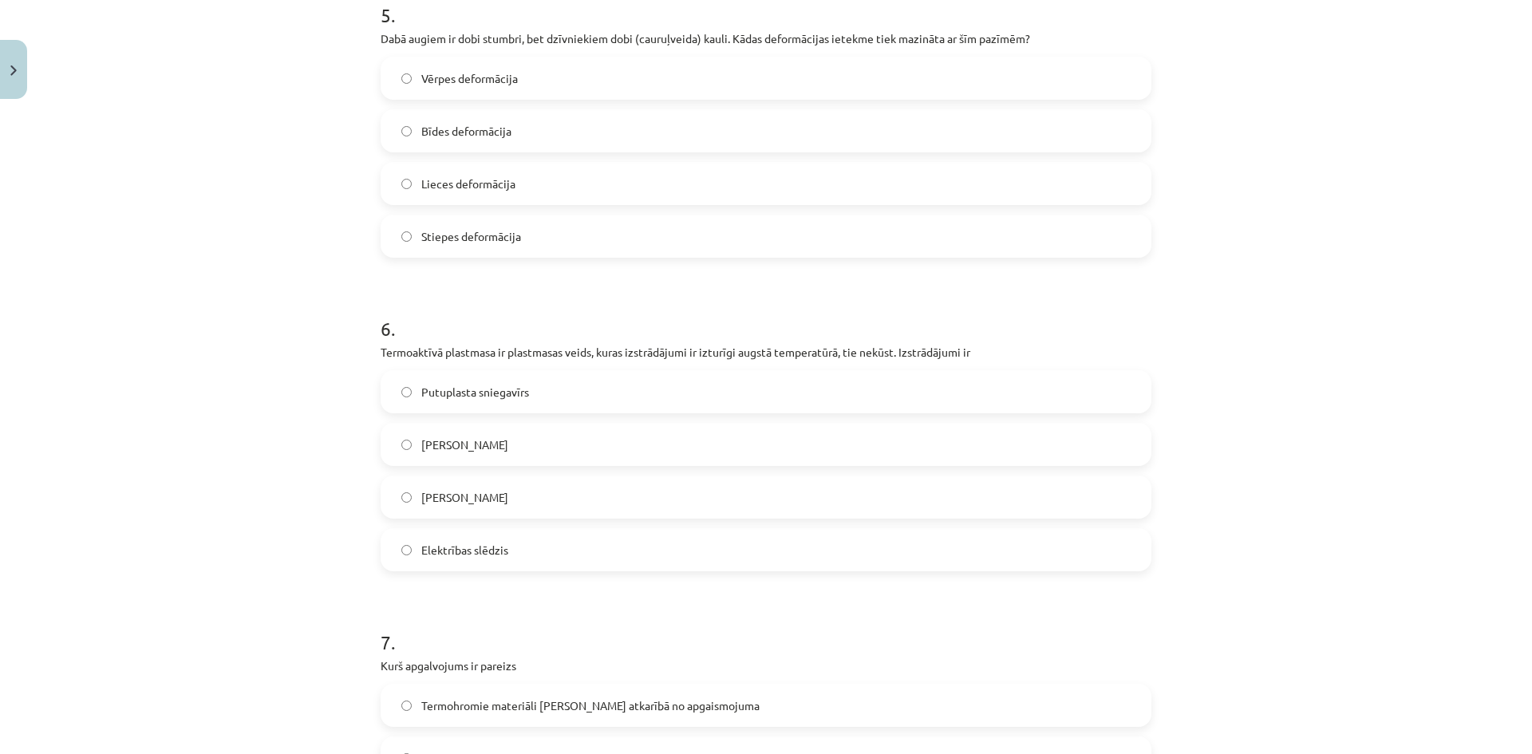
click at [456, 548] on span "Elektrības slēdzis" at bounding box center [464, 550] width 87 height 17
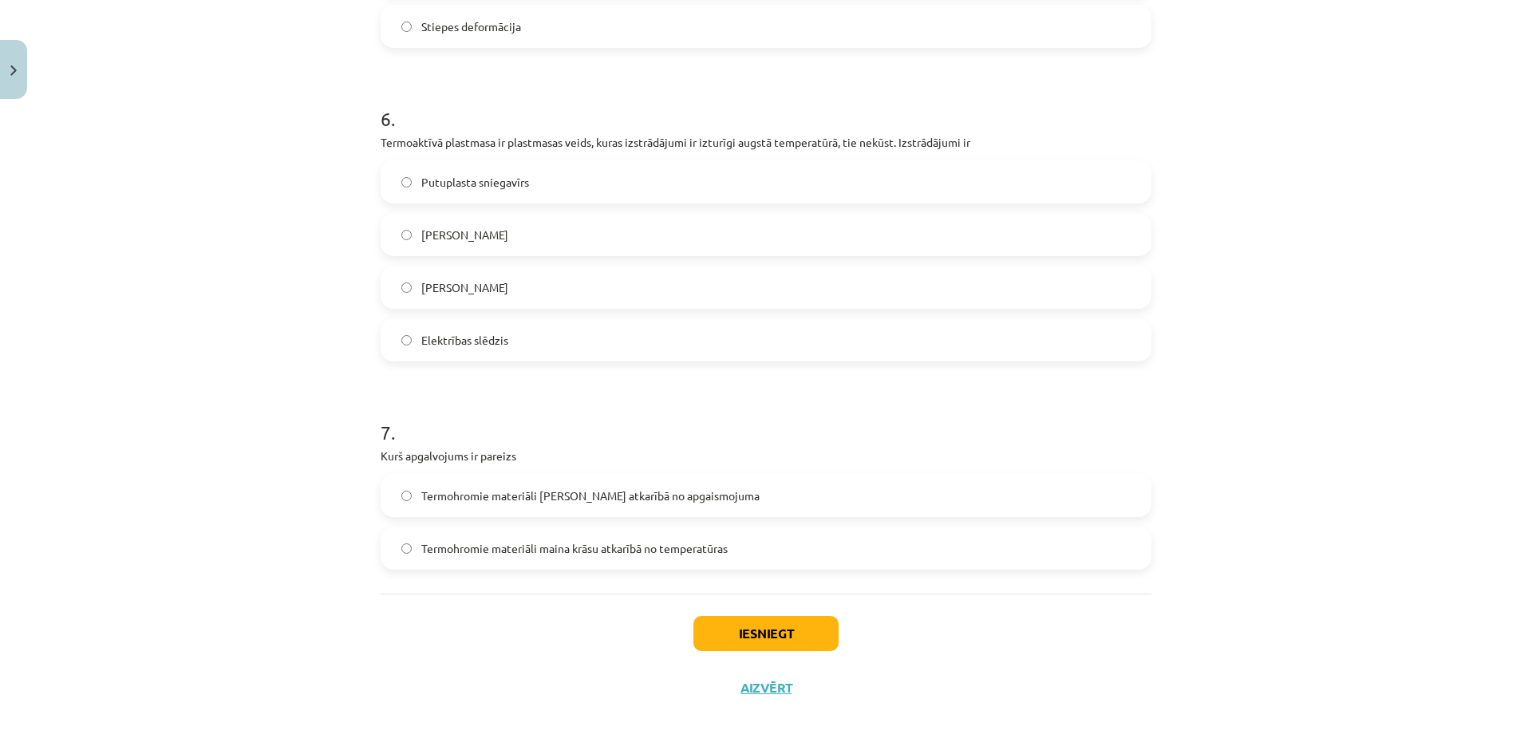
scroll to position [1806, 0]
click at [460, 491] on span "Termohromie materiāli maina krāsu atkarībā no apgaismojuma" at bounding box center [590, 495] width 338 height 17
click at [537, 552] on span "Termohromie materiāli maina krāsu atkarībā no temperatūras" at bounding box center [574, 547] width 306 height 17
click at [779, 633] on button "Iesniegt" at bounding box center [765, 632] width 145 height 35
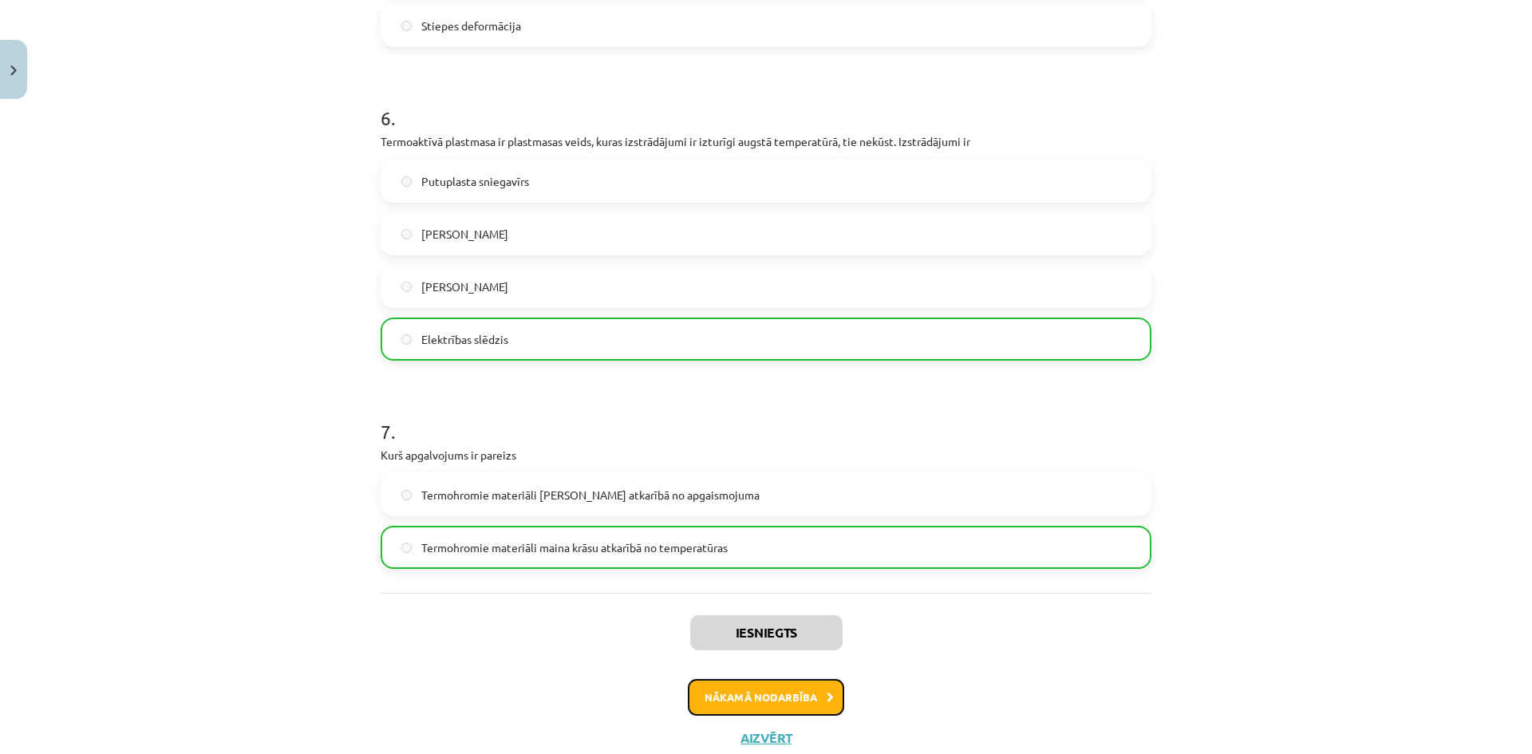
click at [778, 704] on button "Nākamā nodarbība" at bounding box center [766, 697] width 156 height 37
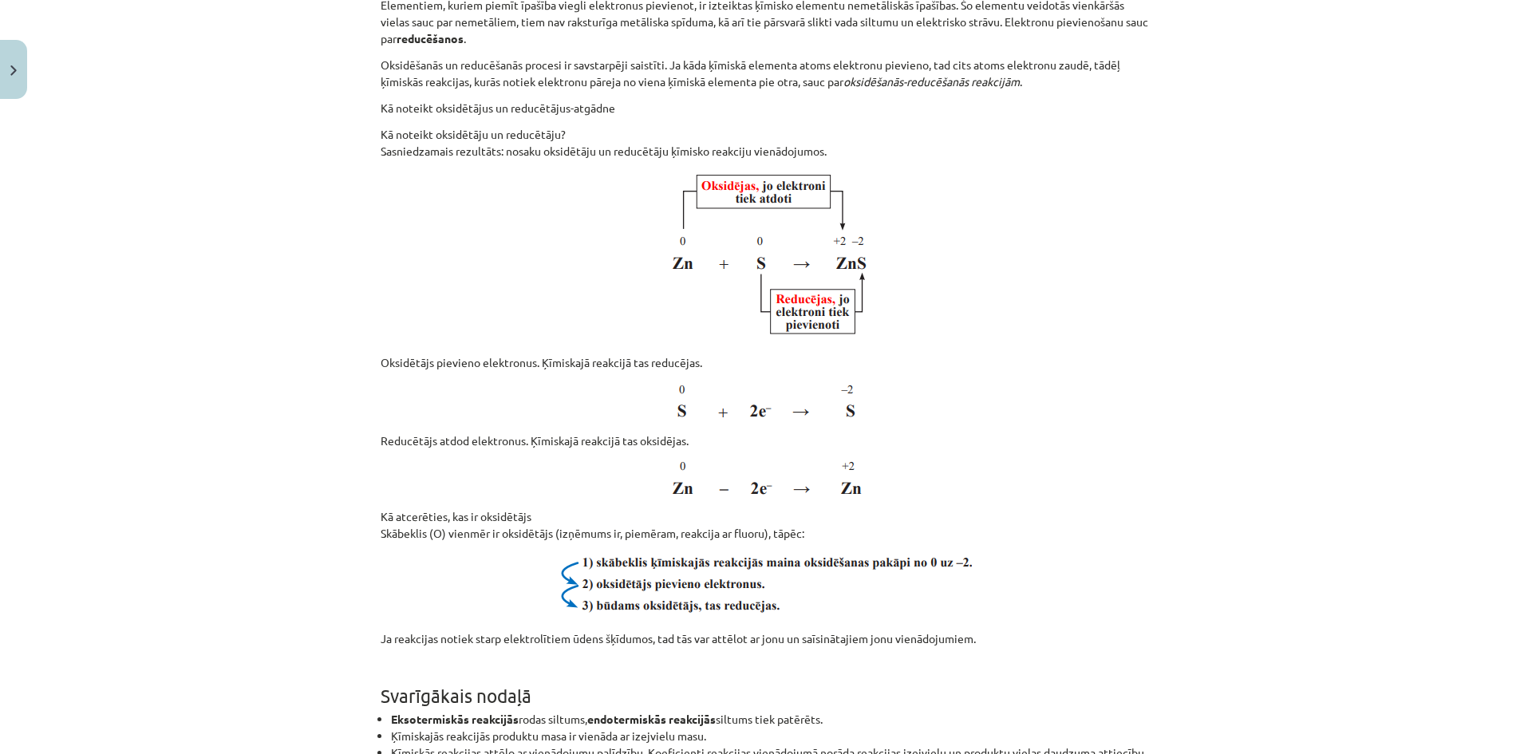
scroll to position [9874, 0]
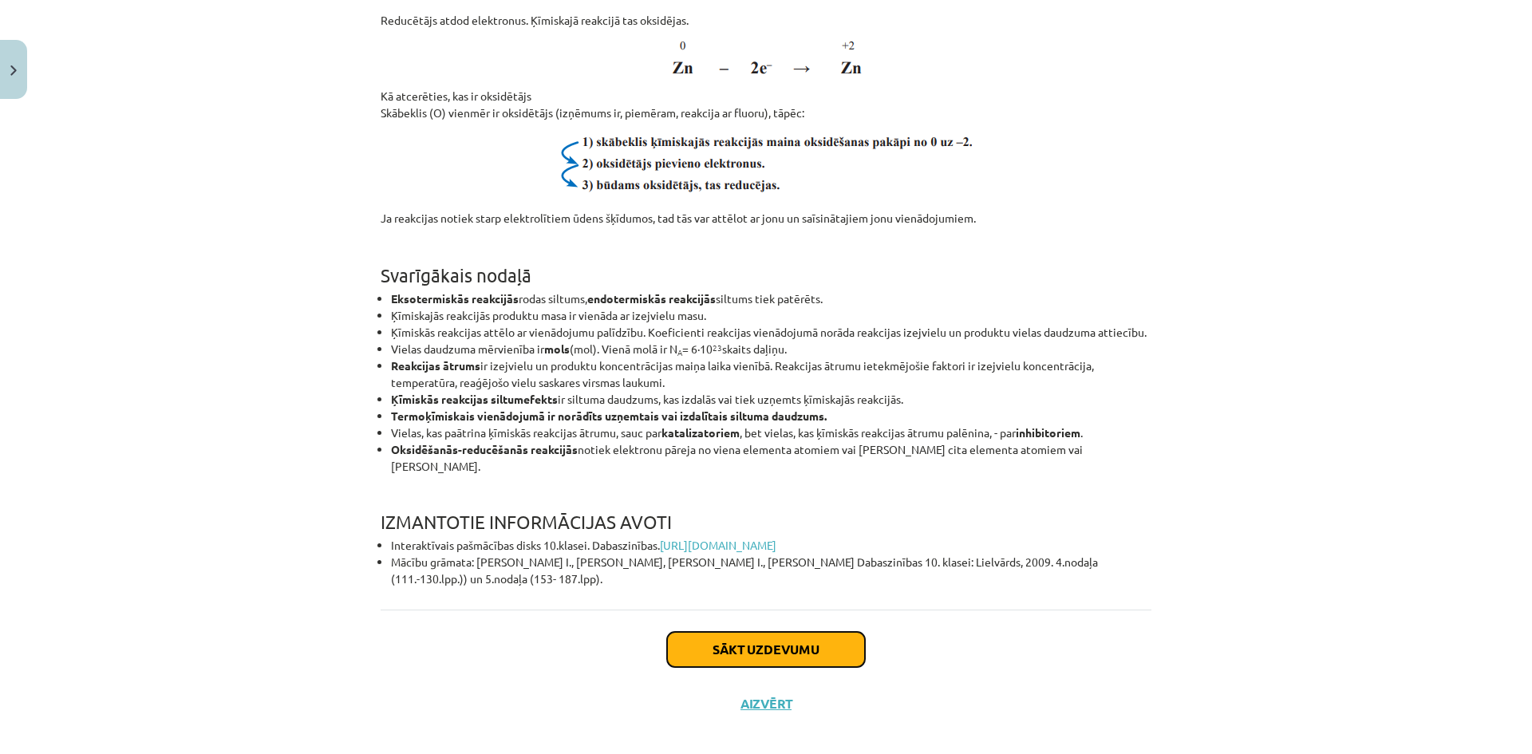
click at [784, 636] on button "Sākt uzdevumu" at bounding box center [766, 649] width 198 height 35
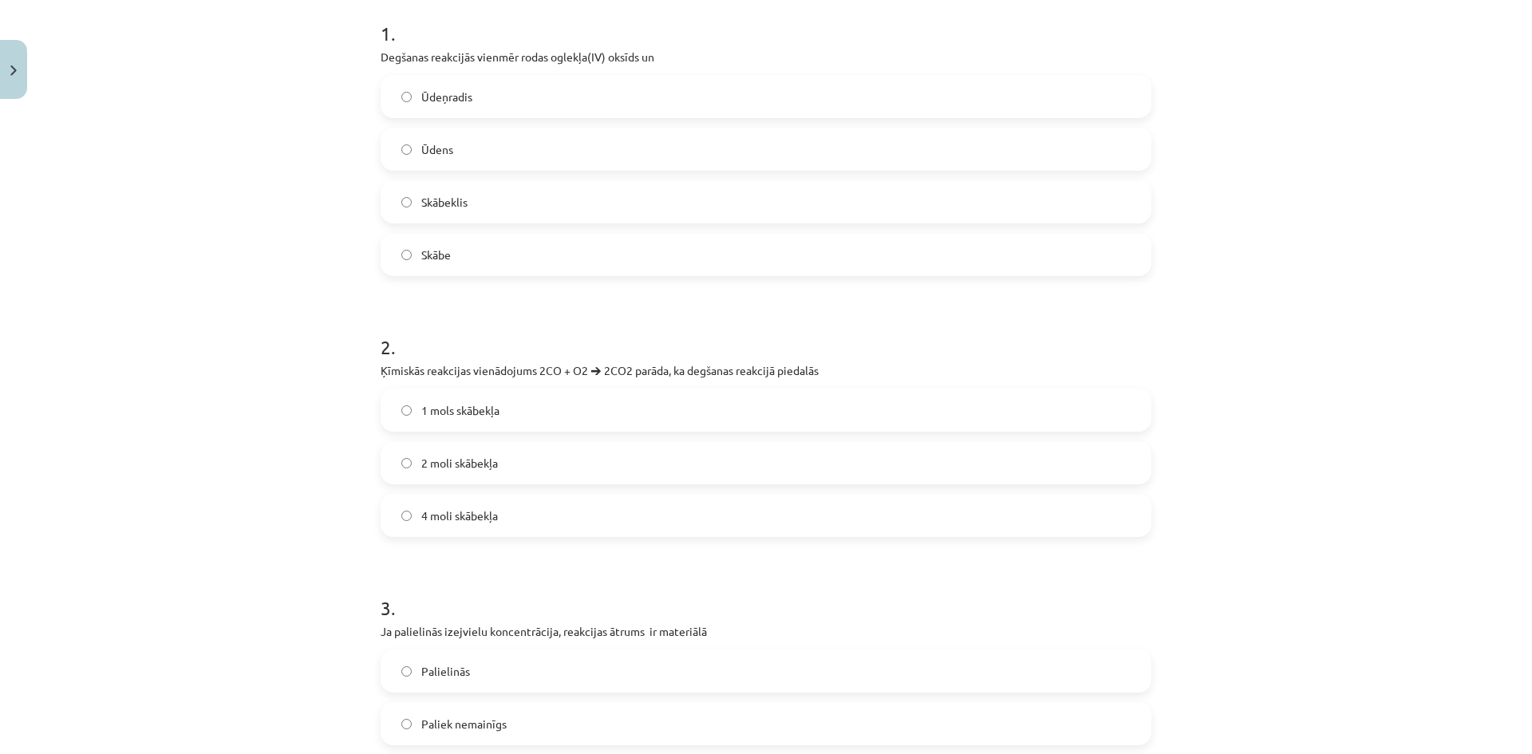
scroll to position [866, 0]
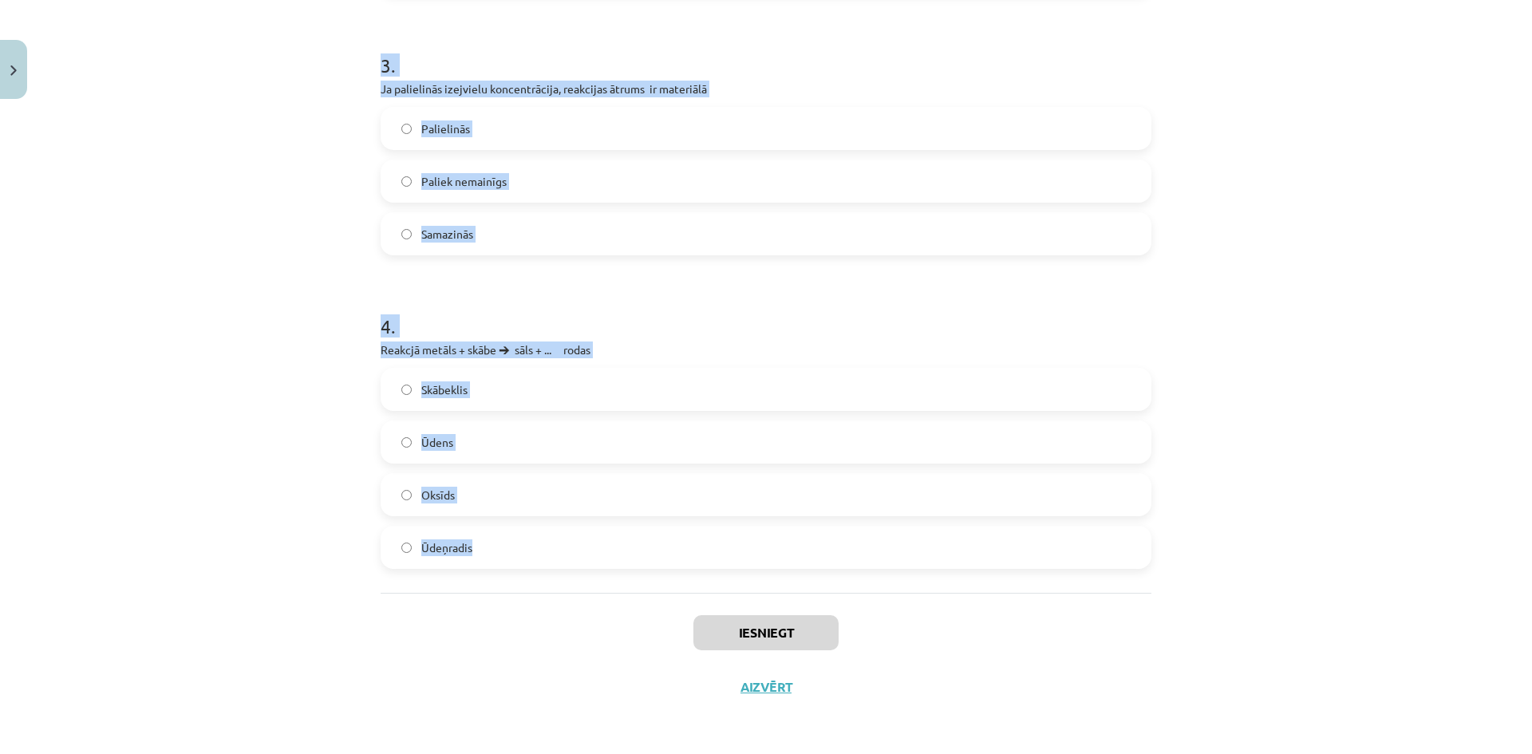
drag, startPoint x: 377, startPoint y: 313, endPoint x: 542, endPoint y: 589, distance: 321.2
copy form "1 . Degšanas reakcijās vienmēr rodas oglekļa(IV) oksīds un Ūdeņradis Ūdens Skāb…"
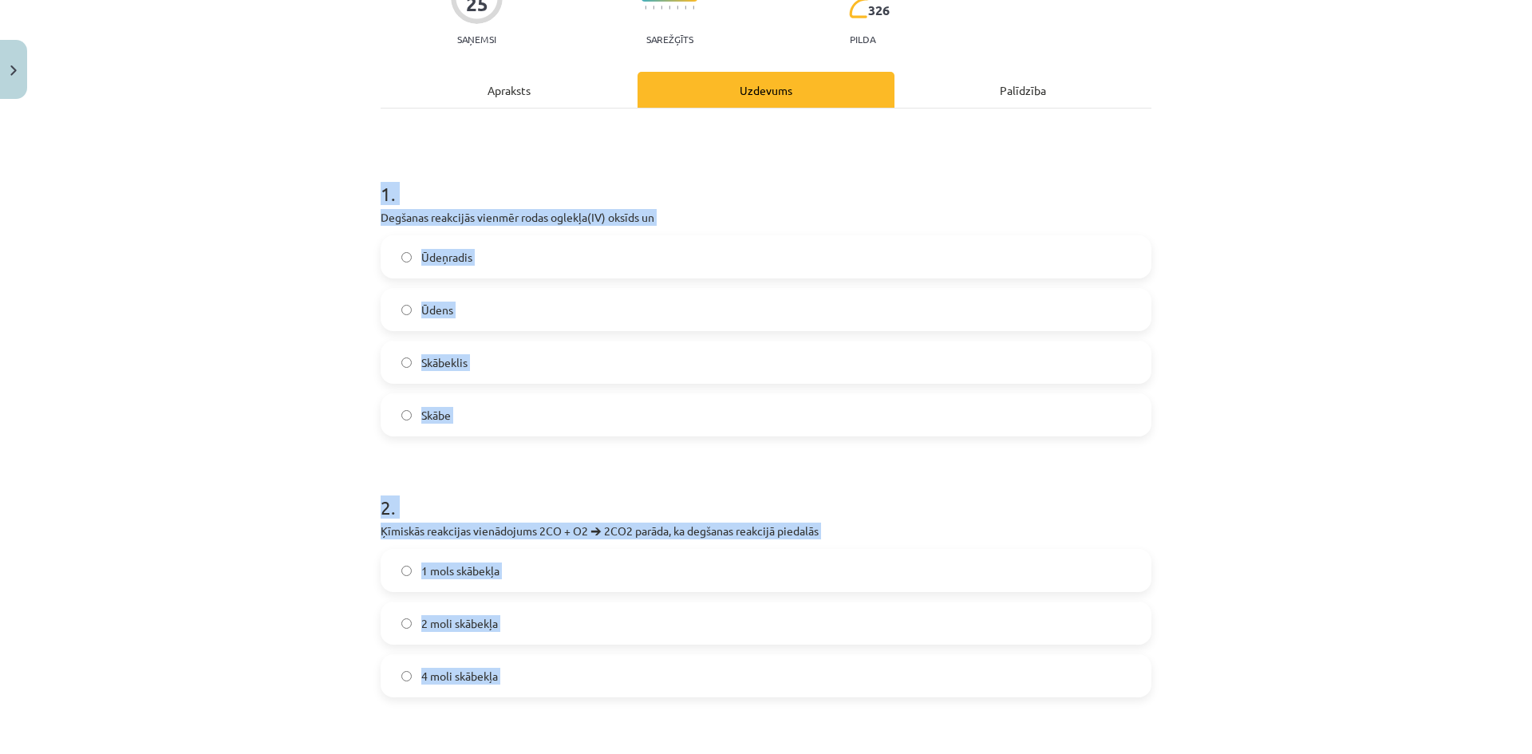
scroll to position [160, 0]
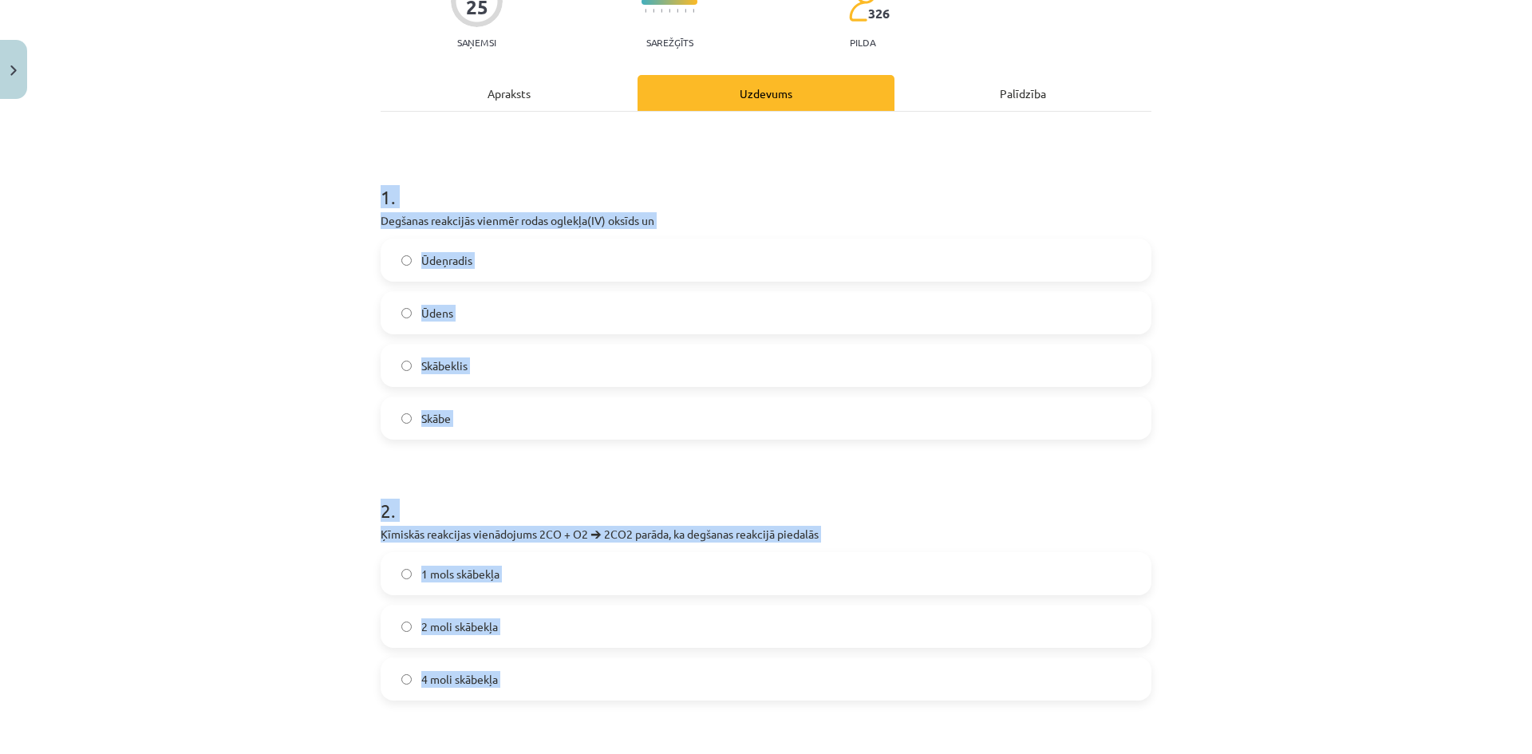
click at [297, 217] on div "Mācību tēma: Dabaszinības - 10. klases 3. ieskaites mācību materiāls #4 Ķīmisko…" at bounding box center [766, 377] width 1532 height 754
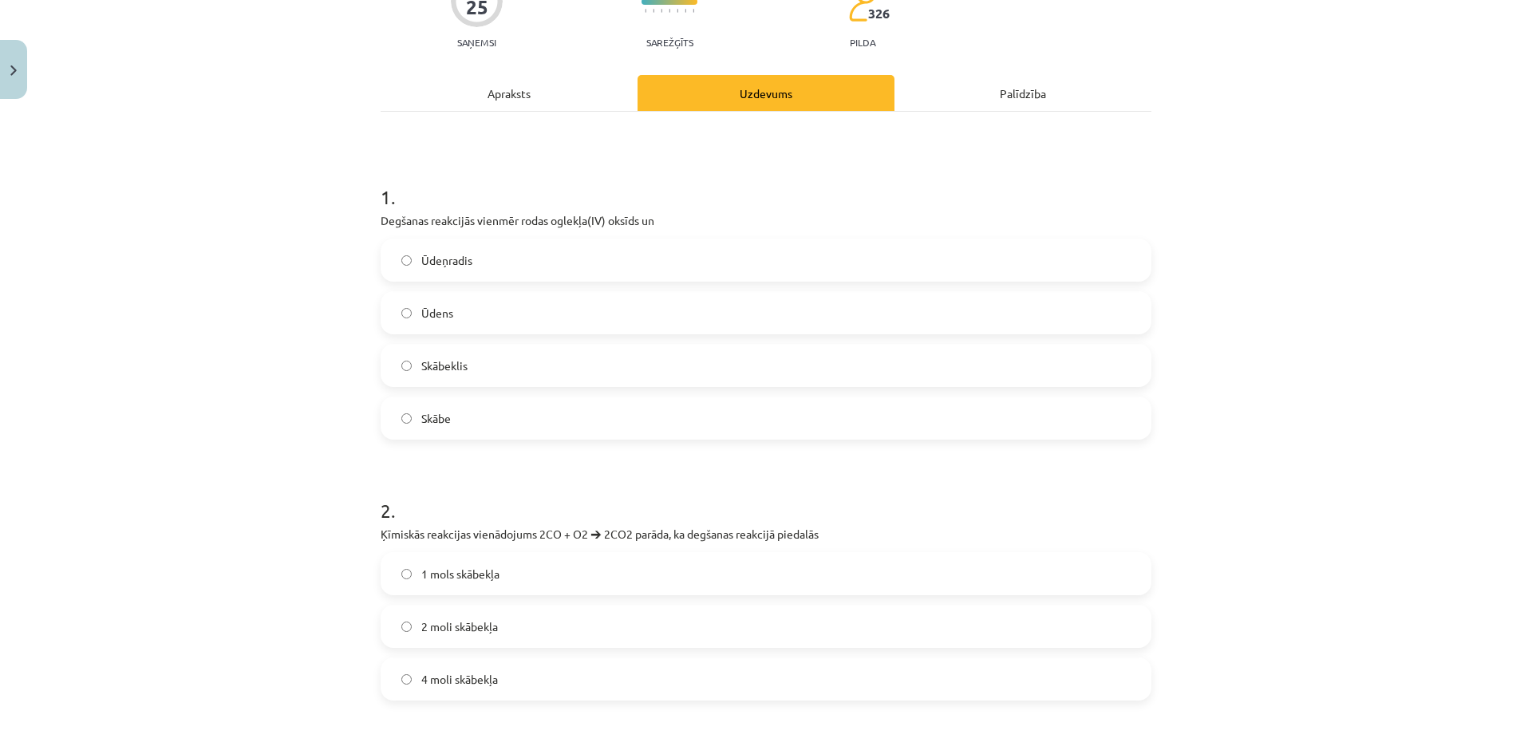
click at [428, 310] on span "Ūdens" at bounding box center [437, 313] width 32 height 17
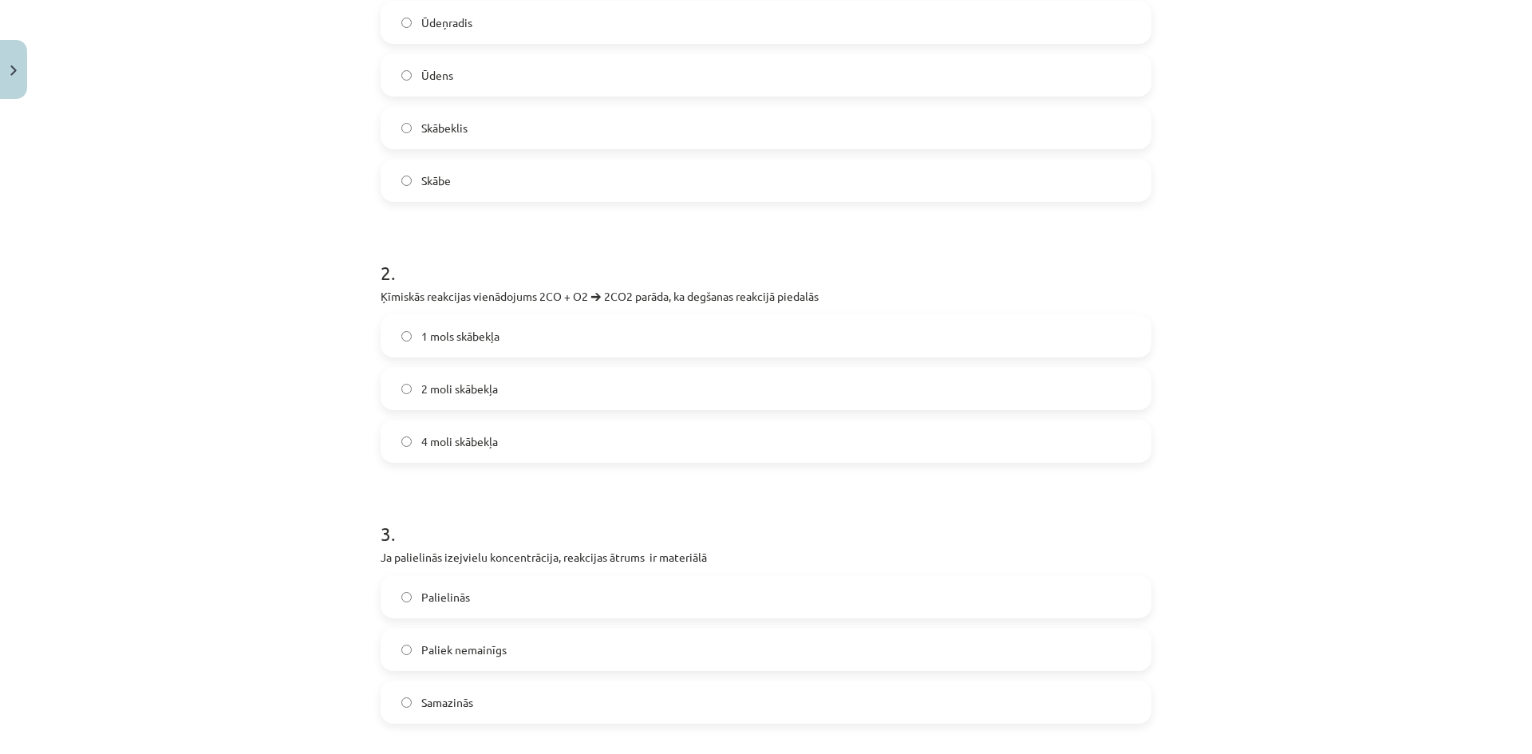
scroll to position [399, 0]
click at [464, 337] on span "1 mols skābekļa" at bounding box center [460, 334] width 78 height 17
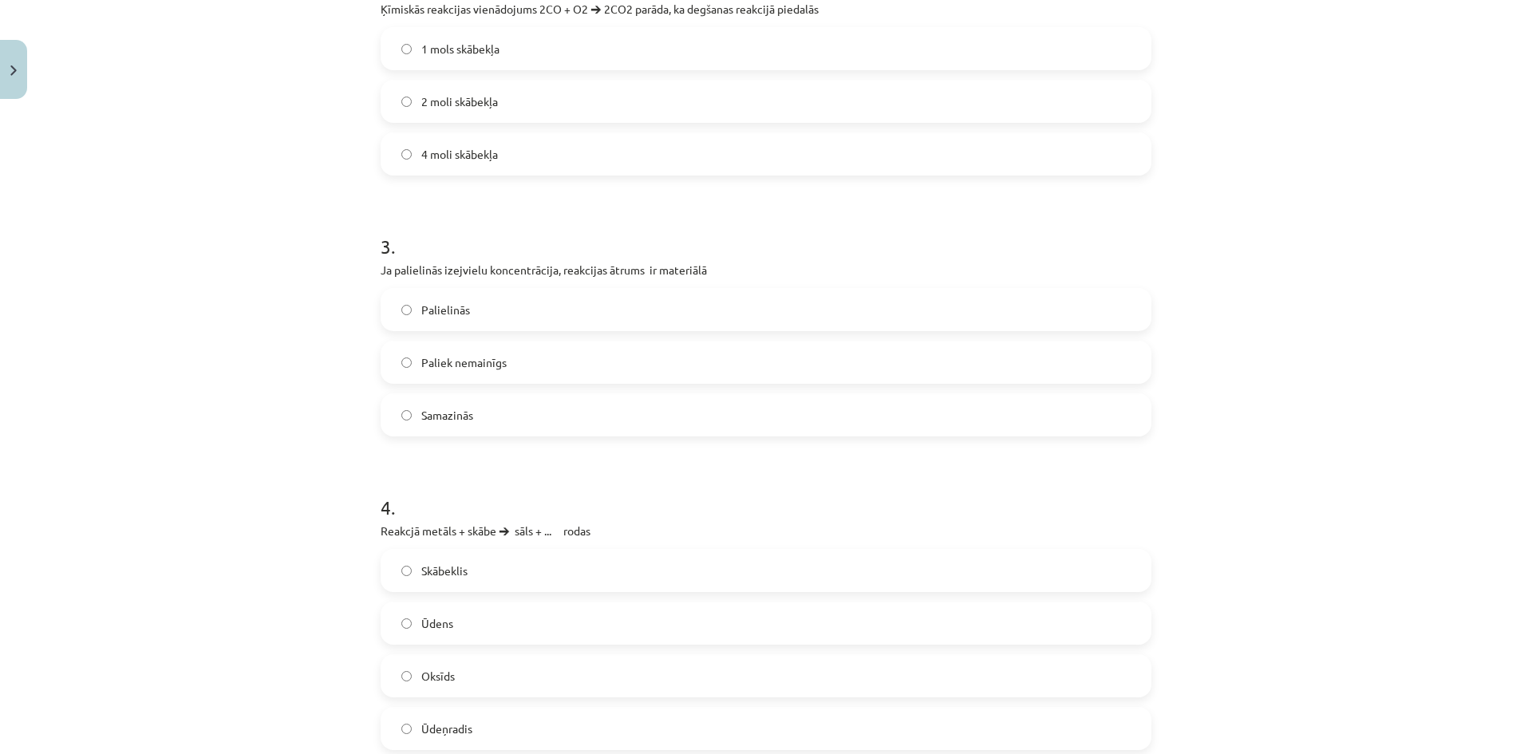
scroll to position [718, 0]
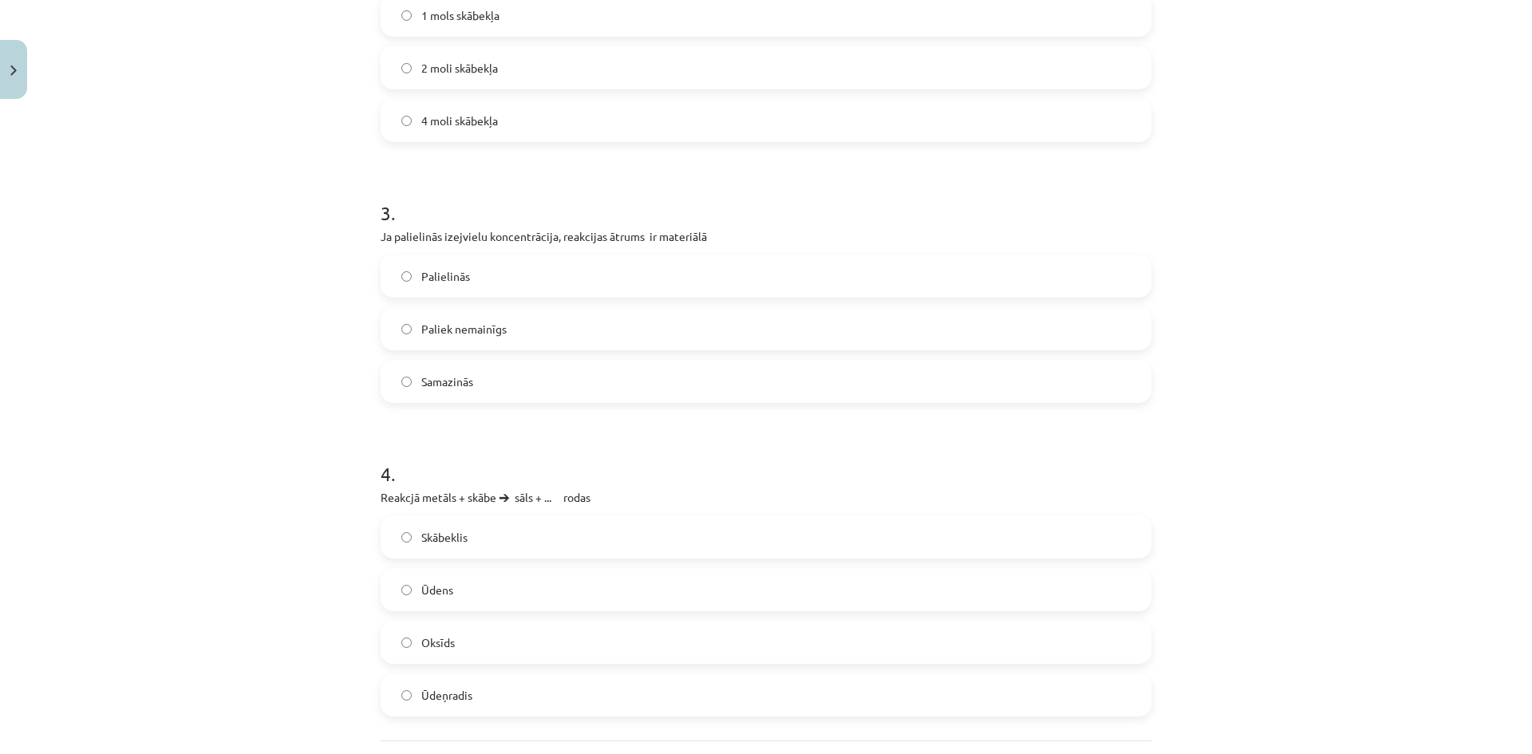
click at [428, 276] on span "Palielinās" at bounding box center [445, 276] width 49 height 17
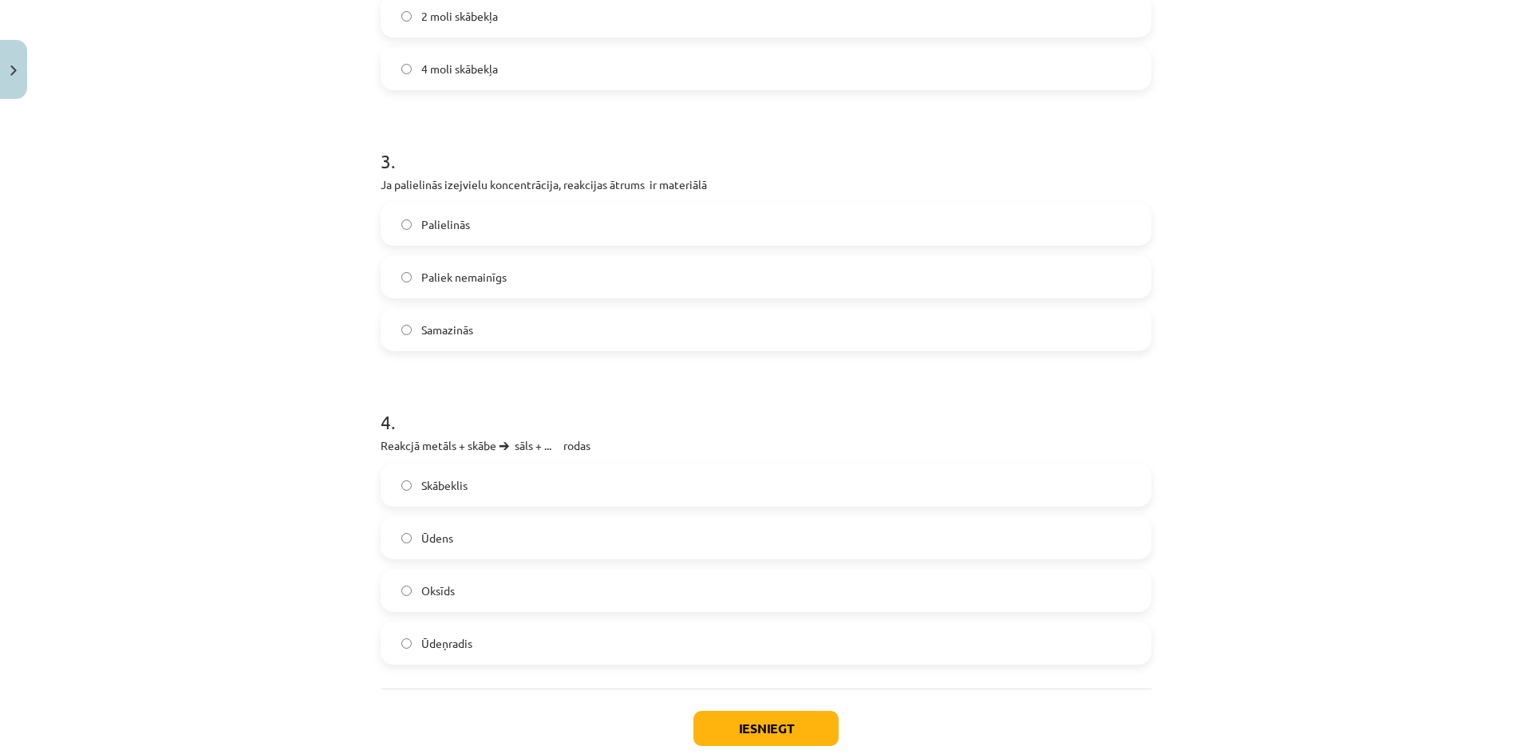
scroll to position [798, 0]
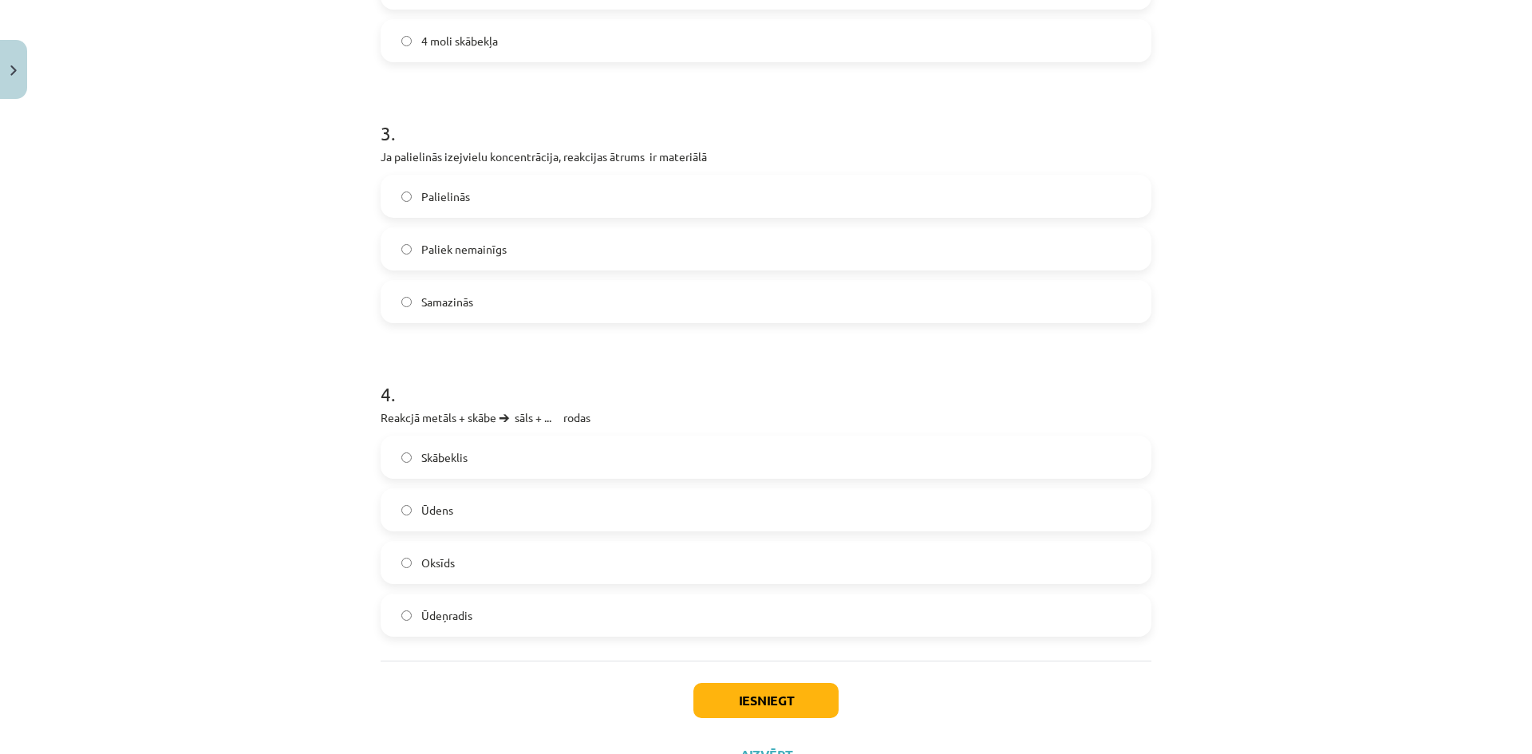
click at [453, 615] on span "Ūdeņradis" at bounding box center [446, 615] width 51 height 17
click at [787, 697] on button "Iesniegt" at bounding box center [765, 700] width 145 height 35
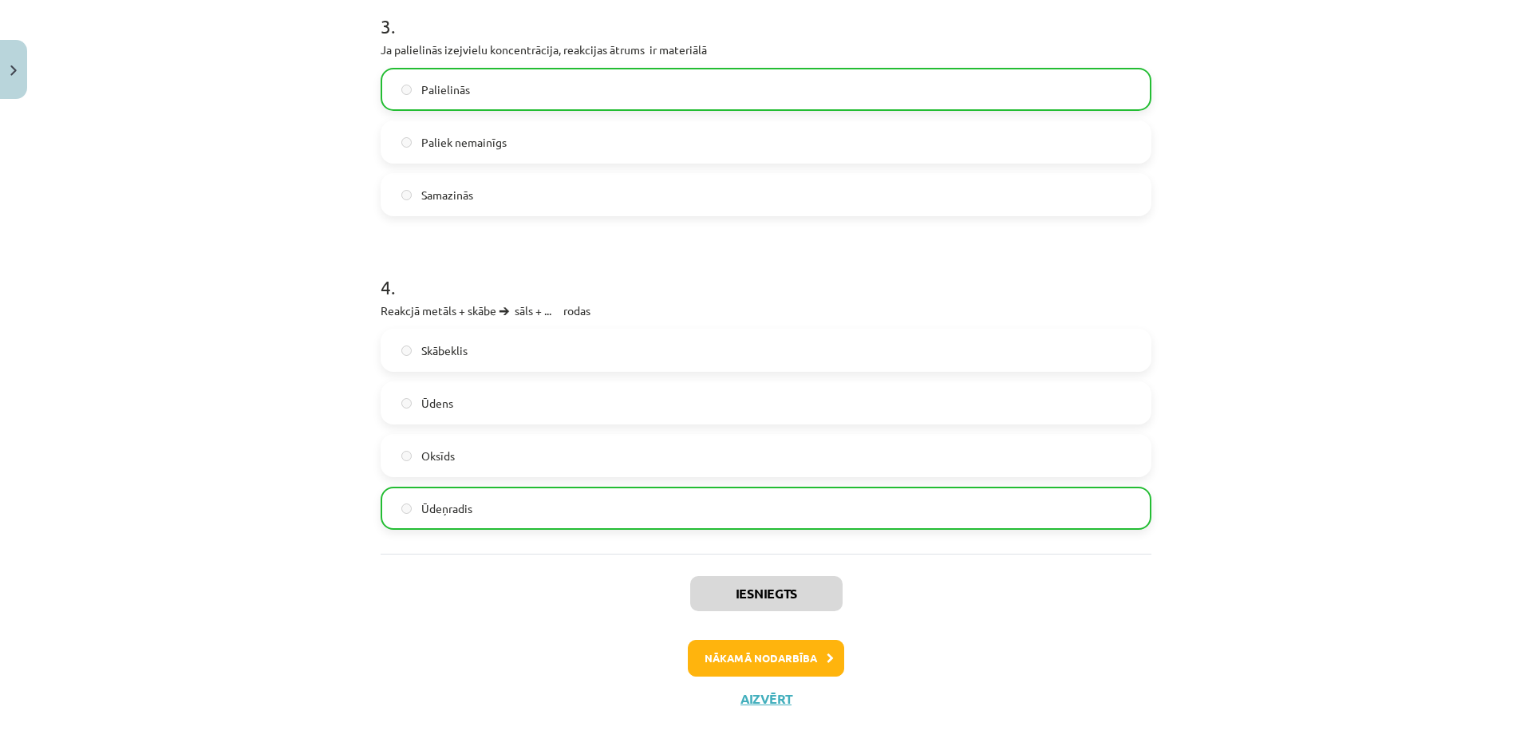
scroll to position [917, 0]
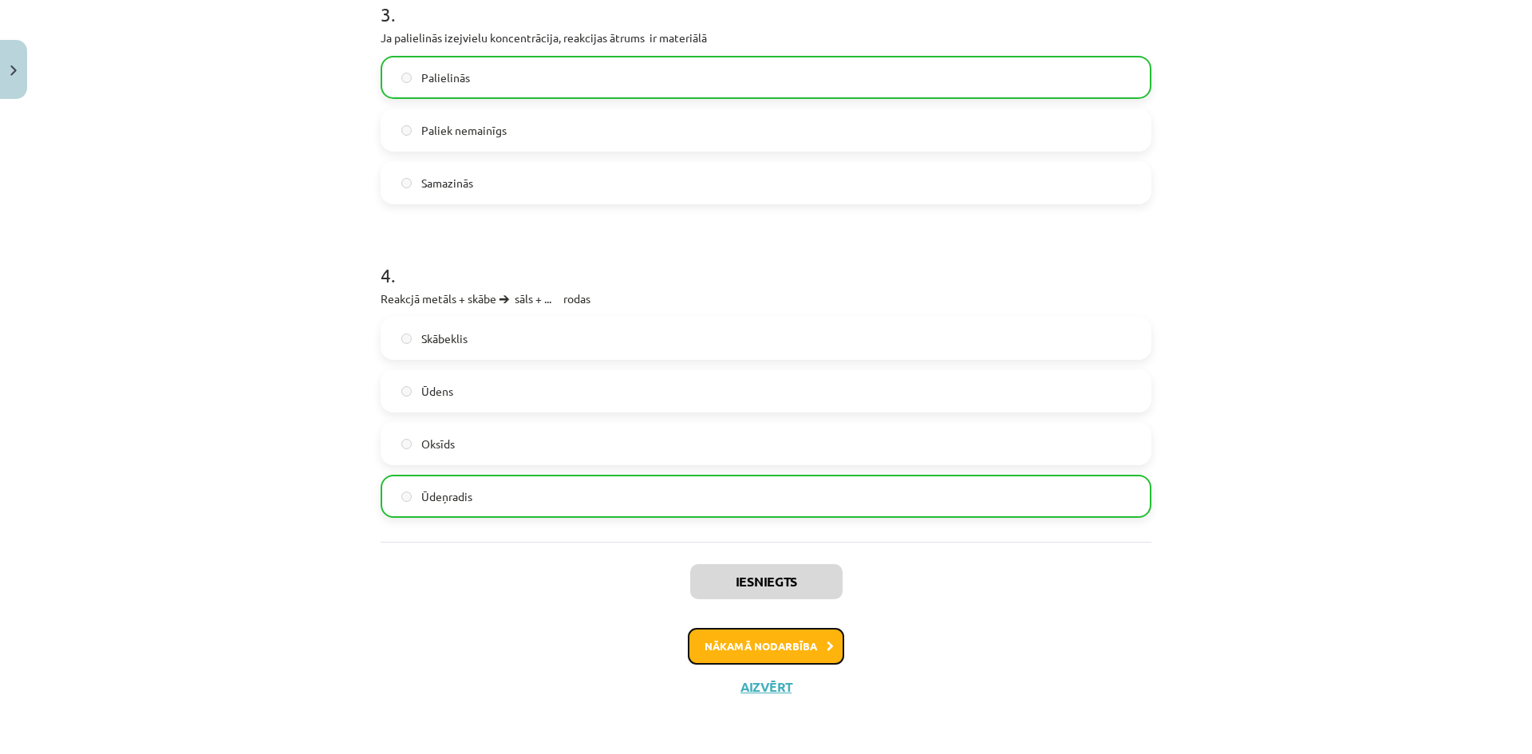
click at [776, 646] on button "Nākamā nodarbība" at bounding box center [766, 646] width 156 height 37
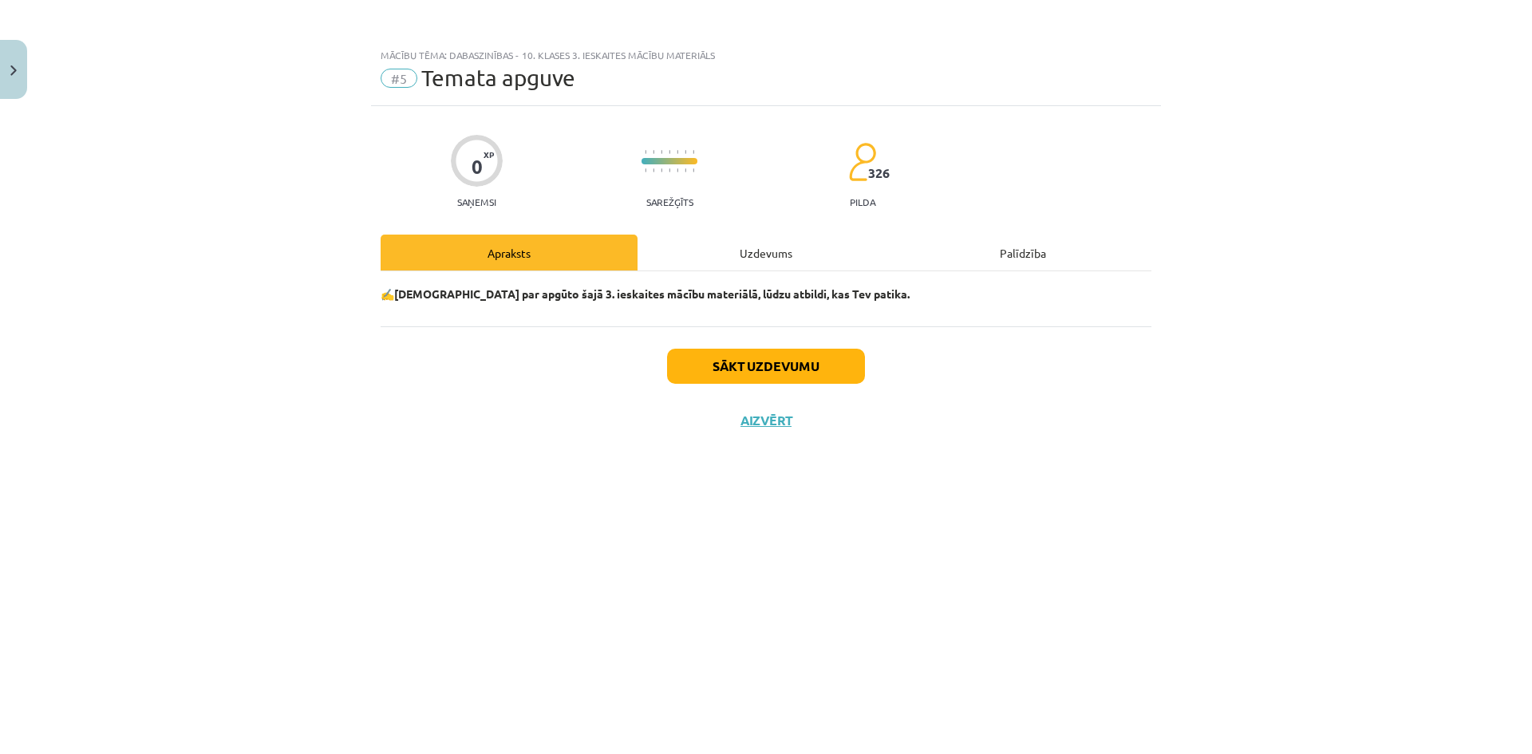
scroll to position [0, 0]
click at [755, 365] on button "Sākt uzdevumu" at bounding box center [766, 366] width 198 height 35
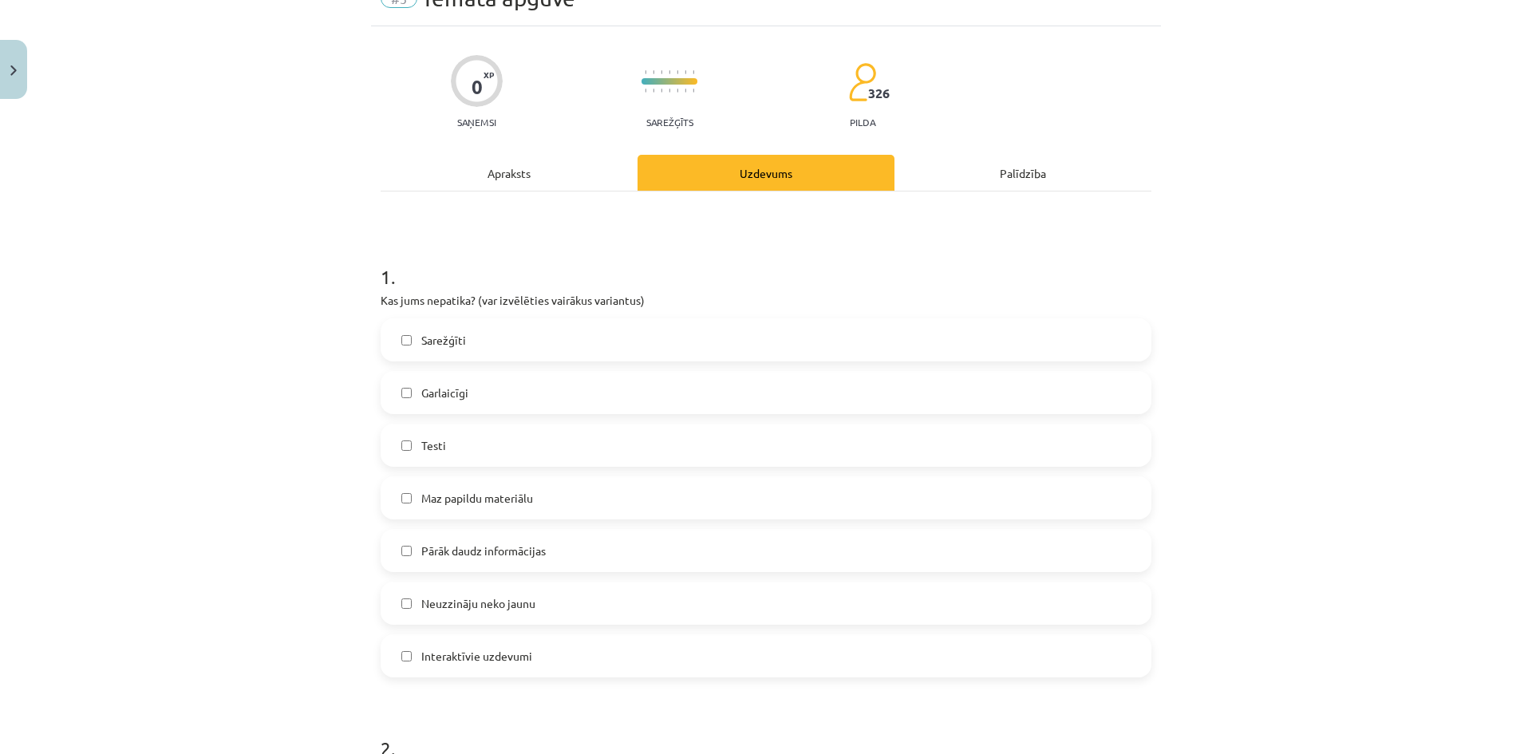
scroll to position [160, 0]
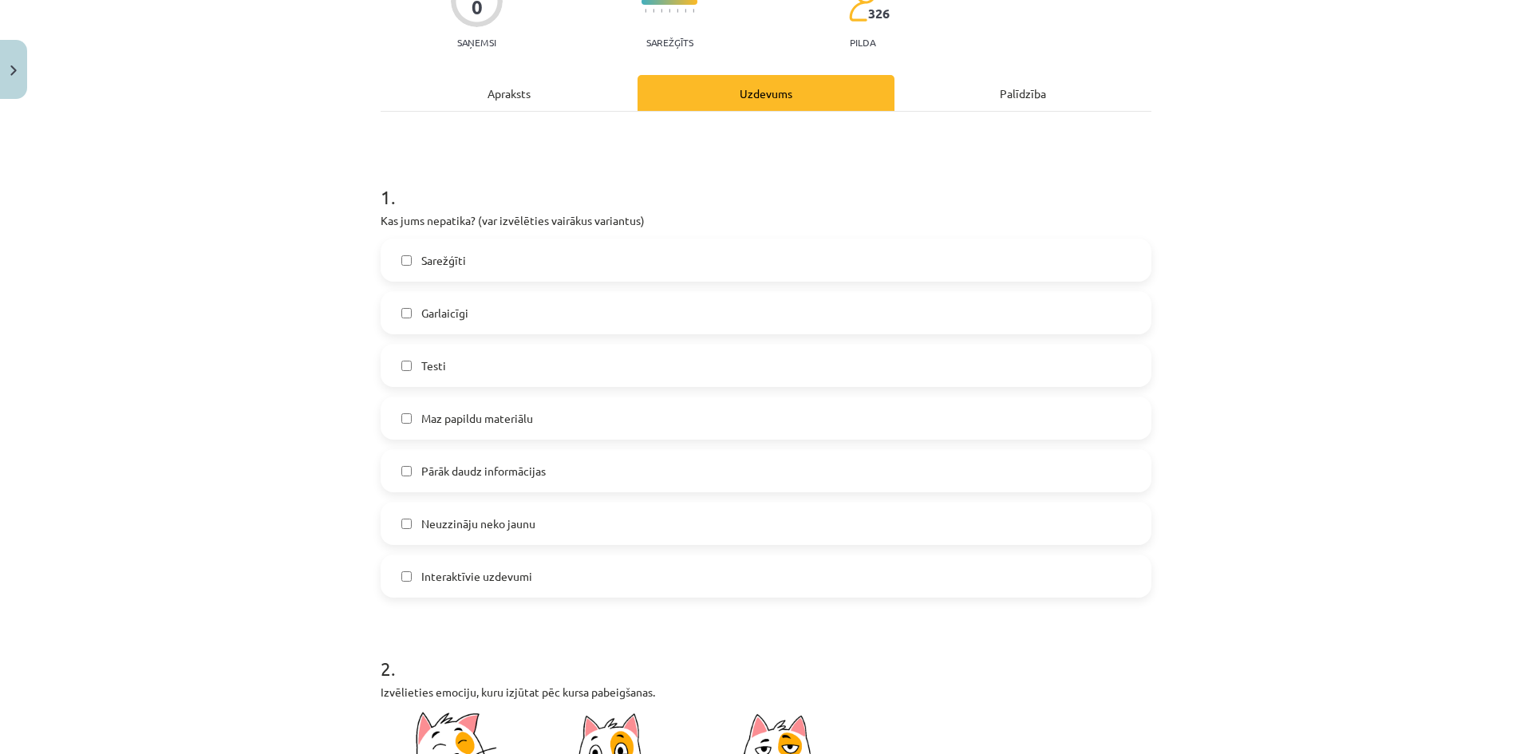
click at [423, 264] on span "Sarežģīti" at bounding box center [443, 260] width 45 height 17
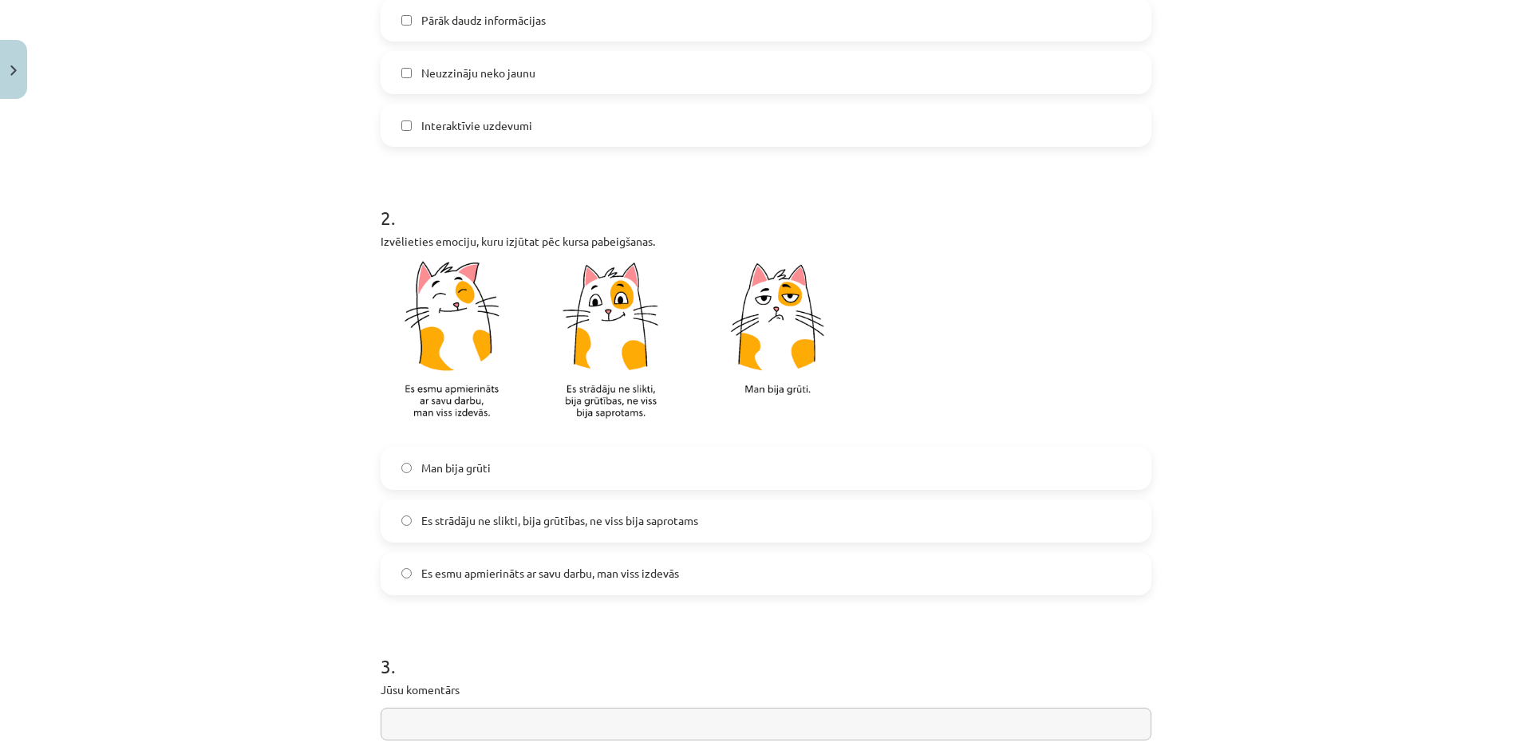
scroll to position [638, 0]
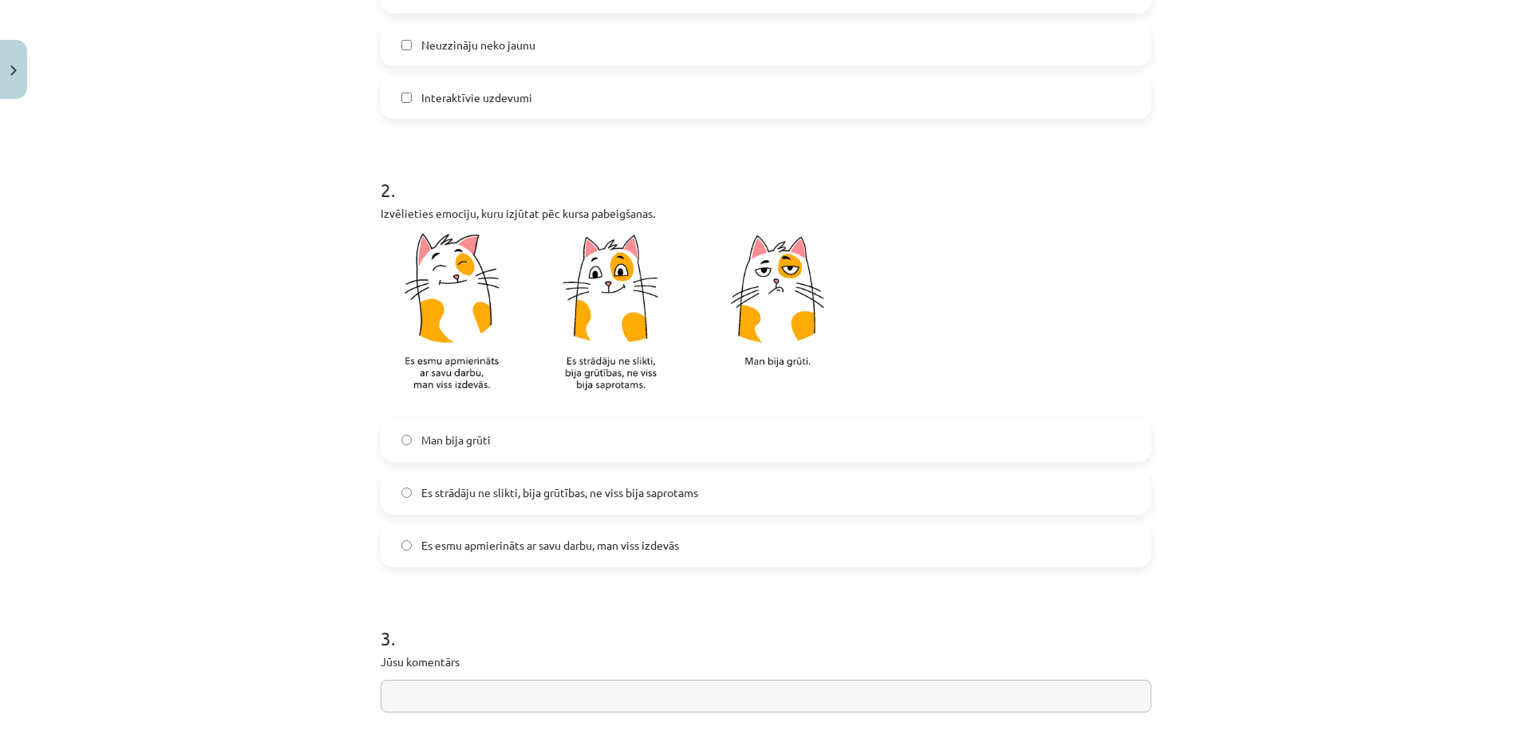
click at [427, 491] on span "Es strādāju ne slikti, bija grūtības, ne viss bija saprotams" at bounding box center [559, 492] width 277 height 17
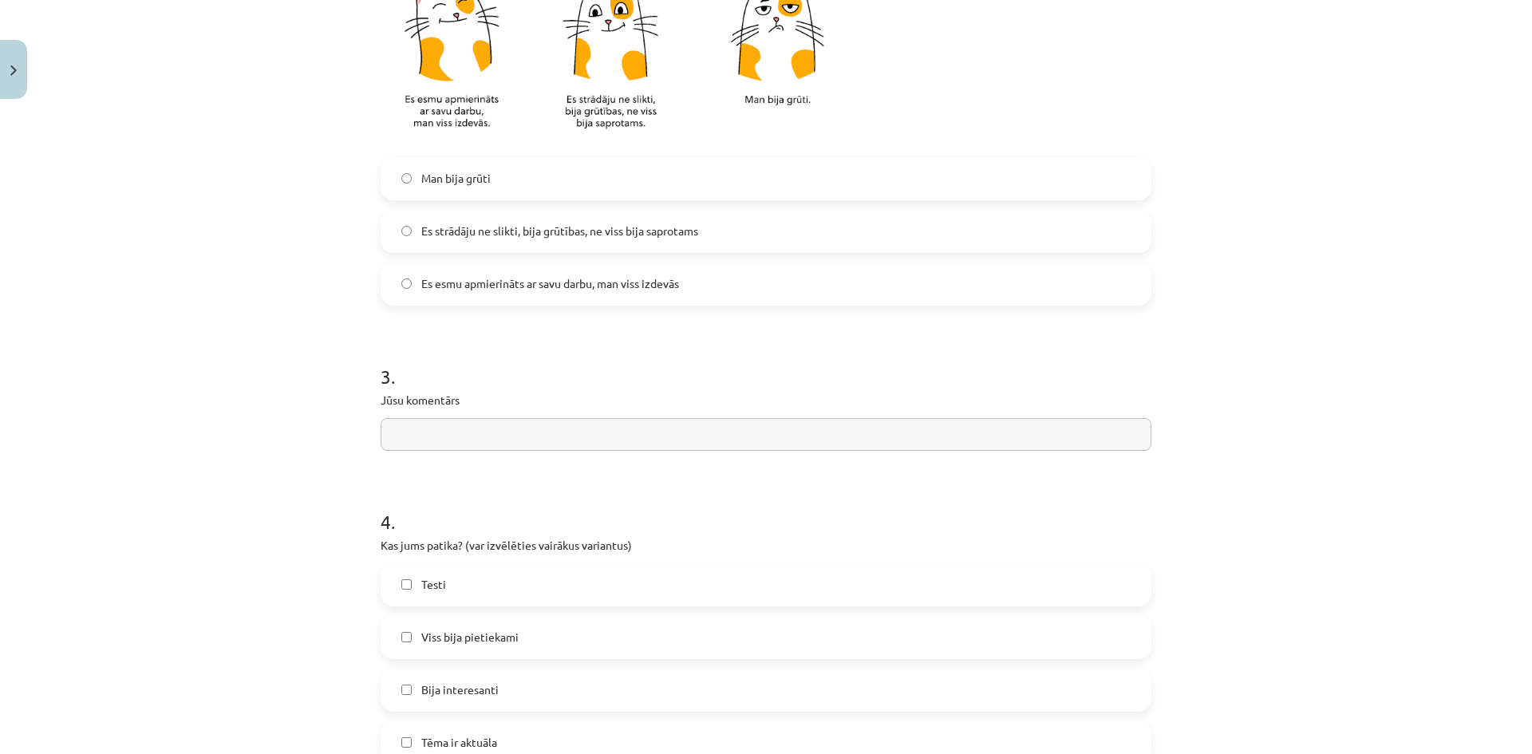
scroll to position [957, 0]
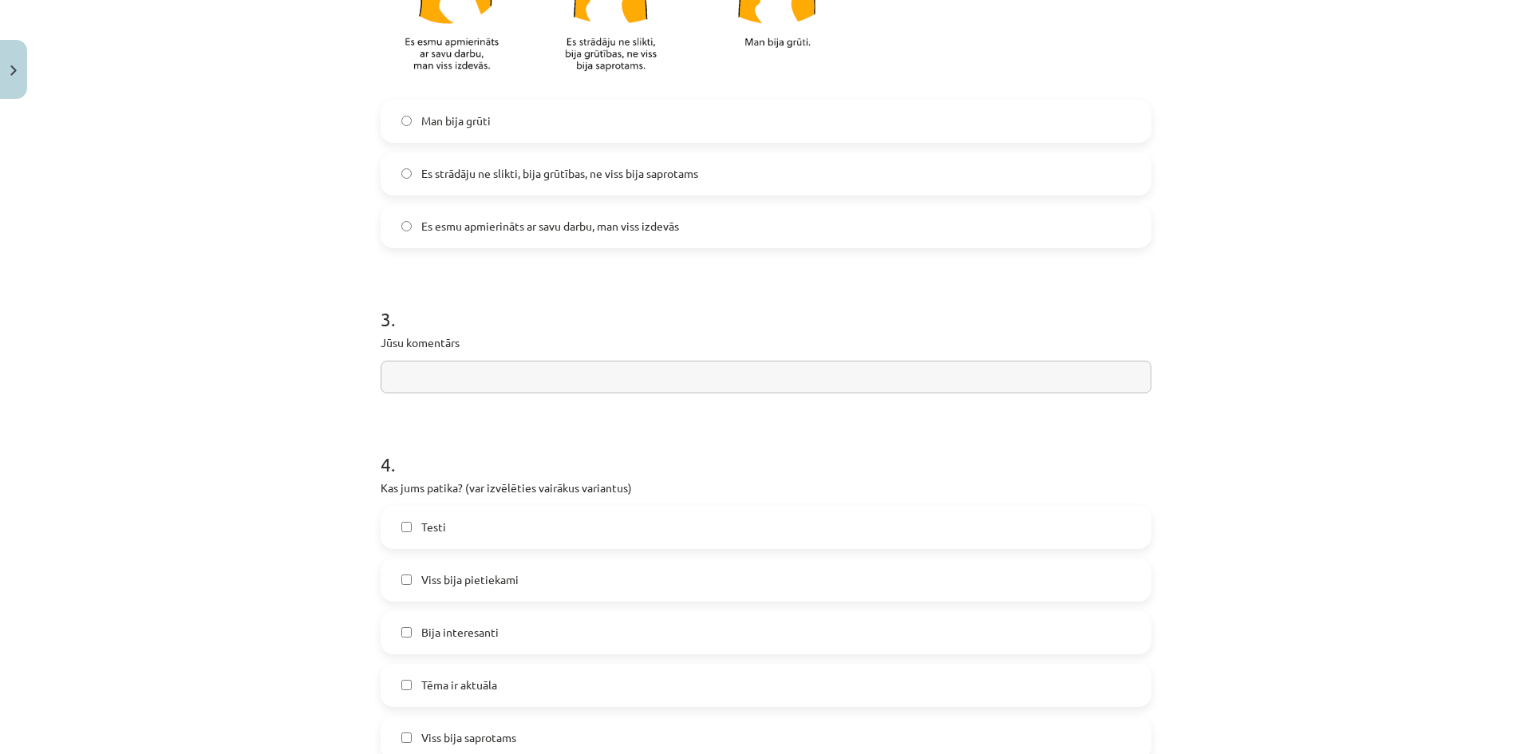
click at [471, 377] on input "text" at bounding box center [766, 377] width 771 height 33
click at [428, 373] on input "**********" at bounding box center [766, 377] width 771 height 33
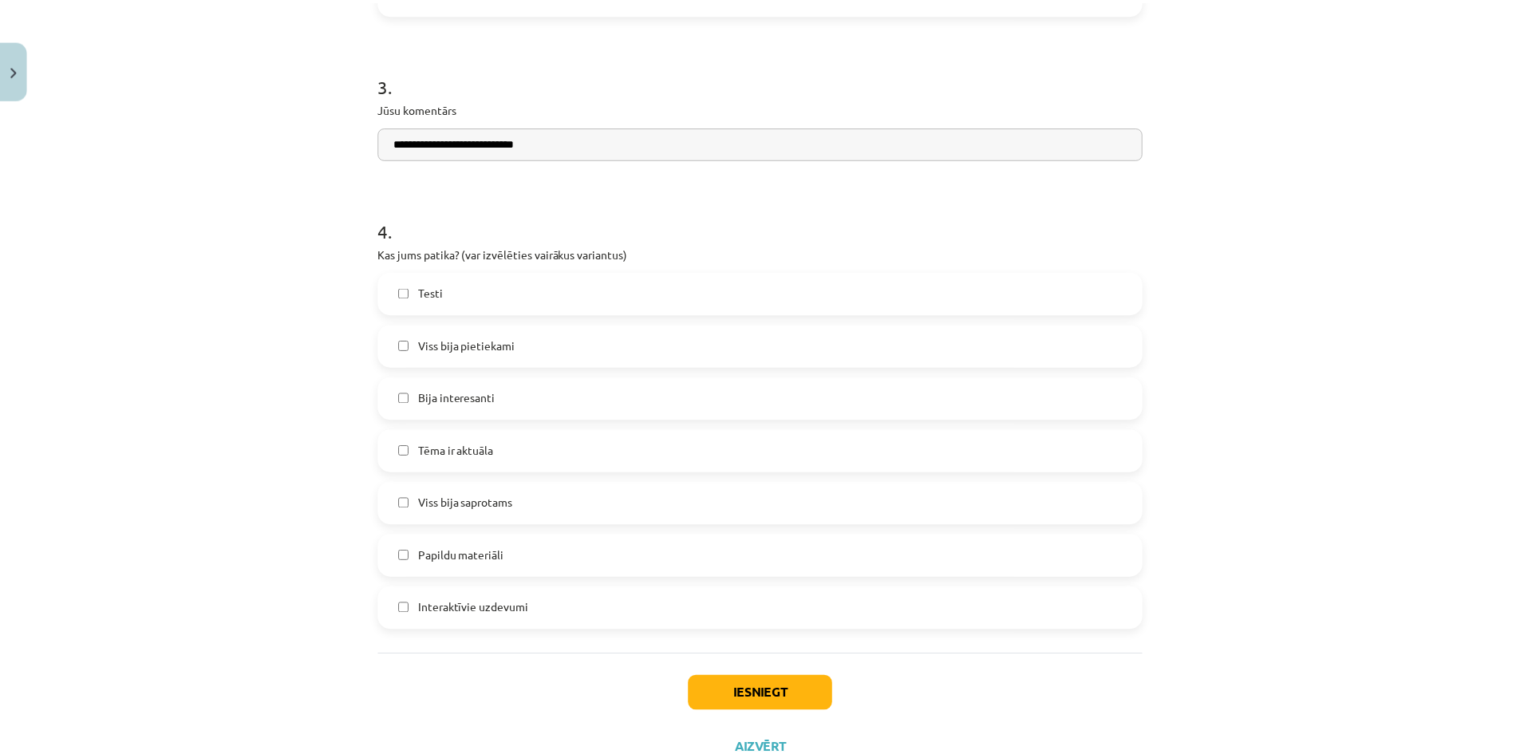
scroll to position [1197, 0]
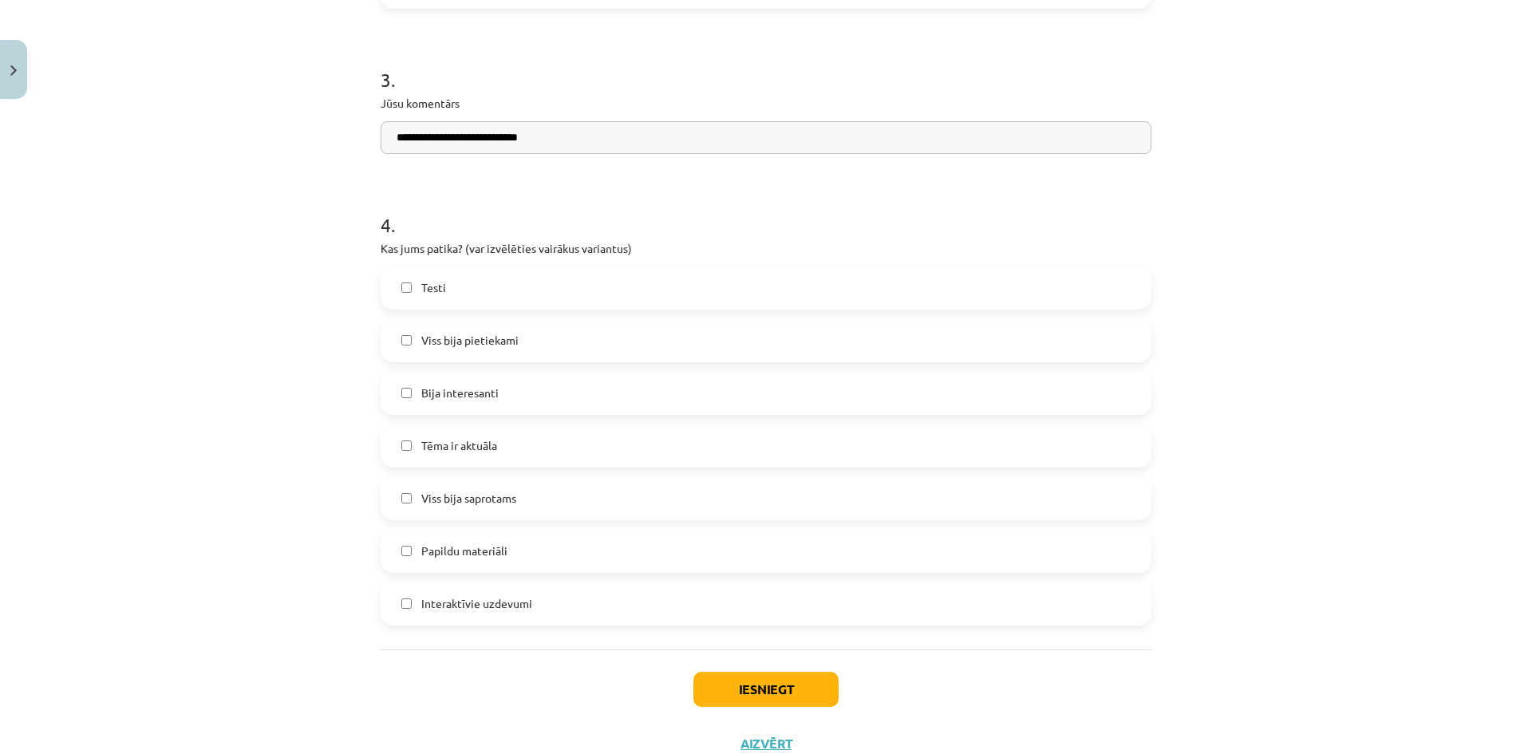
type input "**********"
click at [770, 694] on button "Iesniegt" at bounding box center [765, 689] width 145 height 35
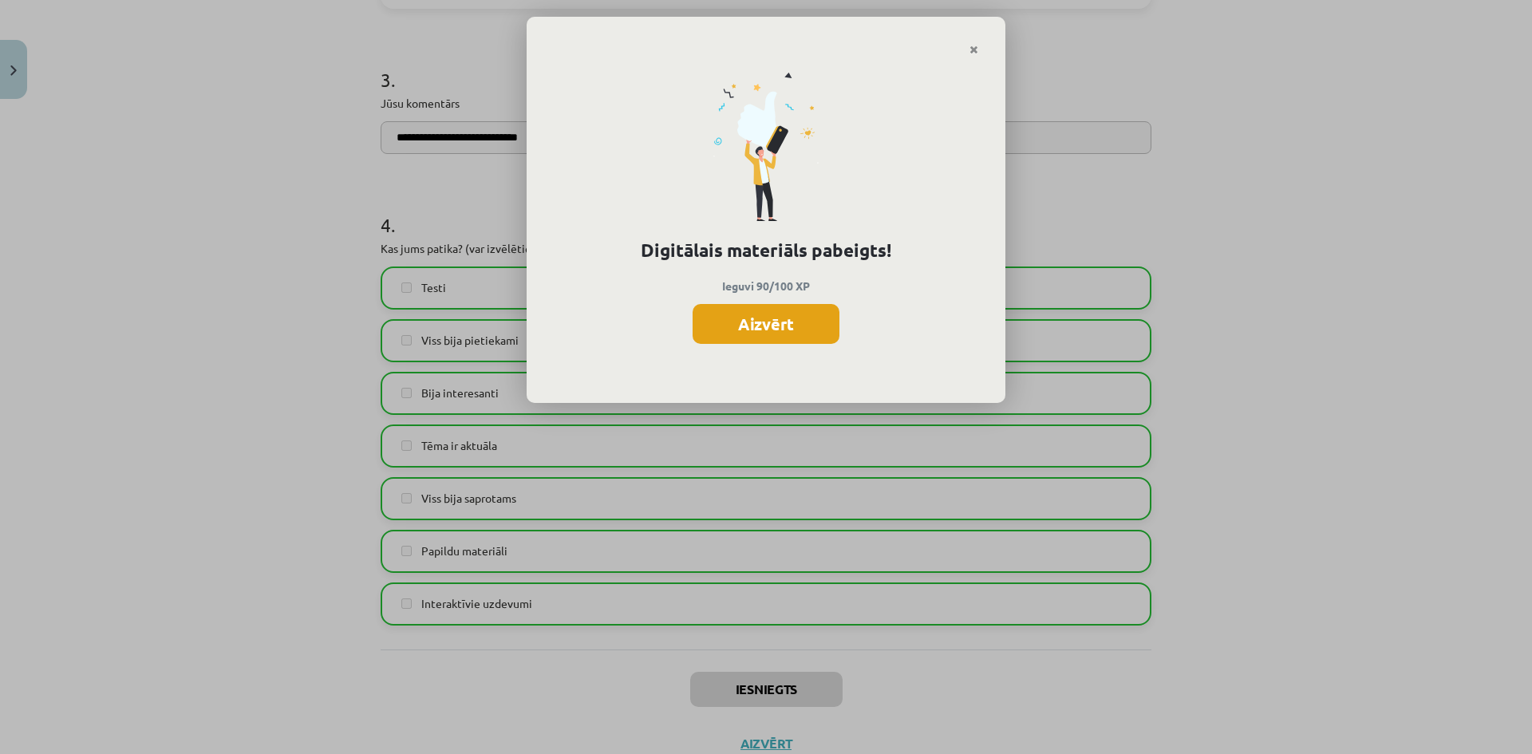
click at [785, 332] on button "Aizvērt" at bounding box center [765, 324] width 147 height 40
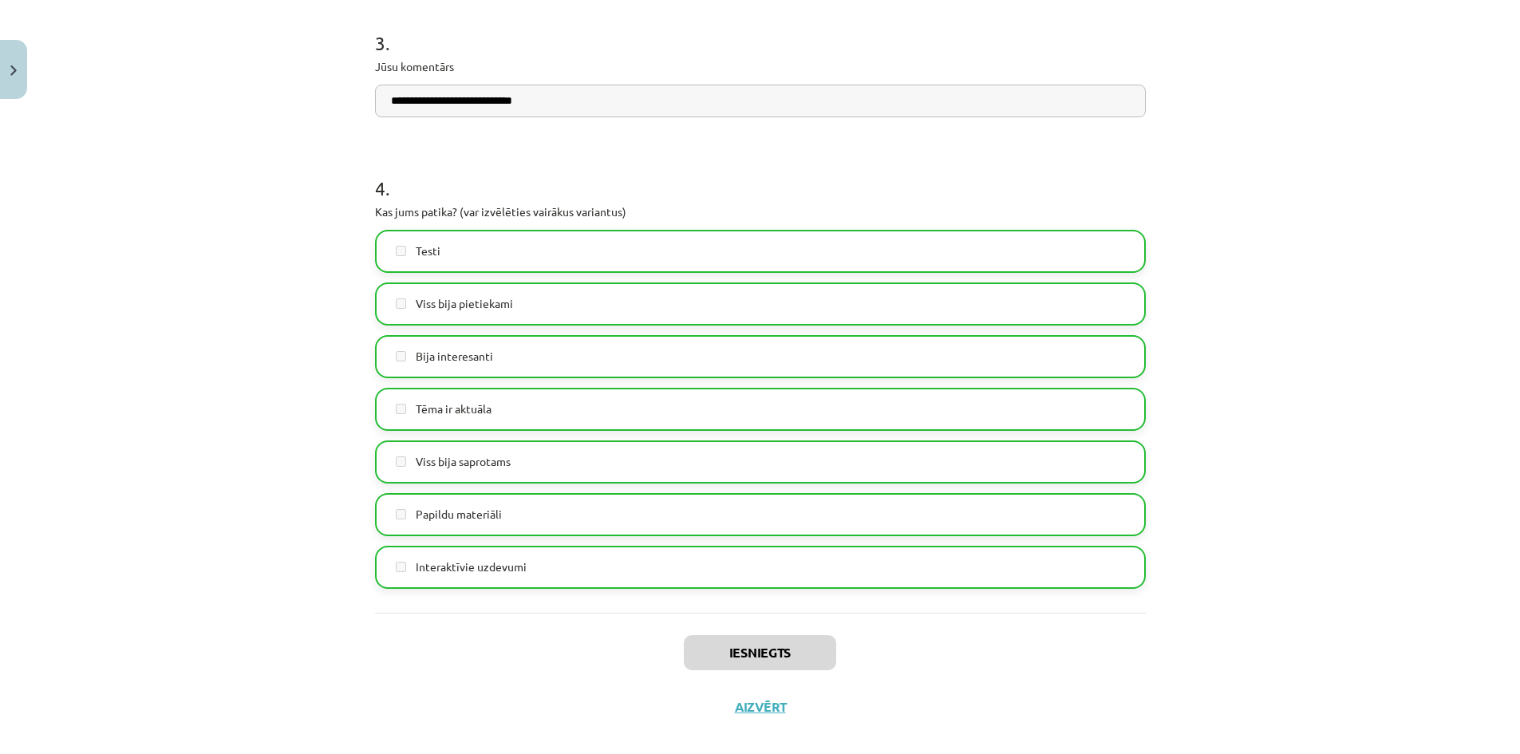
scroll to position [1253, 0]
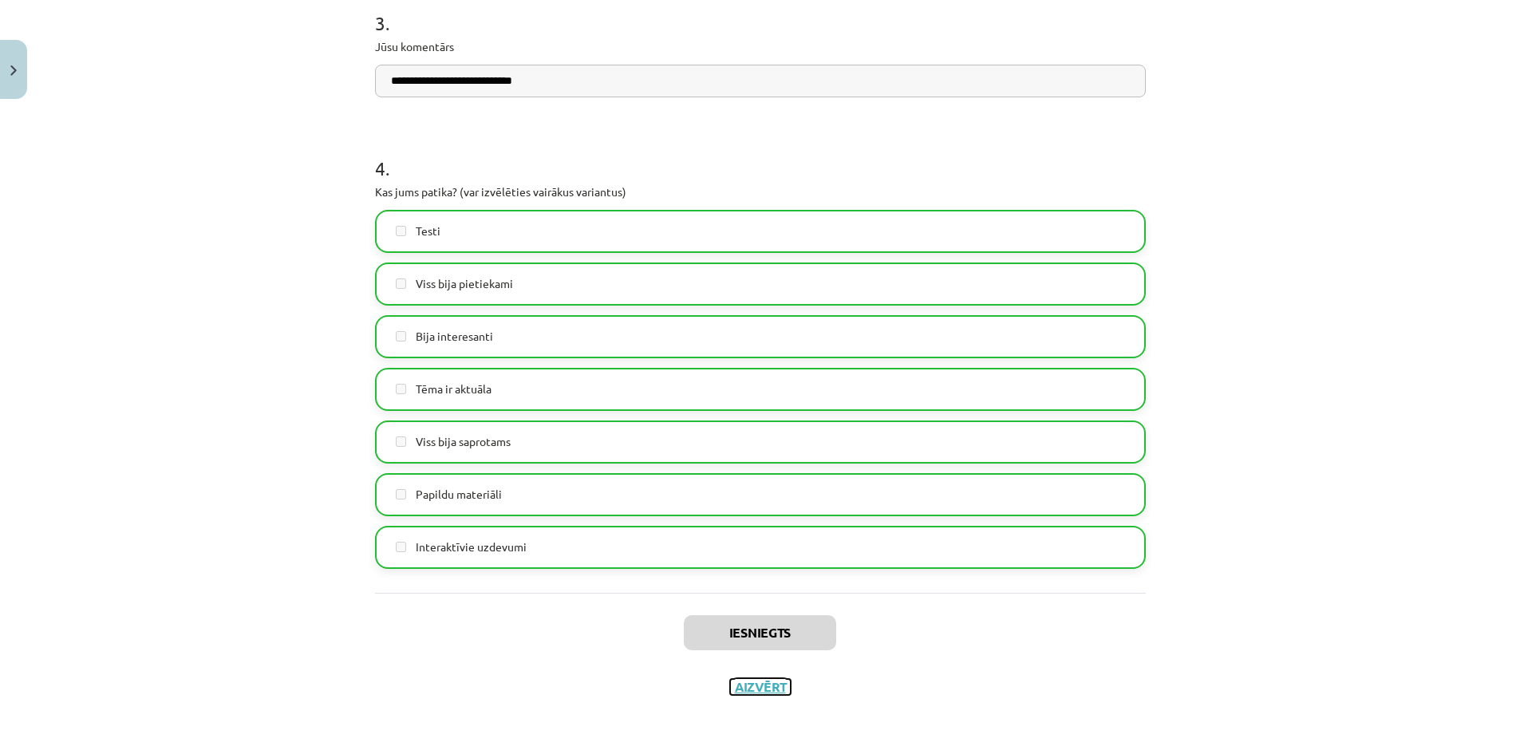
click at [753, 690] on button "Aizvērt" at bounding box center [760, 687] width 61 height 16
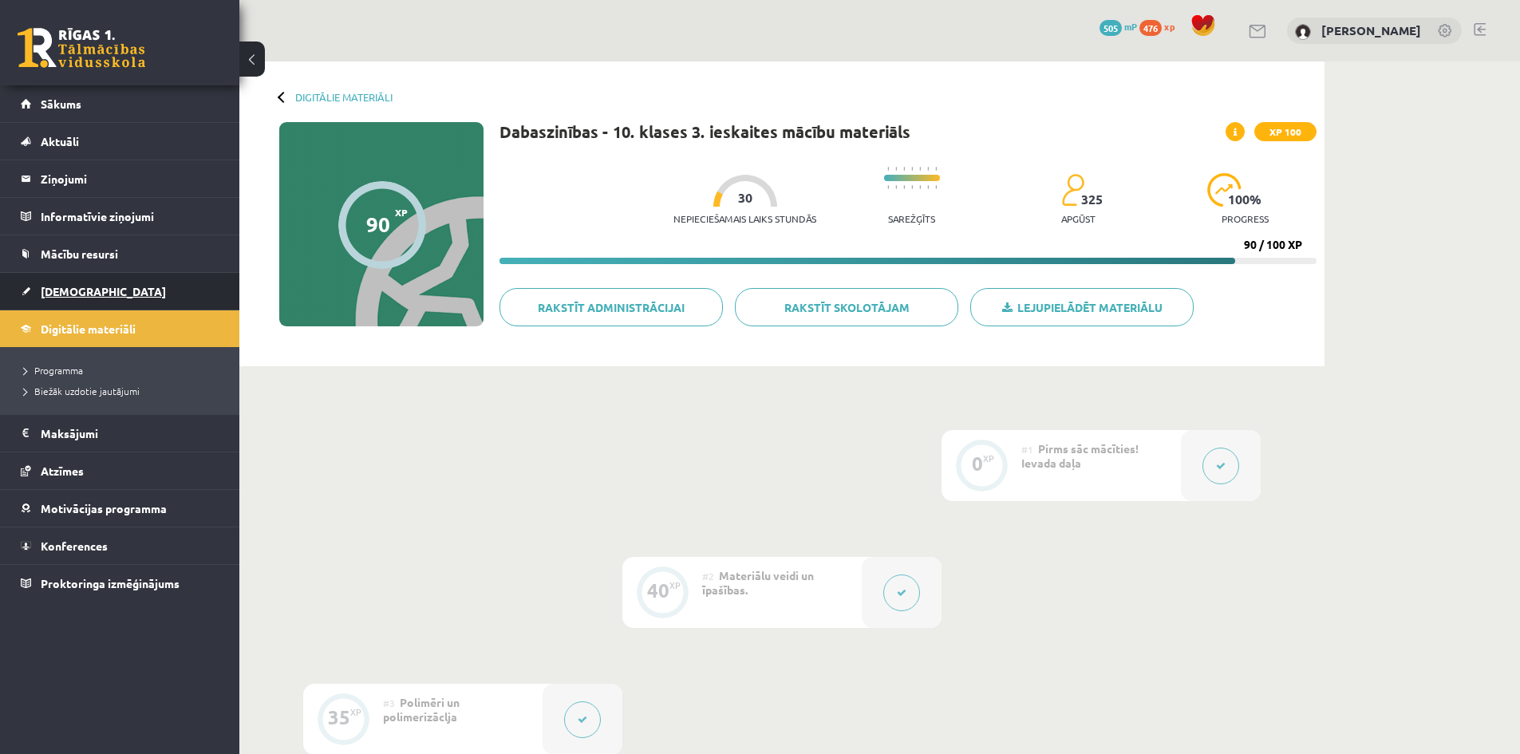
click at [66, 280] on link "[DEMOGRAPHIC_DATA]" at bounding box center [120, 291] width 199 height 37
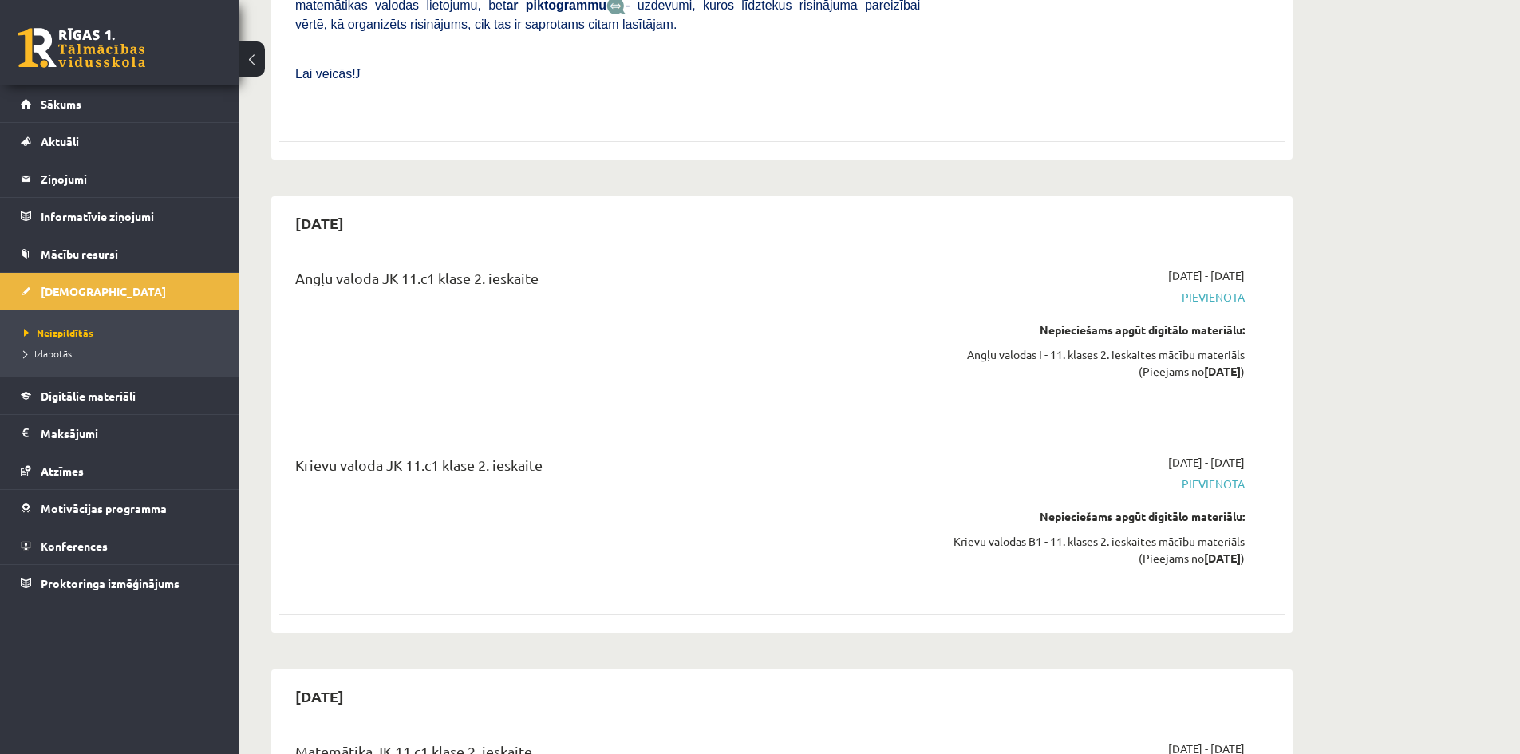
scroll to position [2154, 0]
